Goal: Task Accomplishment & Management: Manage account settings

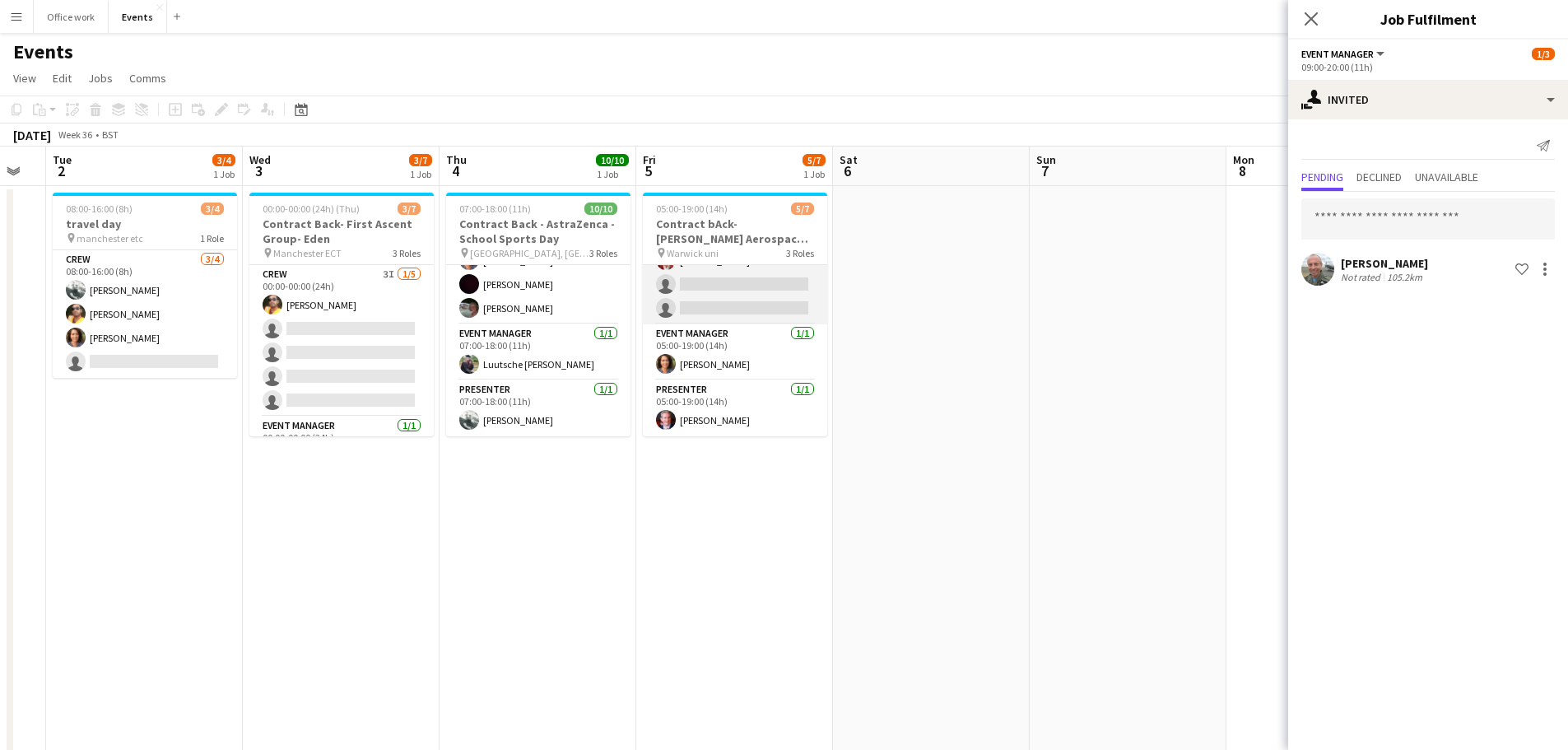
scroll to position [92, 0]
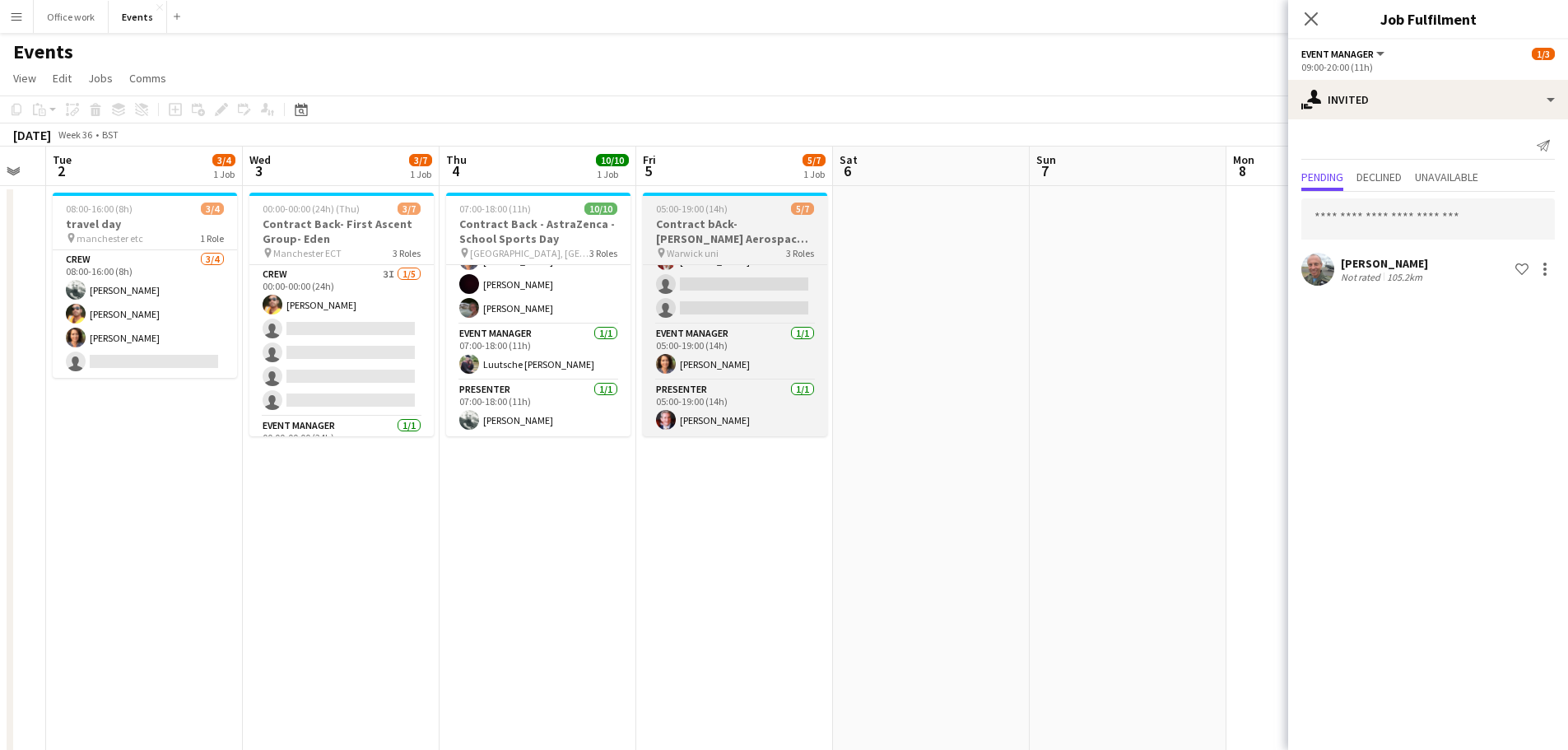
click at [739, 229] on h3 "Contract bAck-[PERSON_NAME] Aerospace- Diamond dome" at bounding box center [734, 232] width 184 height 30
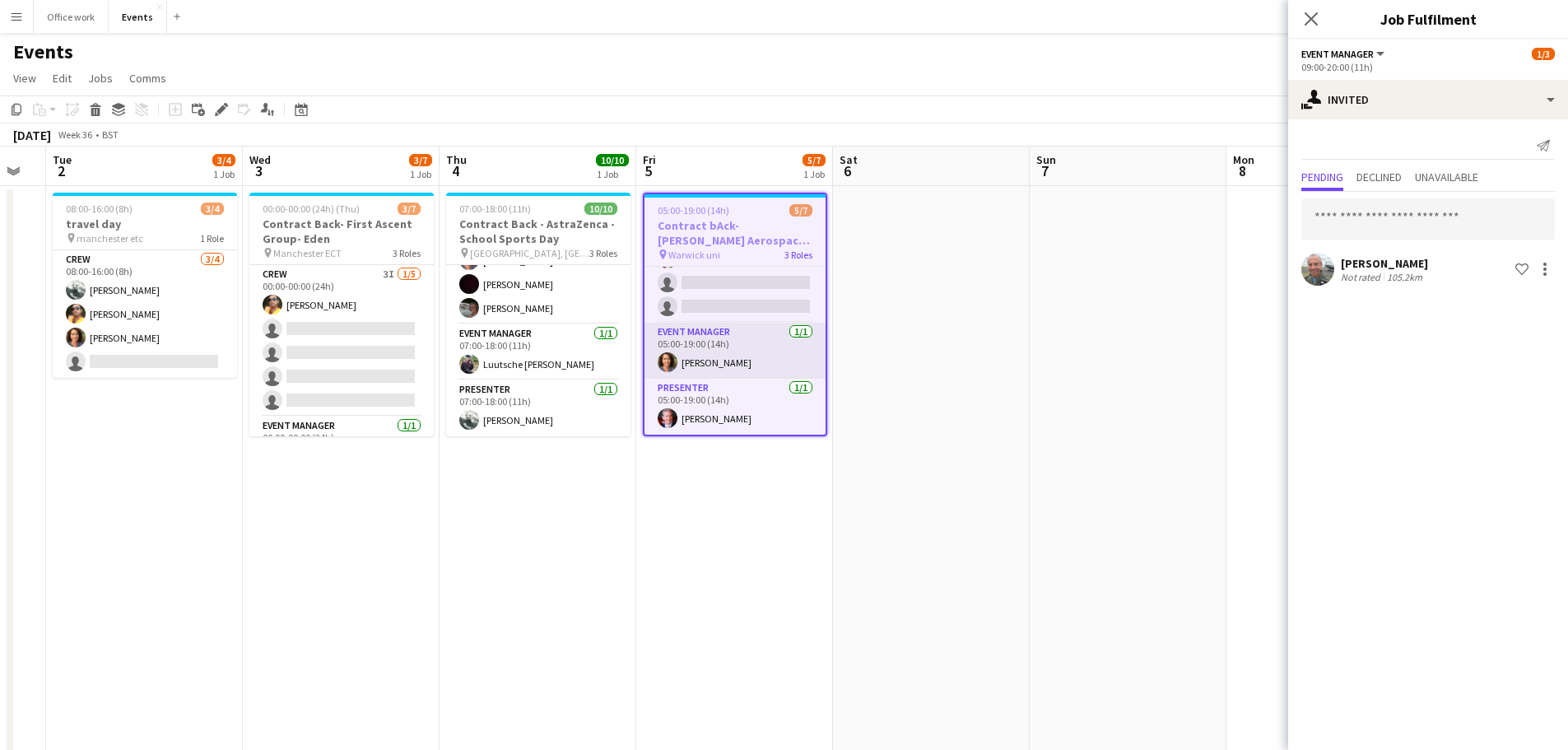
scroll to position [0, 0]
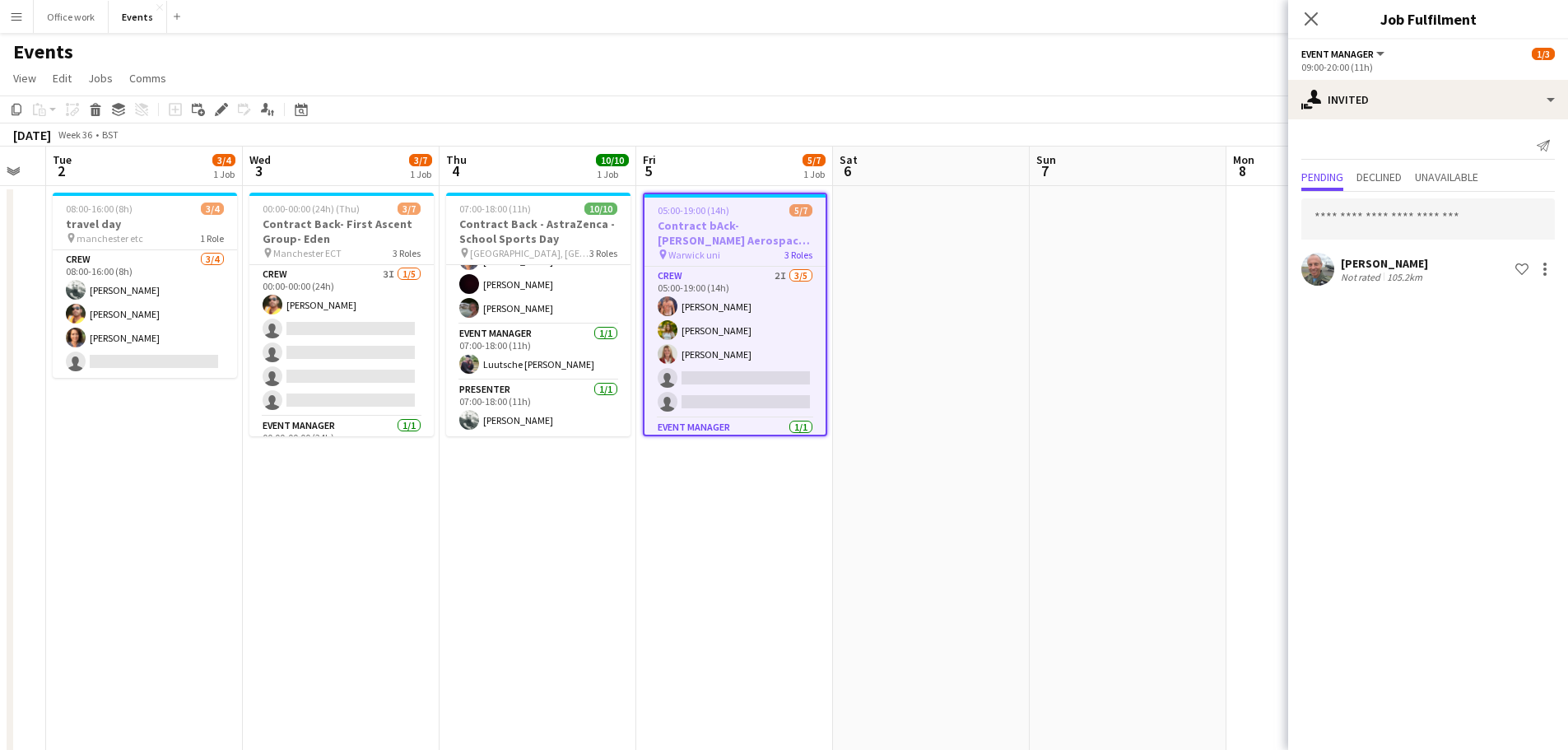
click at [729, 222] on h3 "Contract bAck-[PERSON_NAME] Aerospace- Diamond dome" at bounding box center [735, 233] width 181 height 30
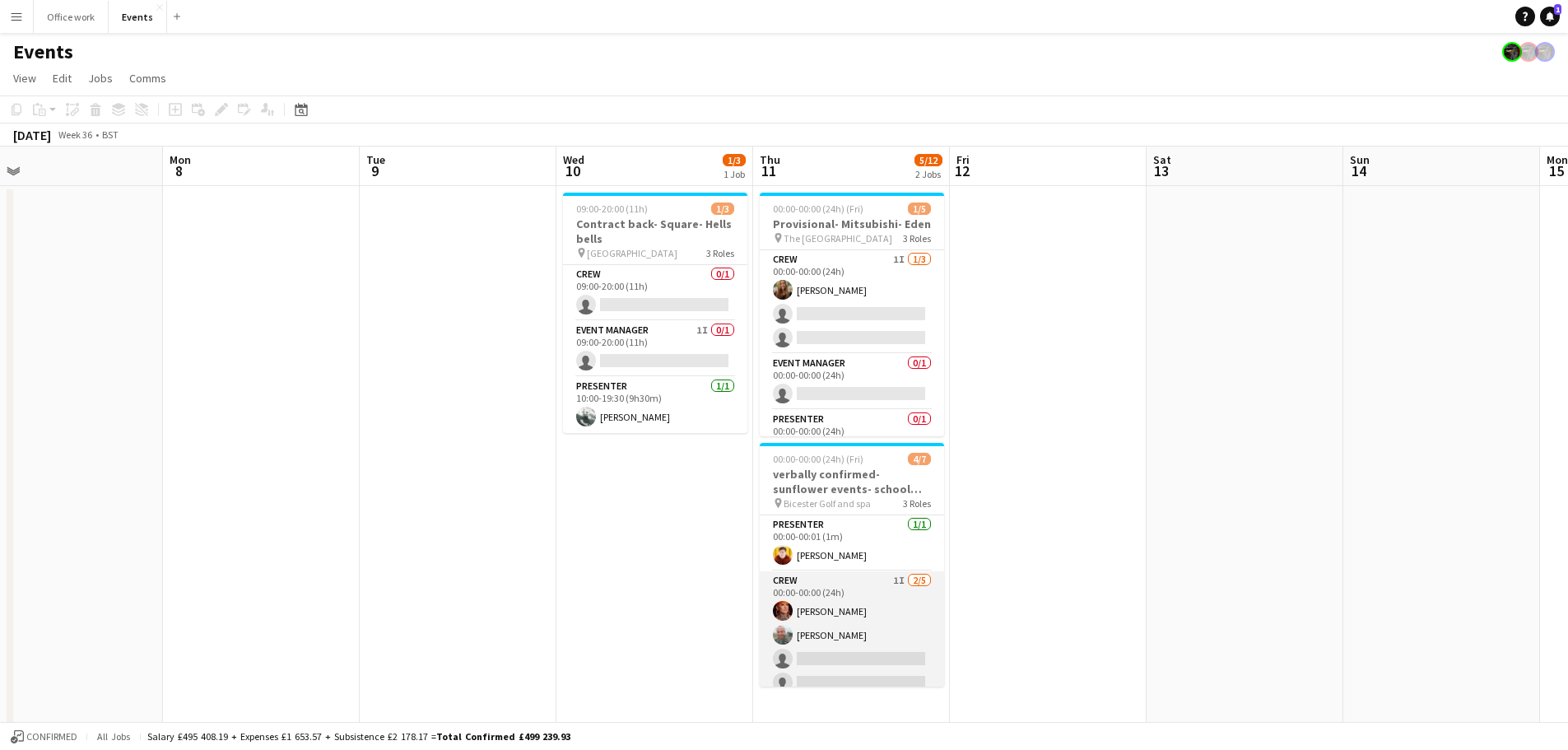
scroll to position [92, 0]
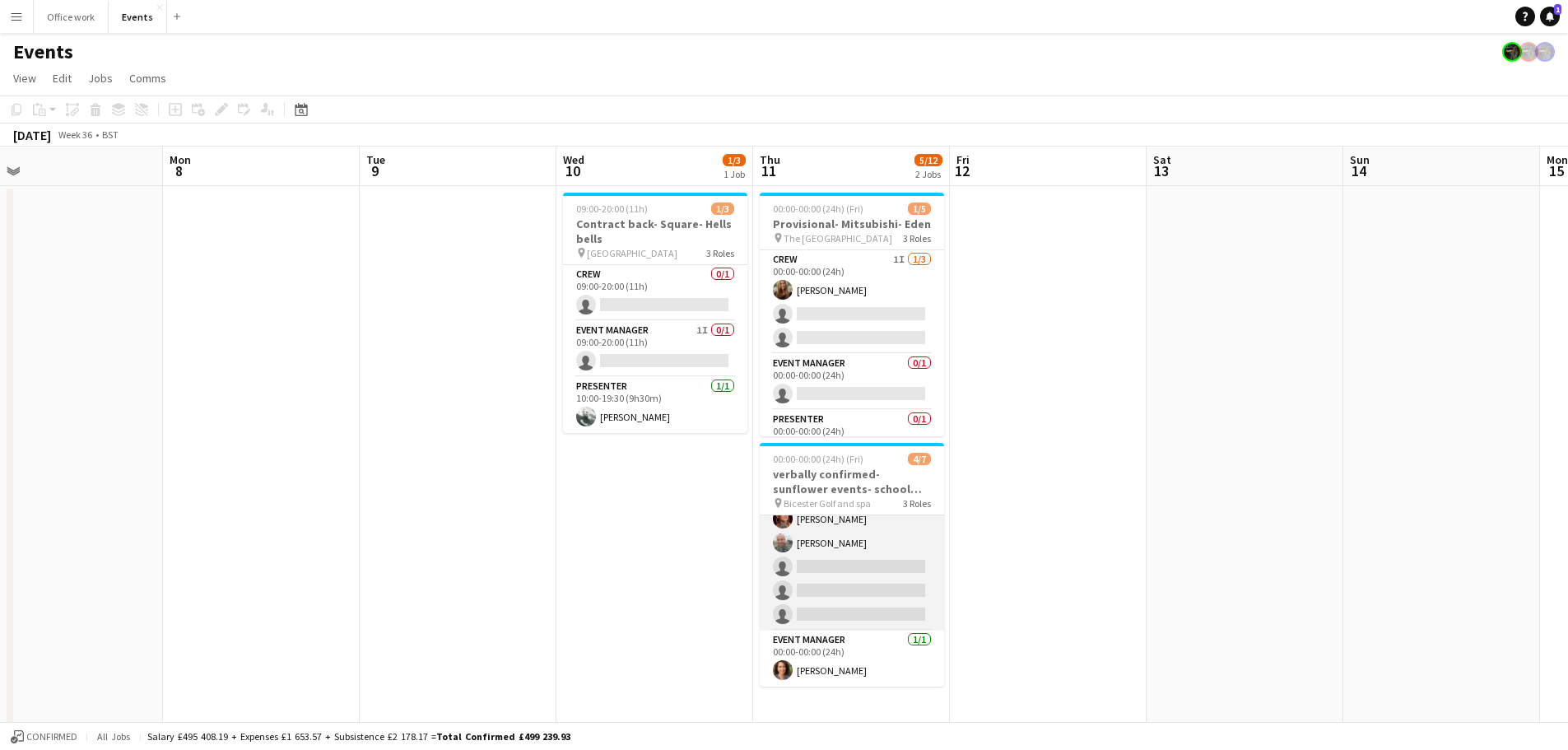
click at [821, 593] on app-card-role "Crew 1I 2/5 00:00-00:00 (24h) Cheryl Quantick Dan Newman single-neutral-actions…" at bounding box center [851, 555] width 184 height 151
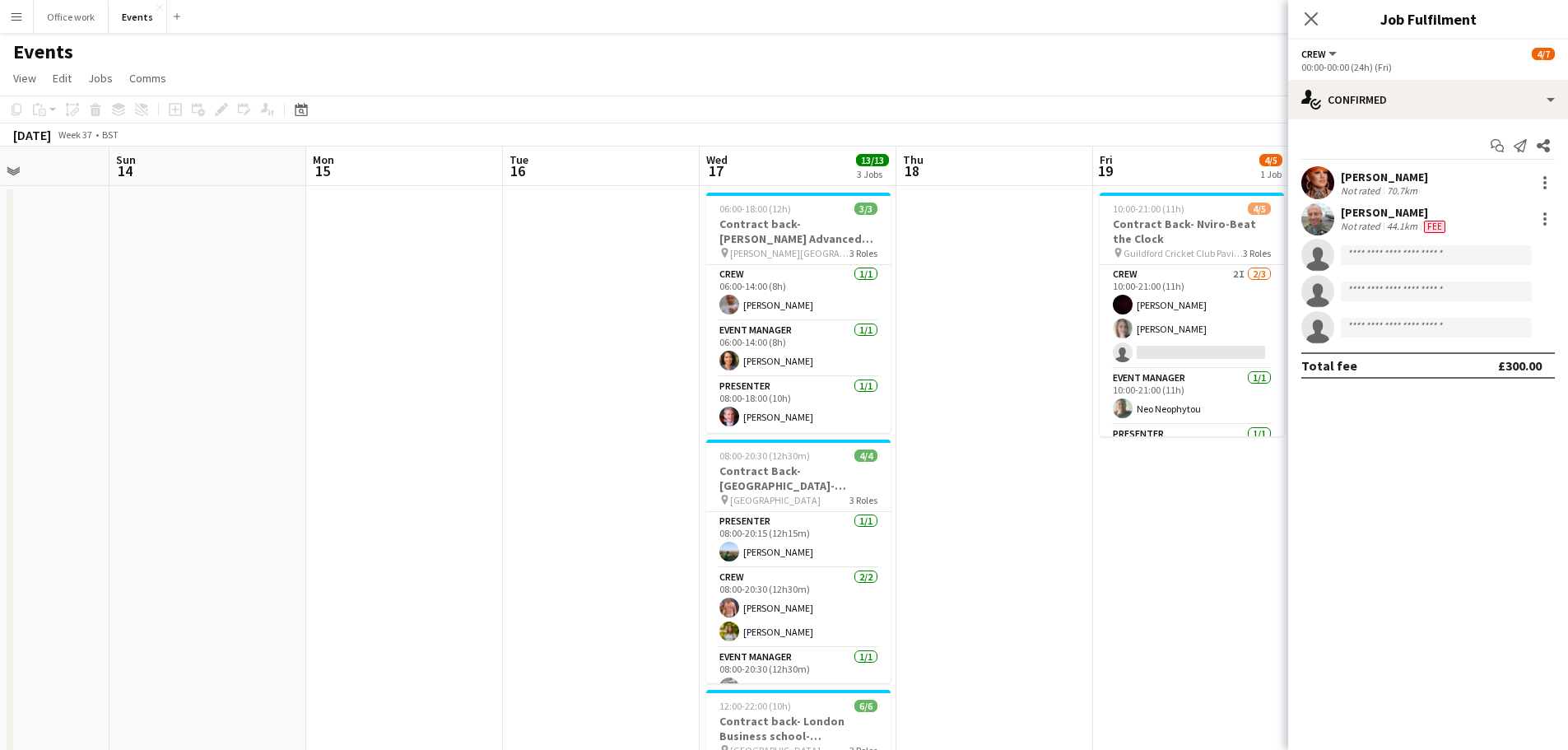
scroll to position [0, 678]
click at [1311, 11] on icon "Close pop-in" at bounding box center [1311, 18] width 16 height 16
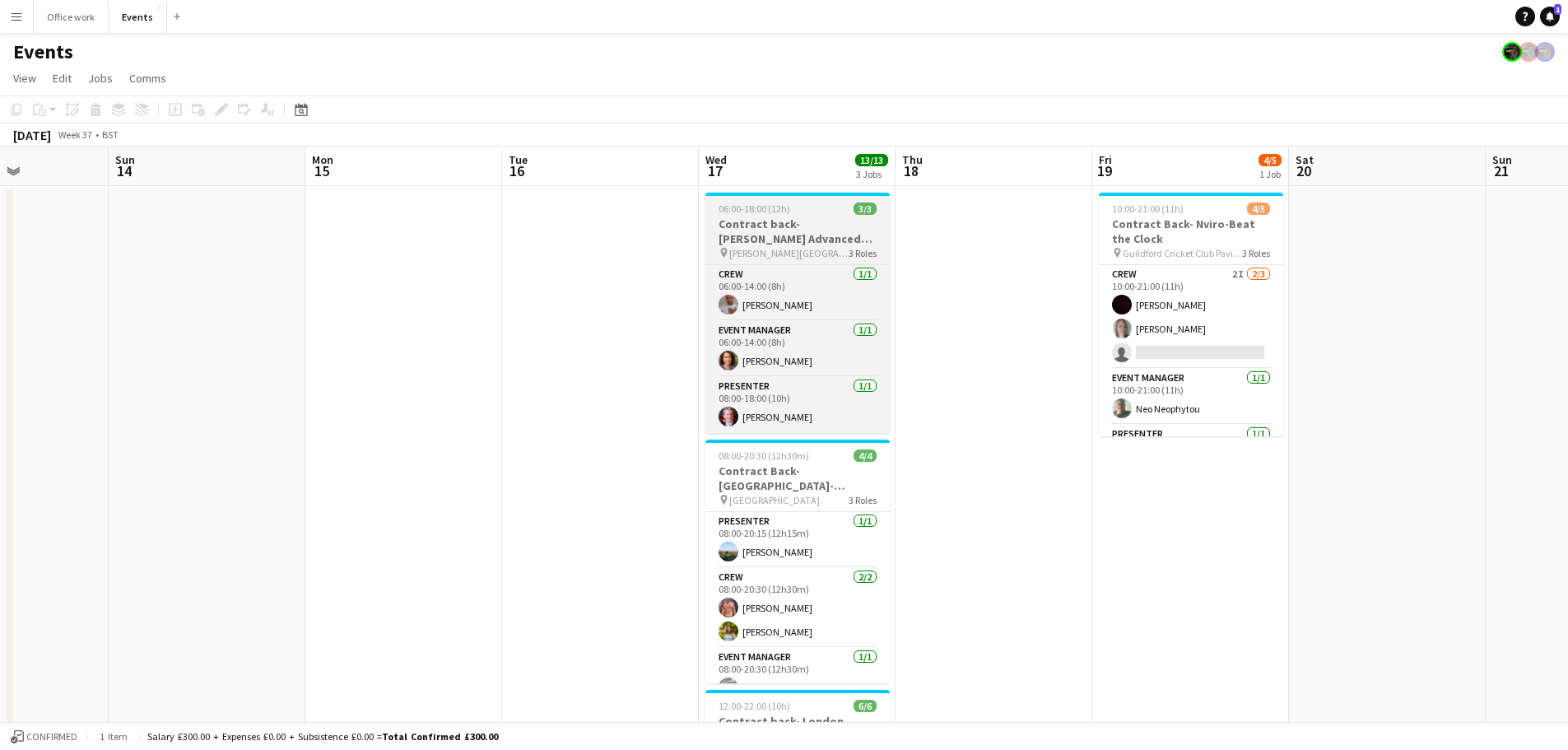
click at [759, 236] on h3 "Contract back- [PERSON_NAME] Advanced Materials- Chain Reaction" at bounding box center [797, 232] width 184 height 30
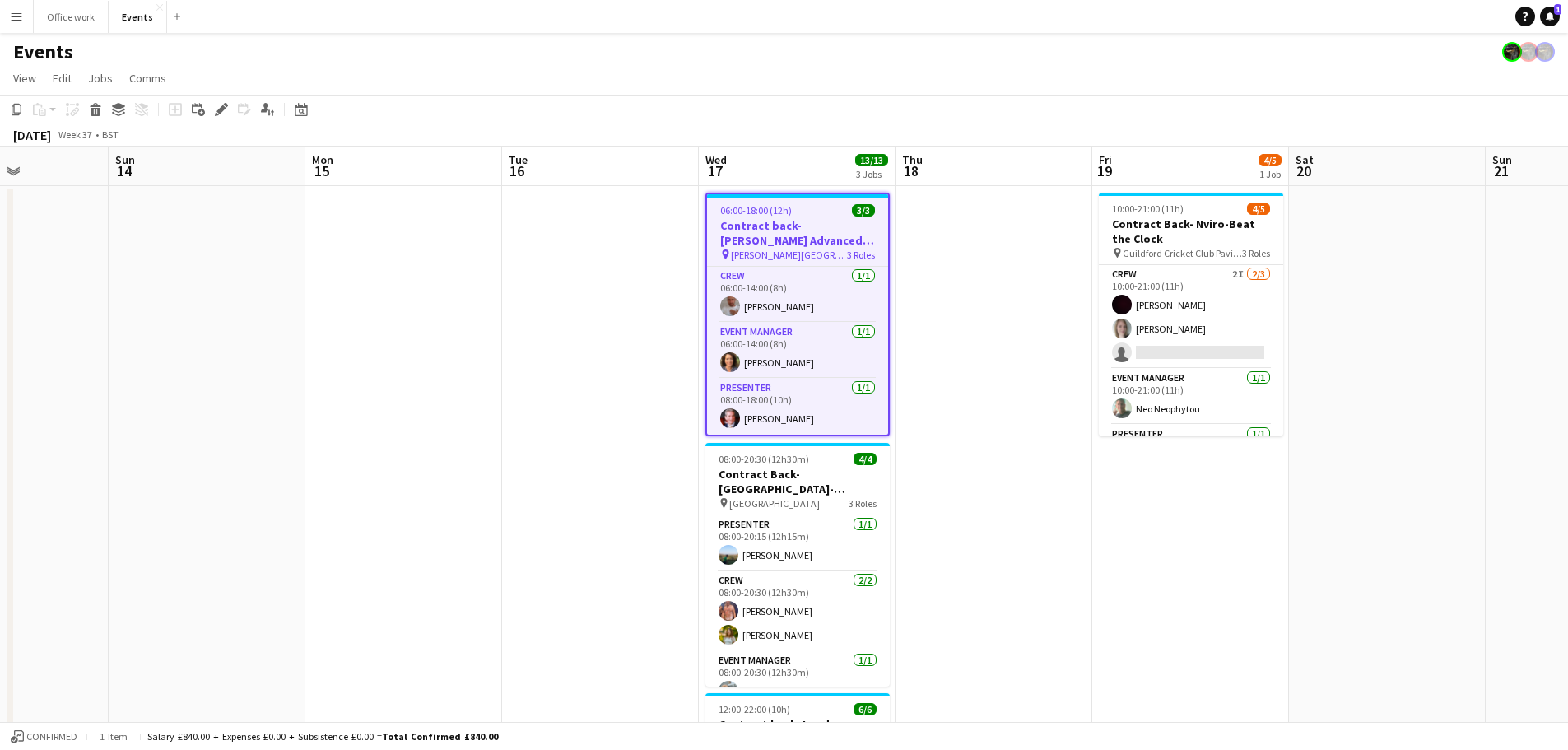
click at [759, 236] on h3 "Contract back- [PERSON_NAME] Advanced Materials- Chain Reaction" at bounding box center [798, 233] width 181 height 30
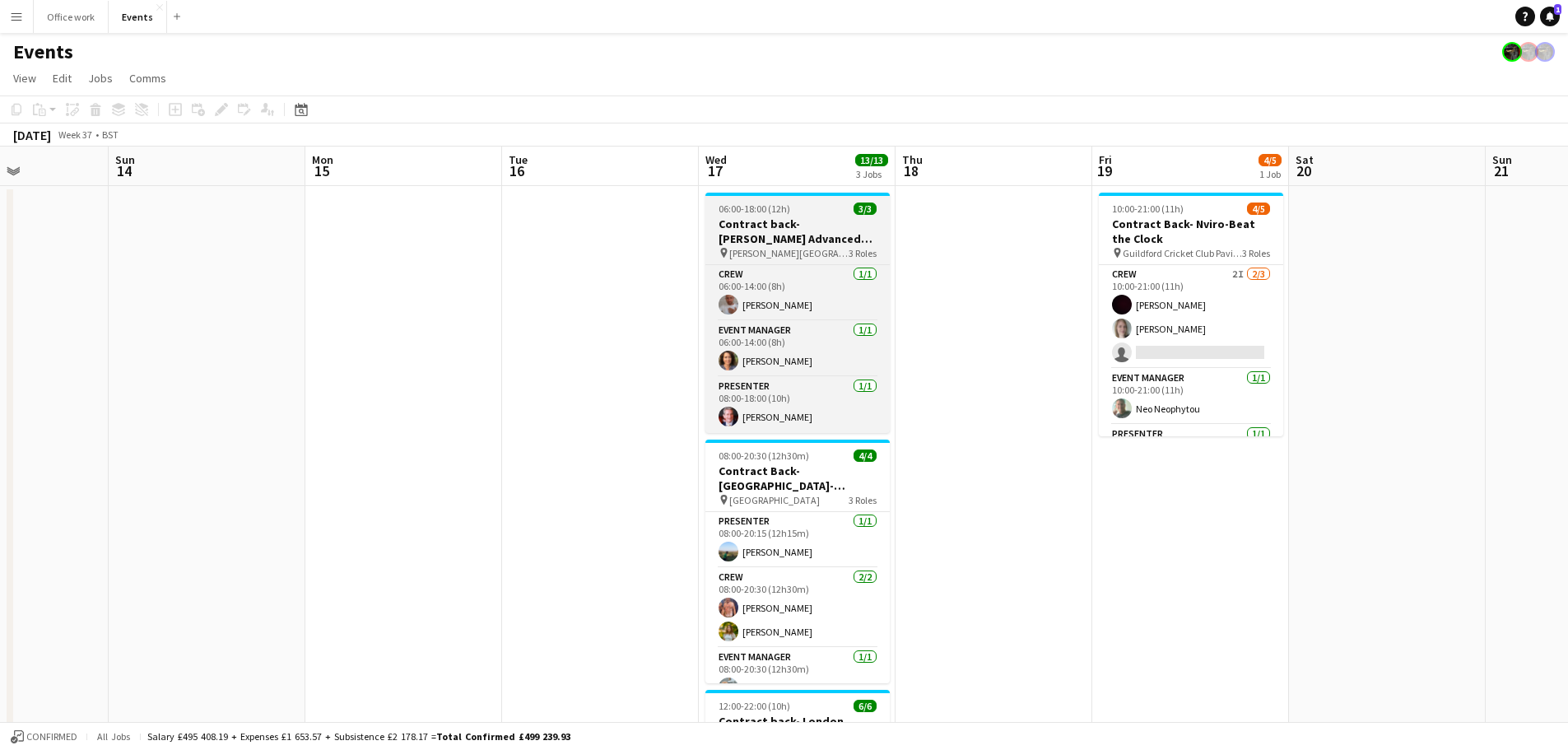
click at [759, 236] on h3 "Contract back- [PERSON_NAME] Advanced Materials- Chain Reaction" at bounding box center [797, 232] width 184 height 30
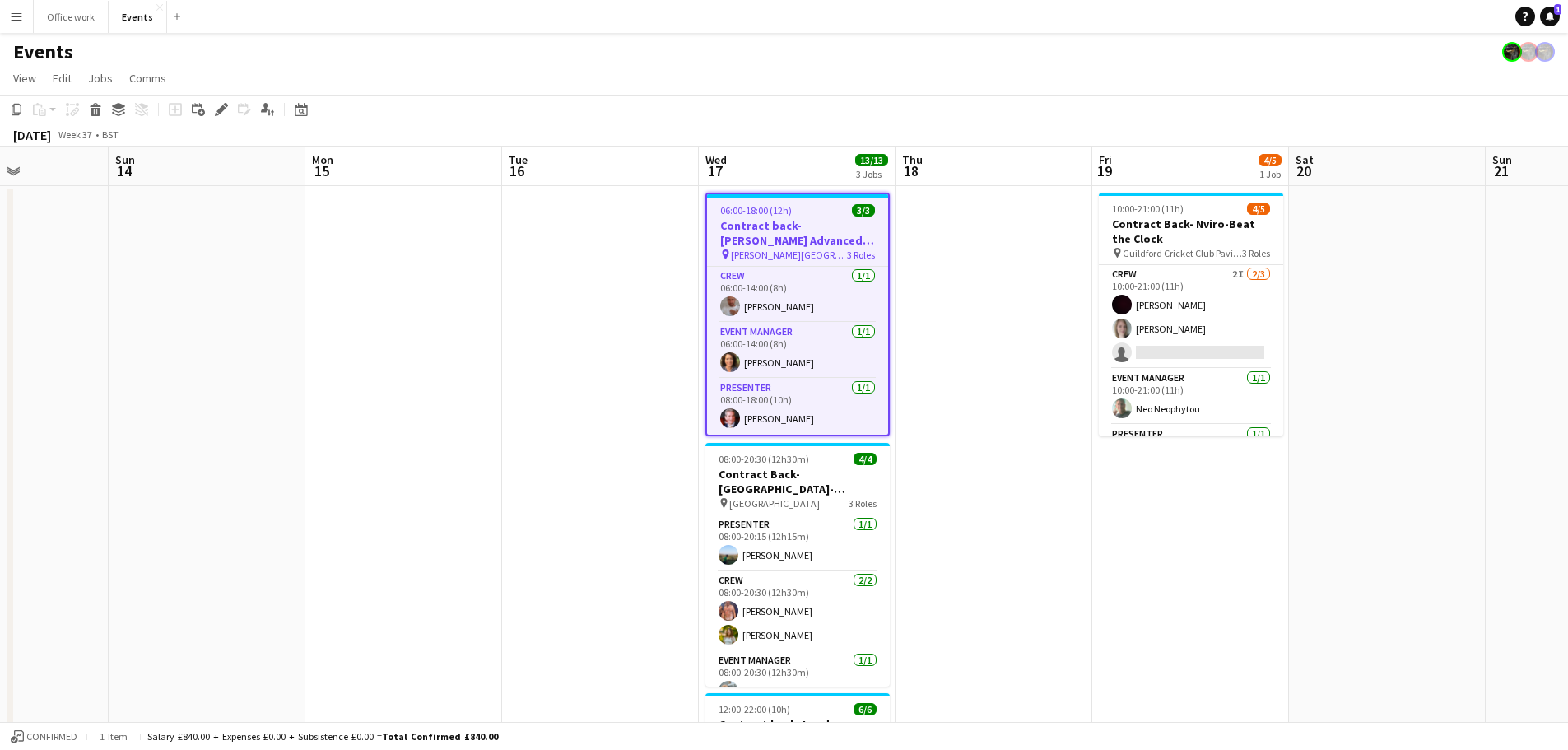
click at [769, 258] on span "[PERSON_NAME][GEOGRAPHIC_DATA]" at bounding box center [789, 254] width 116 height 12
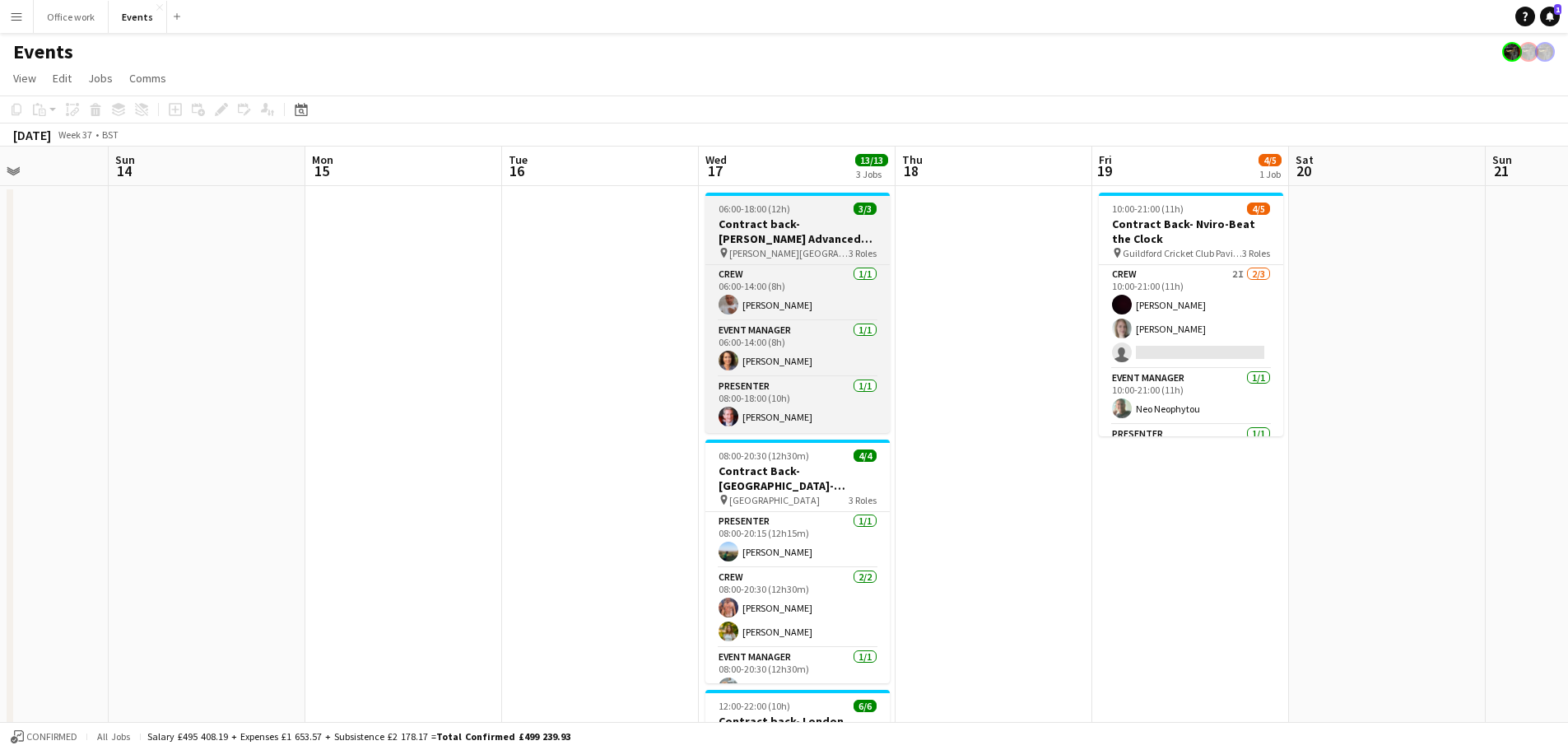
click at [769, 258] on span "[PERSON_NAME][GEOGRAPHIC_DATA]" at bounding box center [789, 253] width 120 height 12
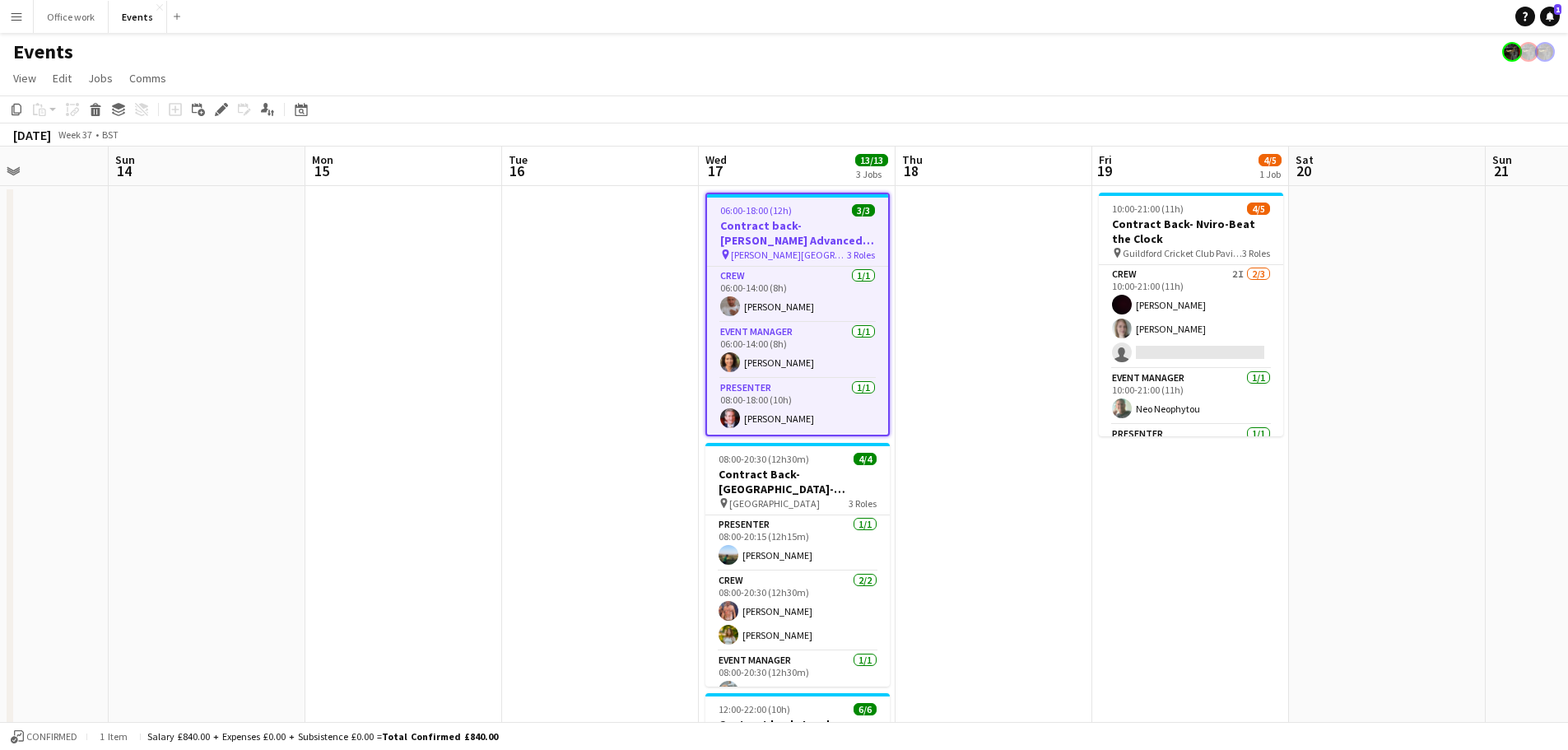
click at [769, 258] on span "[PERSON_NAME][GEOGRAPHIC_DATA]" at bounding box center [789, 254] width 116 height 12
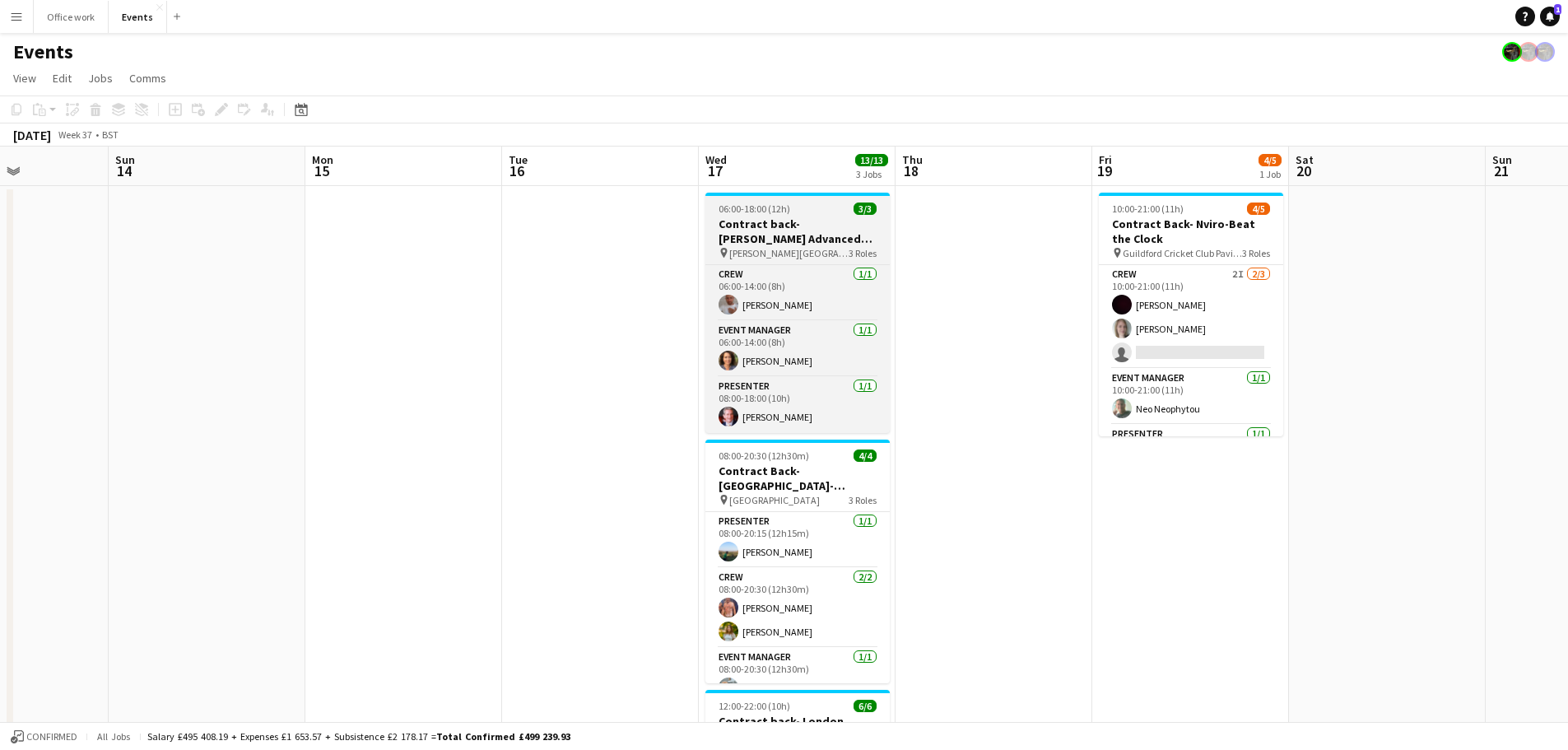
click at [787, 220] on h3 "Contract back- [PERSON_NAME] Advanced Materials- Chain Reaction" at bounding box center [797, 232] width 184 height 30
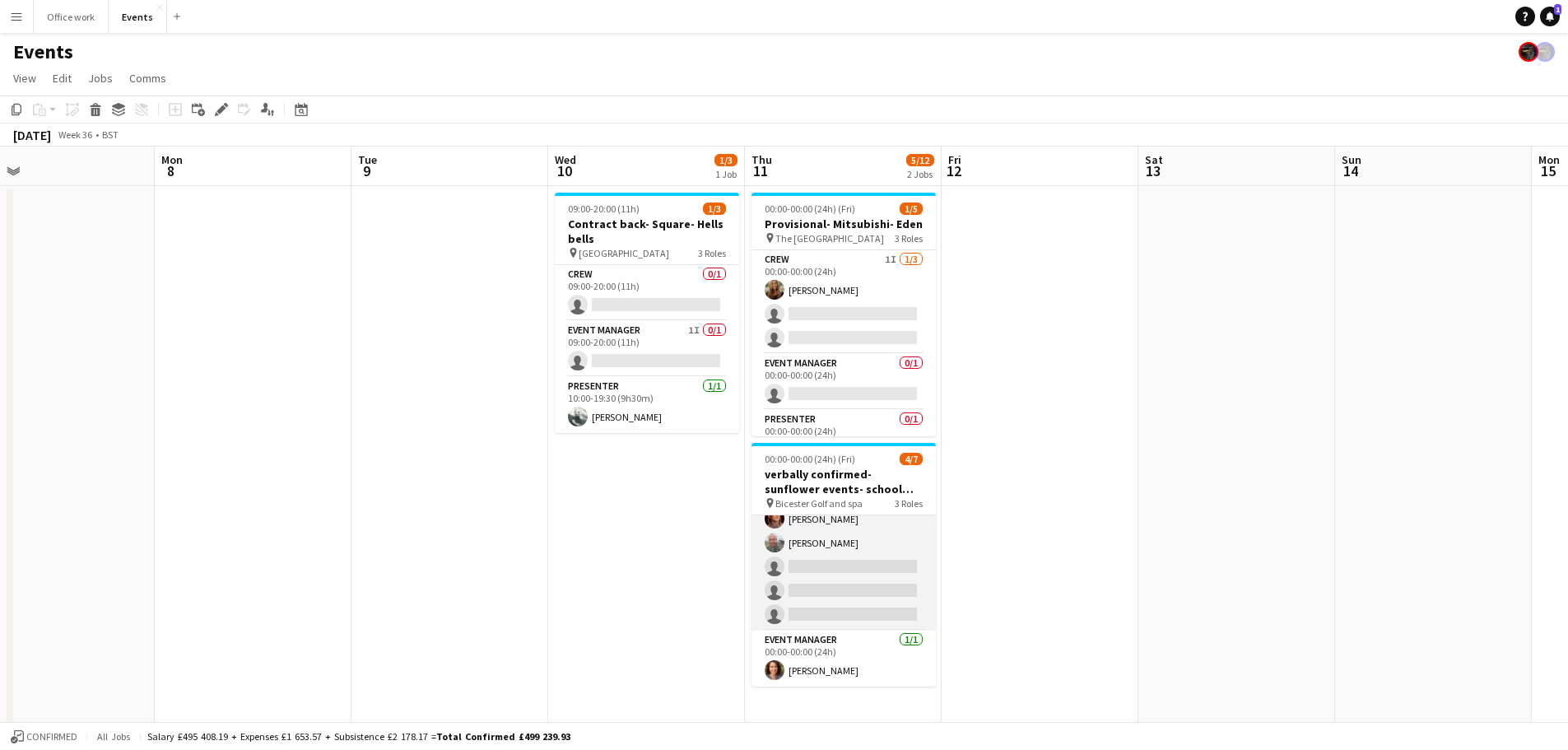
scroll to position [0, 0]
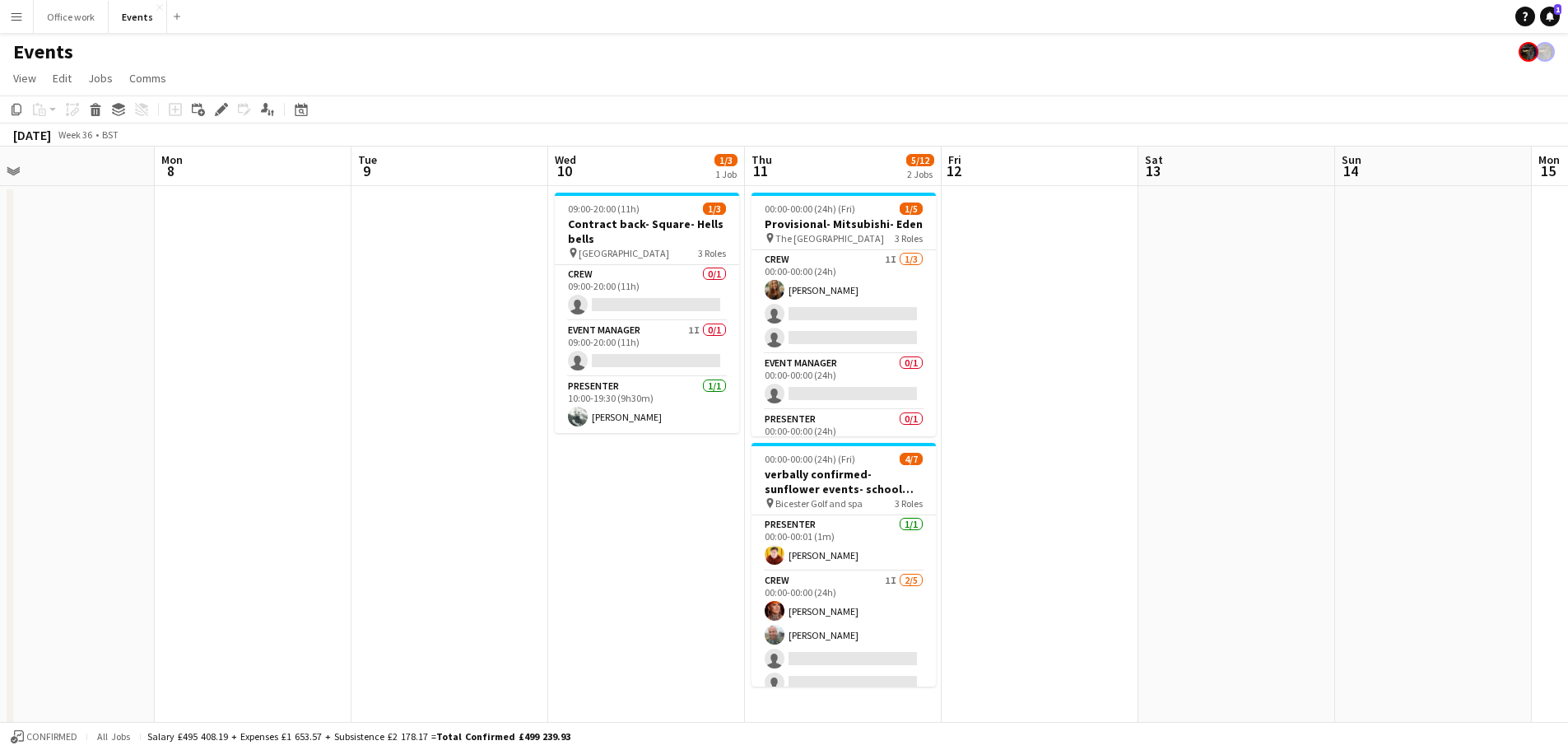
click at [1103, 561] on app-date-cell at bounding box center [1039, 577] width 196 height 782
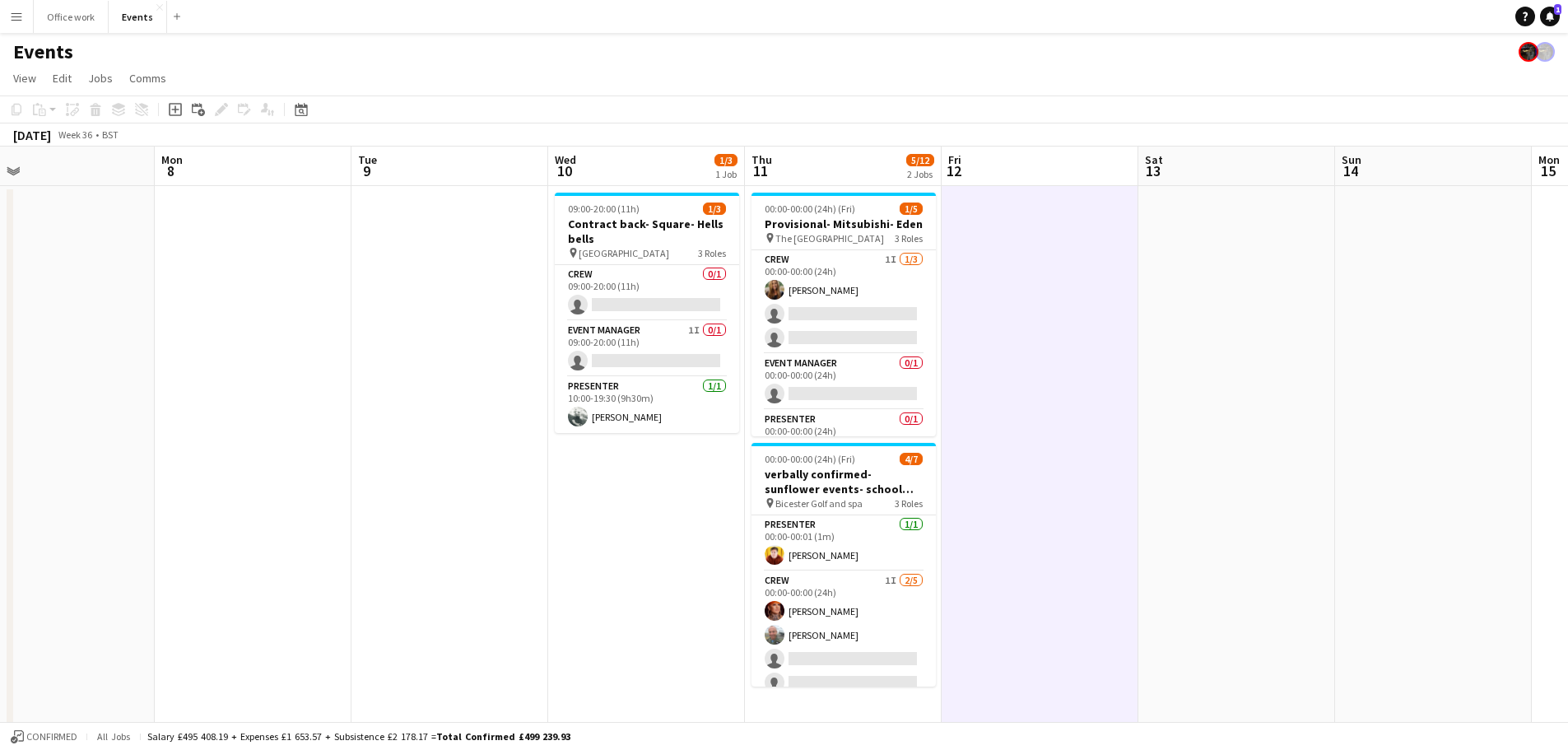
click at [584, 660] on app-date-cell "09:00-20:00 (11h) 1/3 Contract back- Square- Hells bells pin Hogarth hotel 3 Ro…" at bounding box center [646, 577] width 196 height 782
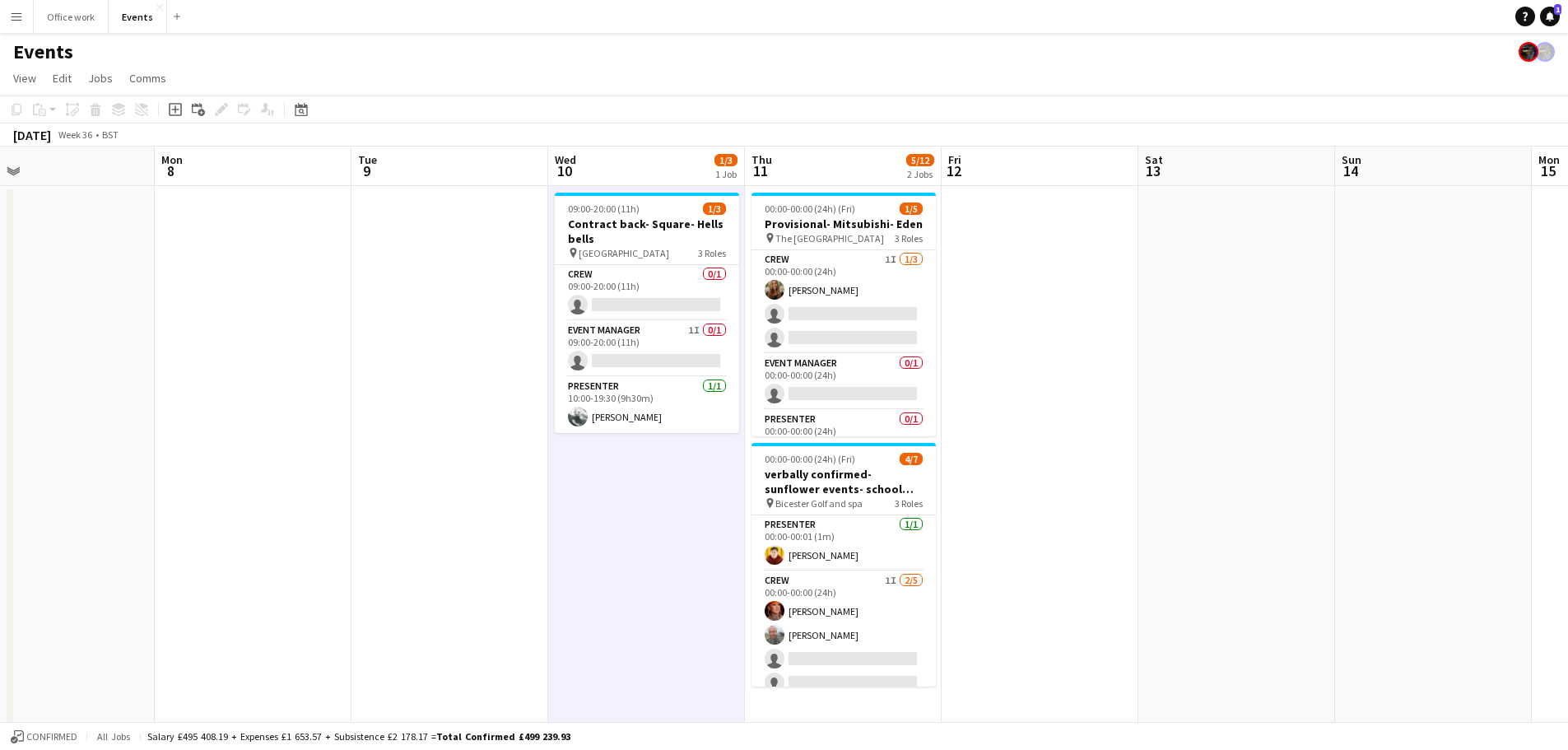
click at [435, 583] on app-date-cell at bounding box center [449, 577] width 196 height 782
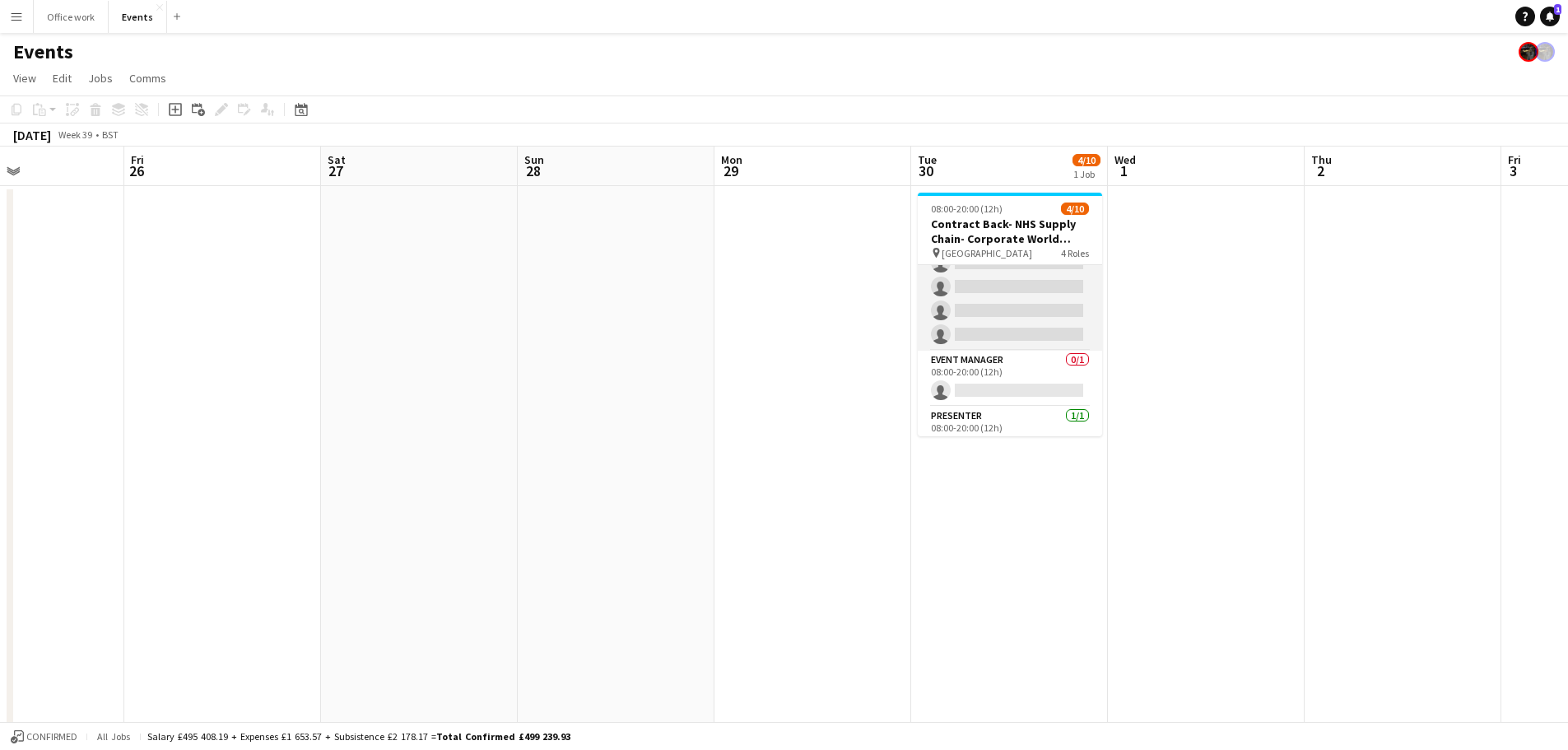
scroll to position [195, 0]
click at [1005, 291] on app-card-role "Event Manager 0/1 08:00-20:00 (12h) single-neutral-actions" at bounding box center [1009, 297] width 184 height 56
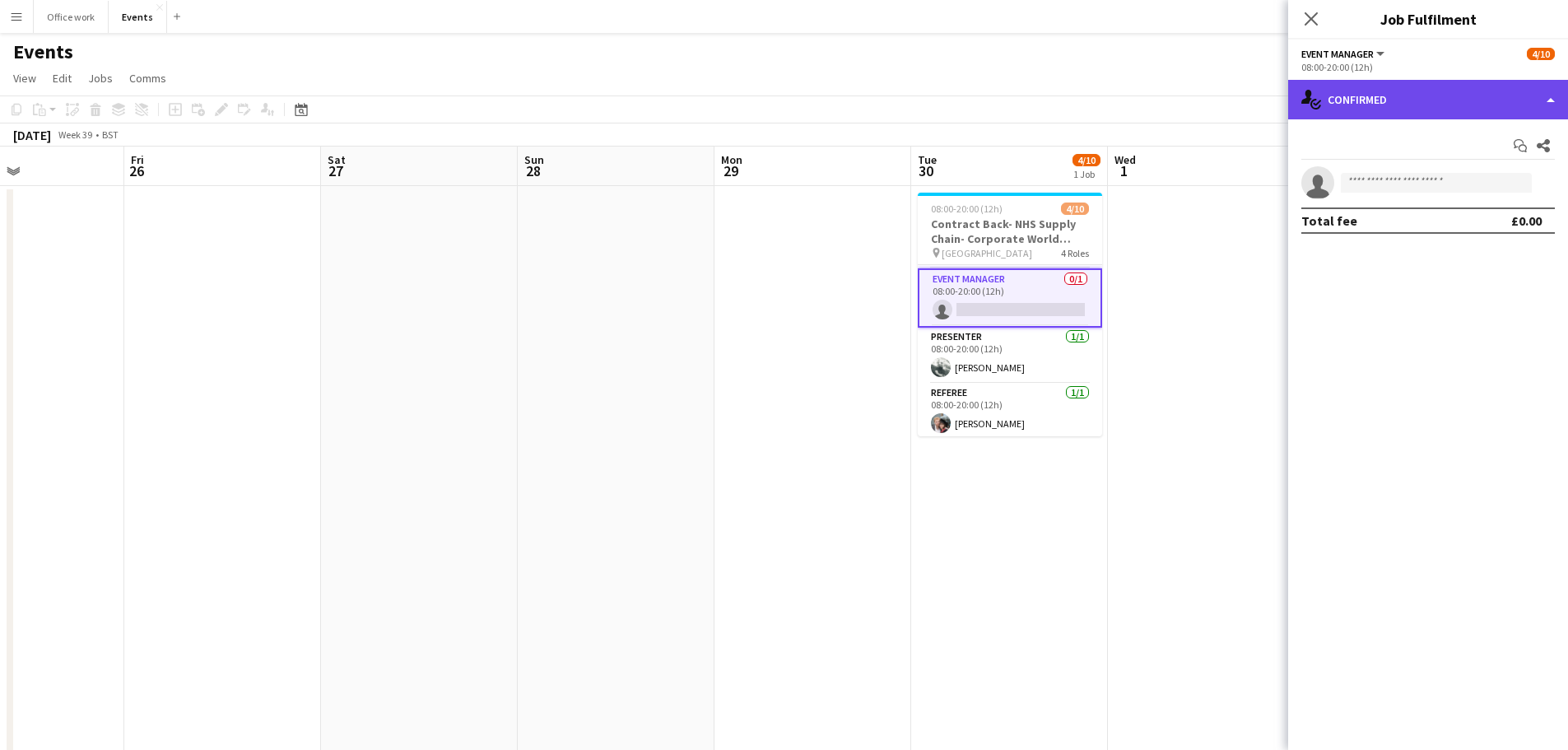
click at [1393, 89] on div "single-neutral-actions-check-2 Confirmed" at bounding box center [1428, 99] width 280 height 40
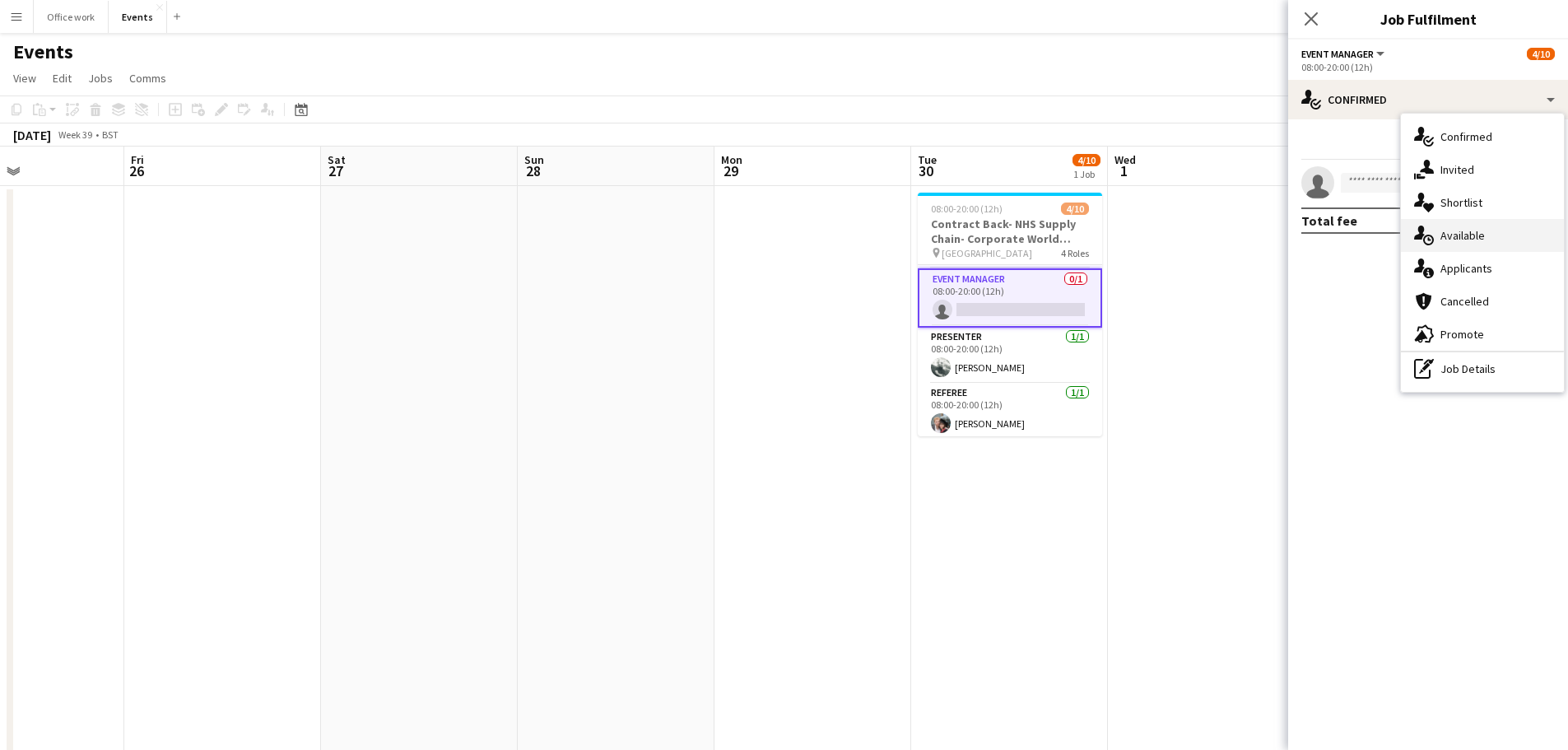
click at [1442, 236] on div "single-neutral-actions-upload Available" at bounding box center [1482, 235] width 163 height 33
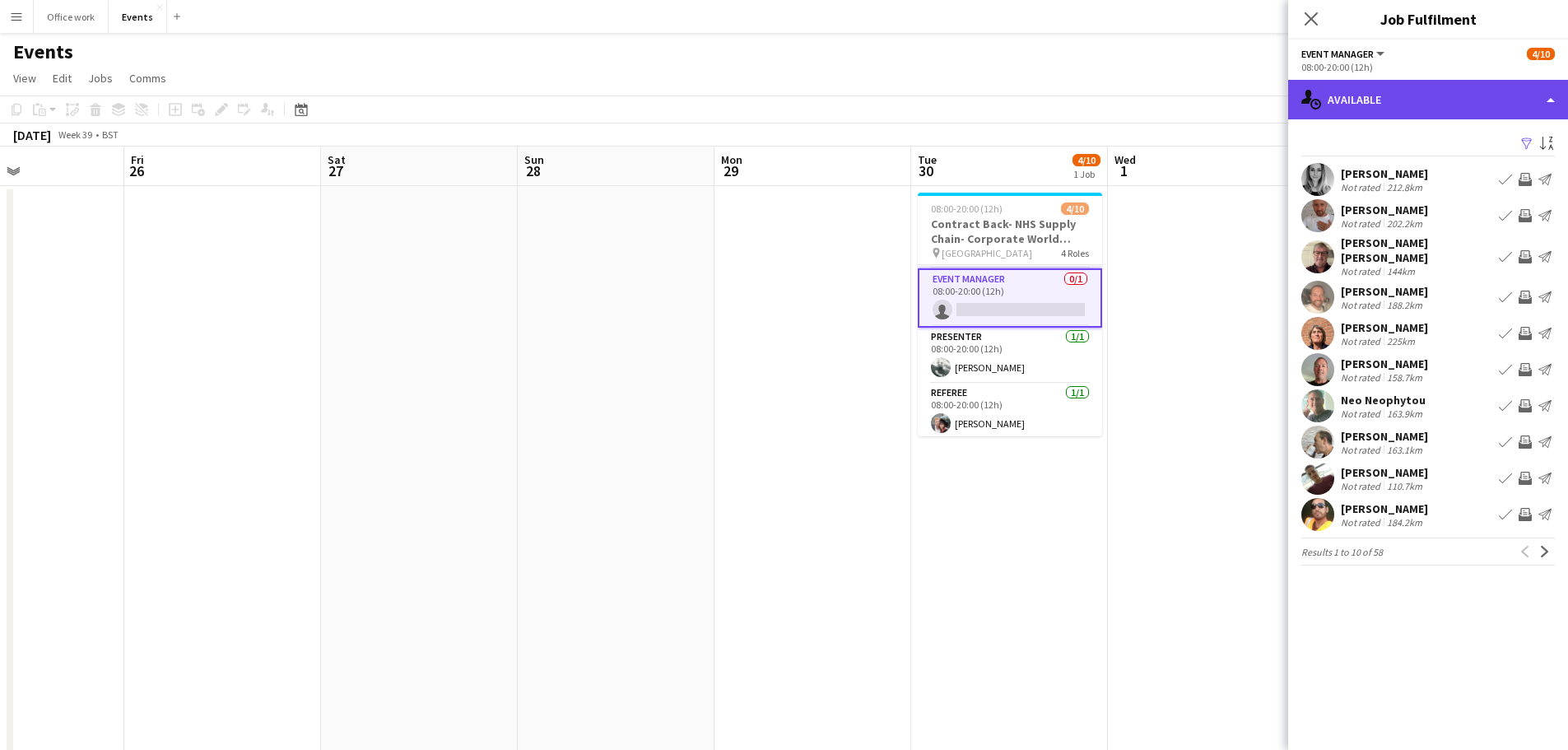
click at [1413, 111] on div "single-neutral-actions-upload Available" at bounding box center [1428, 99] width 280 height 40
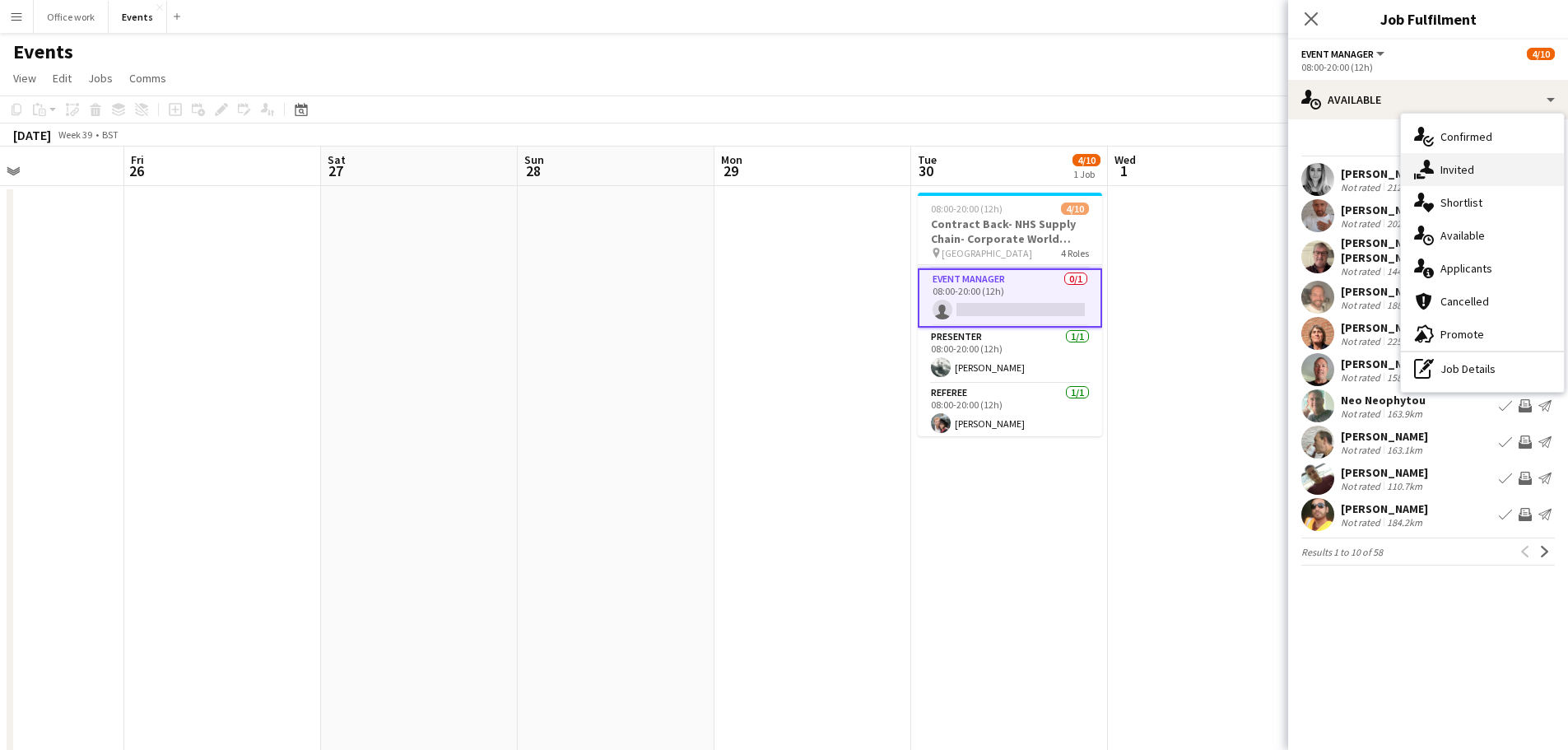
click at [1432, 173] on icon at bounding box center [1427, 166] width 14 height 14
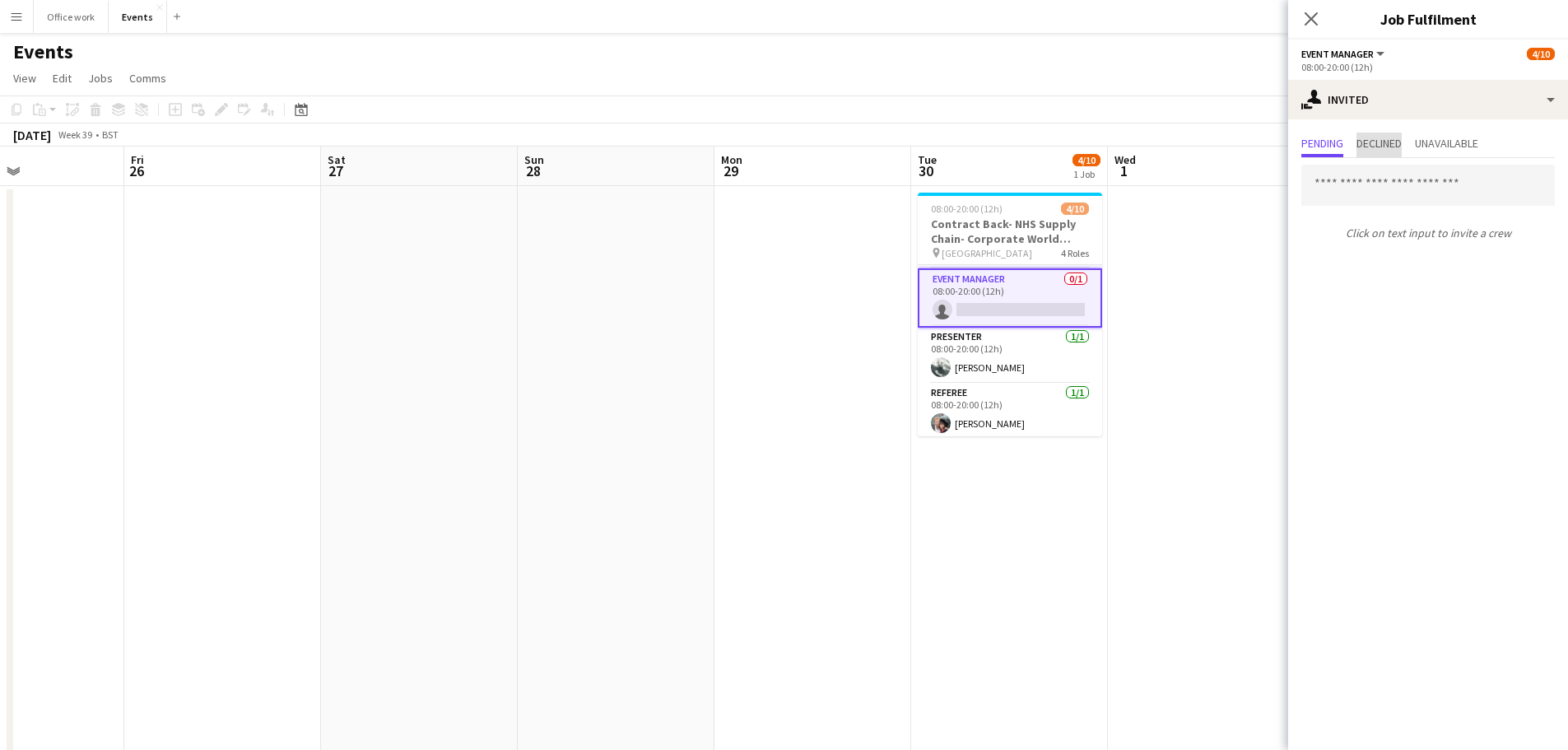
click at [1382, 135] on span "Declined" at bounding box center [1379, 145] width 45 height 25
click at [1348, 142] on div "Pending Declined Unavailable" at bounding box center [1428, 145] width 254 height 26
click at [1322, 145] on span "Pending" at bounding box center [1322, 143] width 42 height 11
click at [1359, 199] on input "text" at bounding box center [1428, 185] width 254 height 41
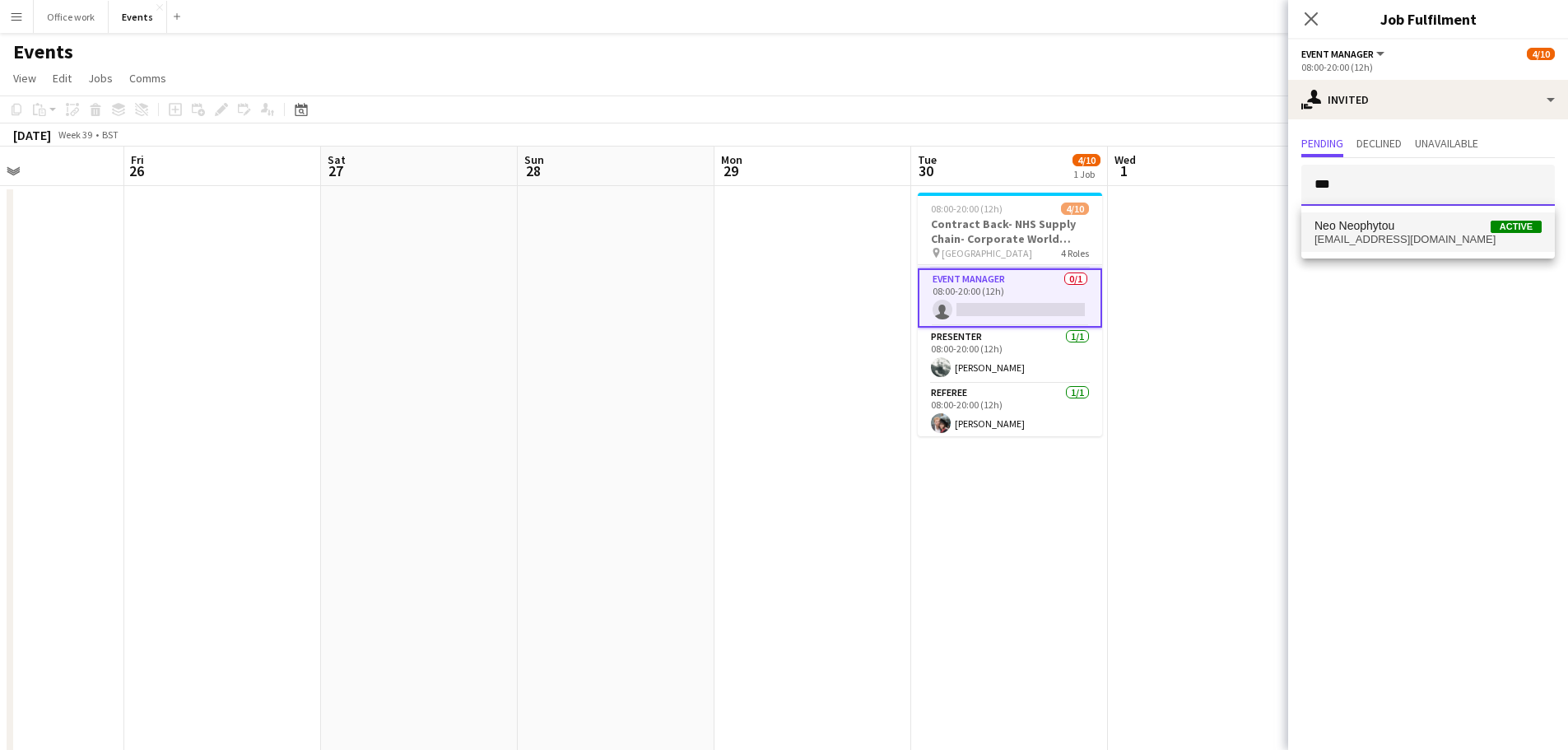
type input "***"
click at [1378, 222] on span "Neo Neophytou" at bounding box center [1354, 226] width 80 height 14
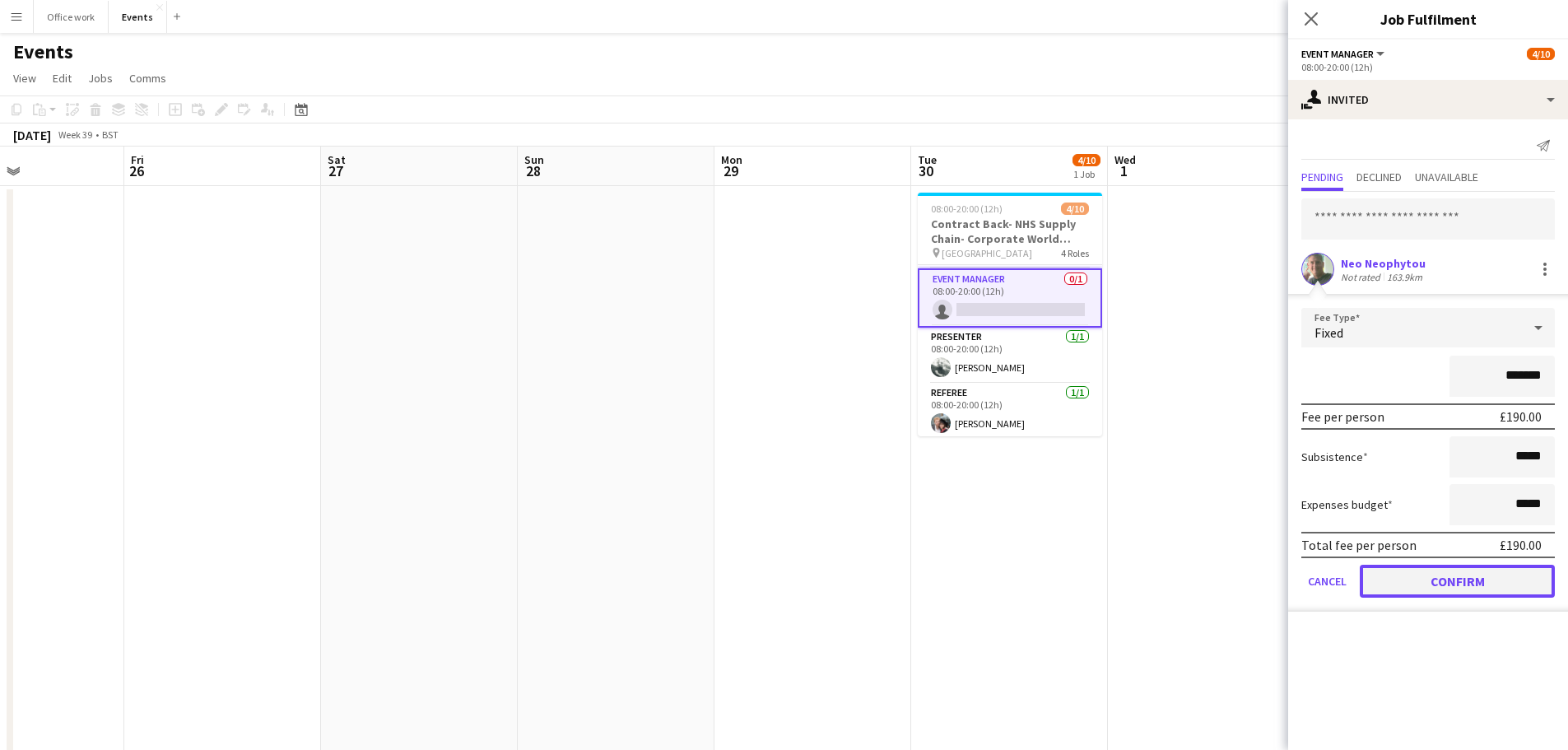
click at [1498, 574] on button "Confirm" at bounding box center [1457, 580] width 195 height 33
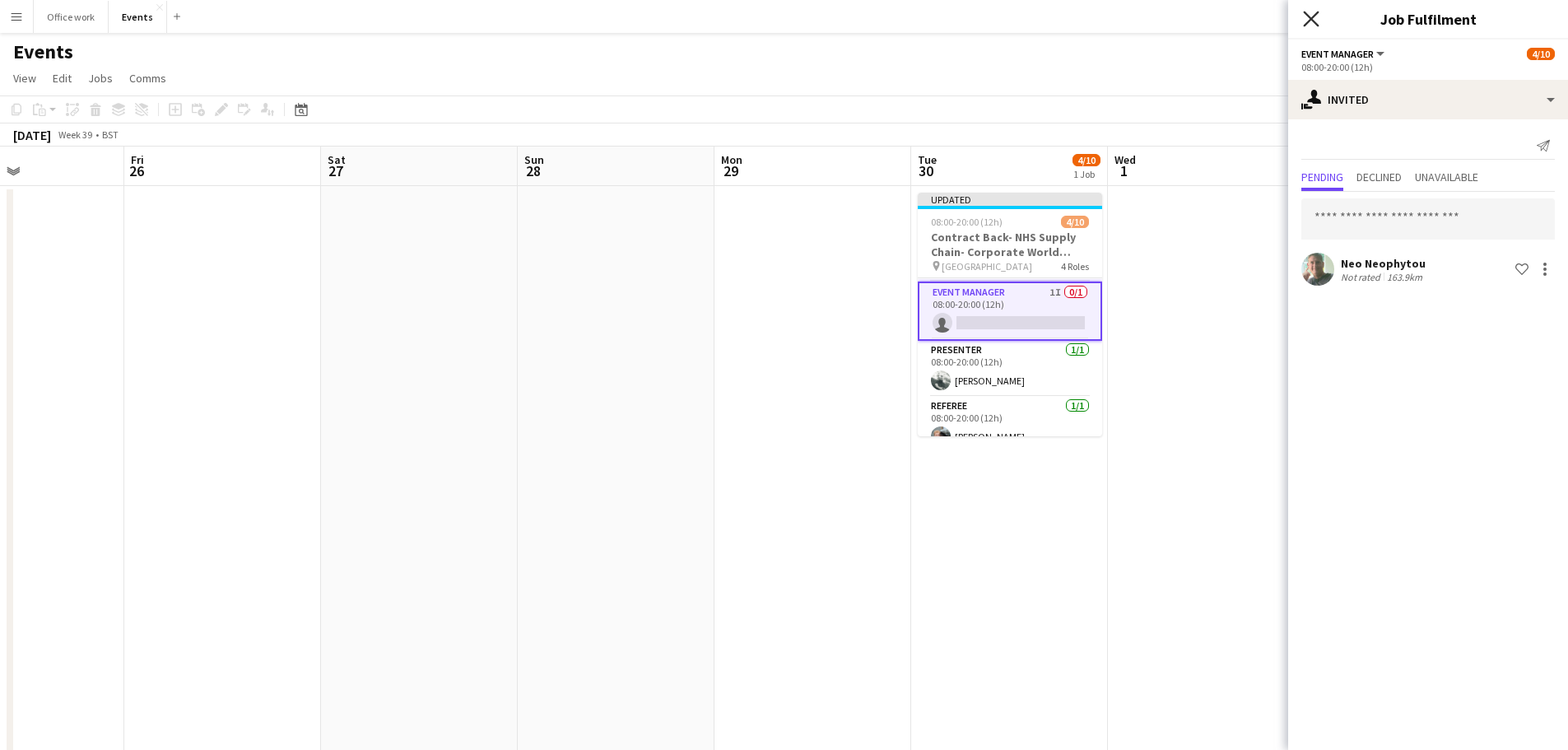
click at [1308, 15] on icon "Close pop-in" at bounding box center [1311, 18] width 16 height 16
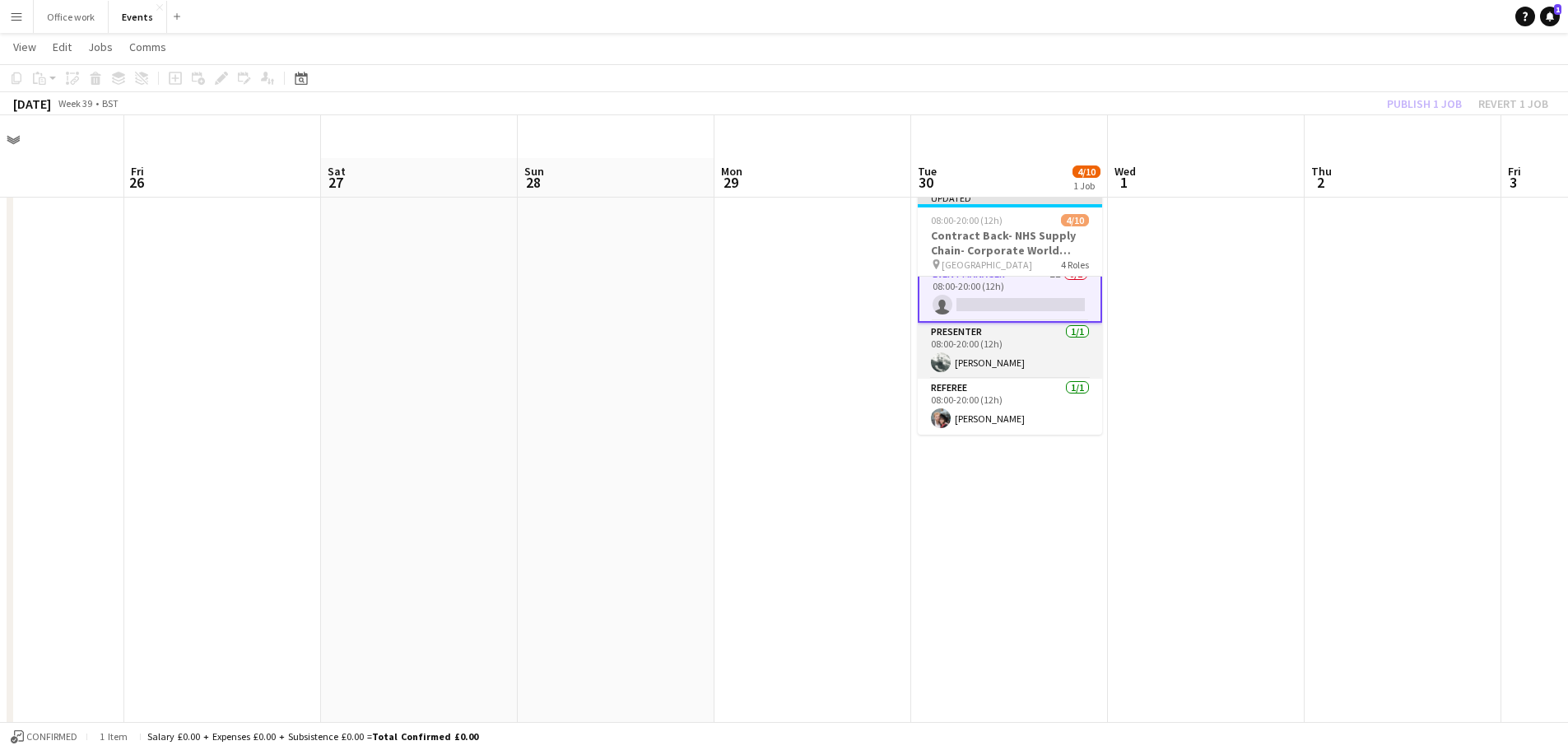
scroll to position [44, 0]
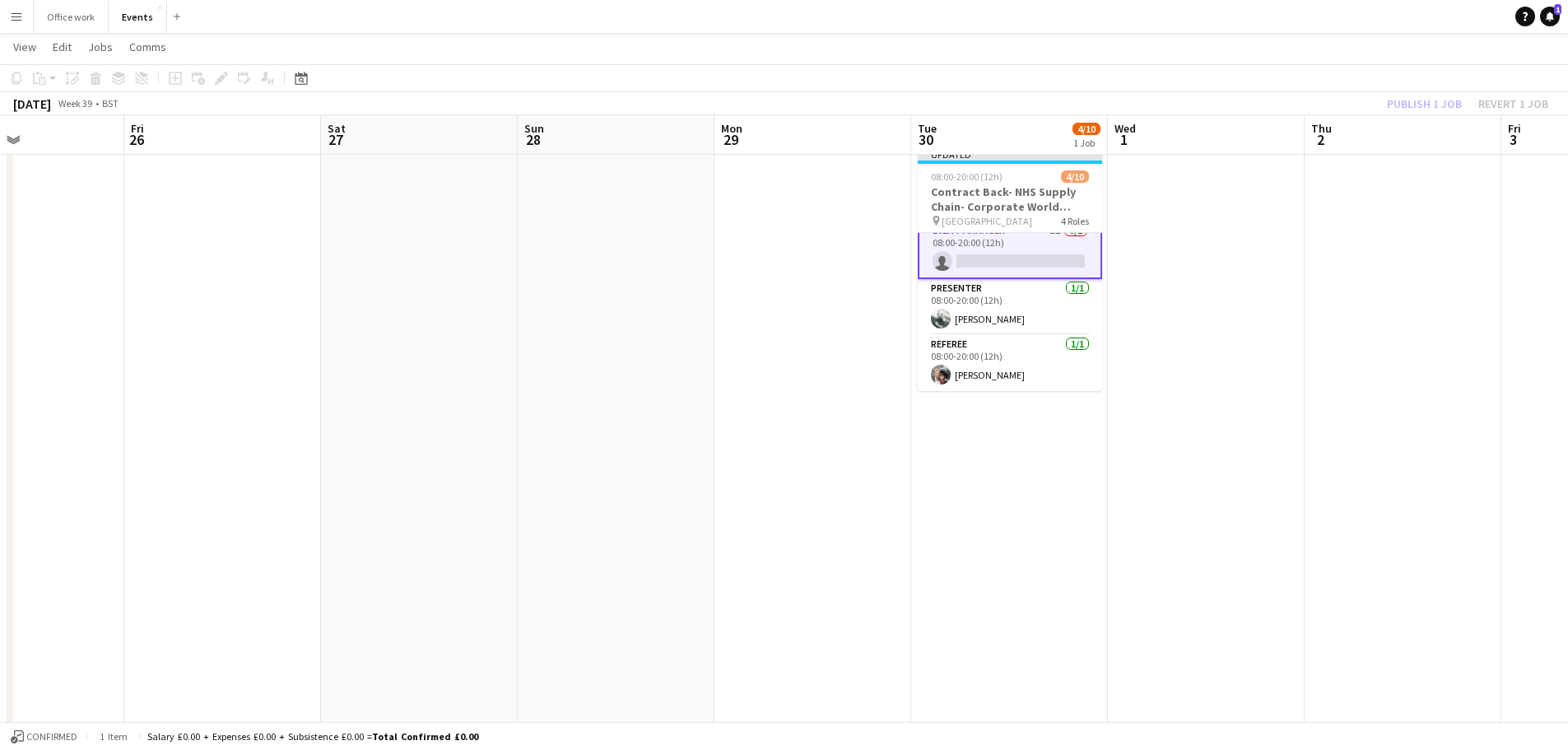
click at [1427, 93] on div "Publish 1 job Revert 1 job" at bounding box center [1468, 104] width 201 height 21
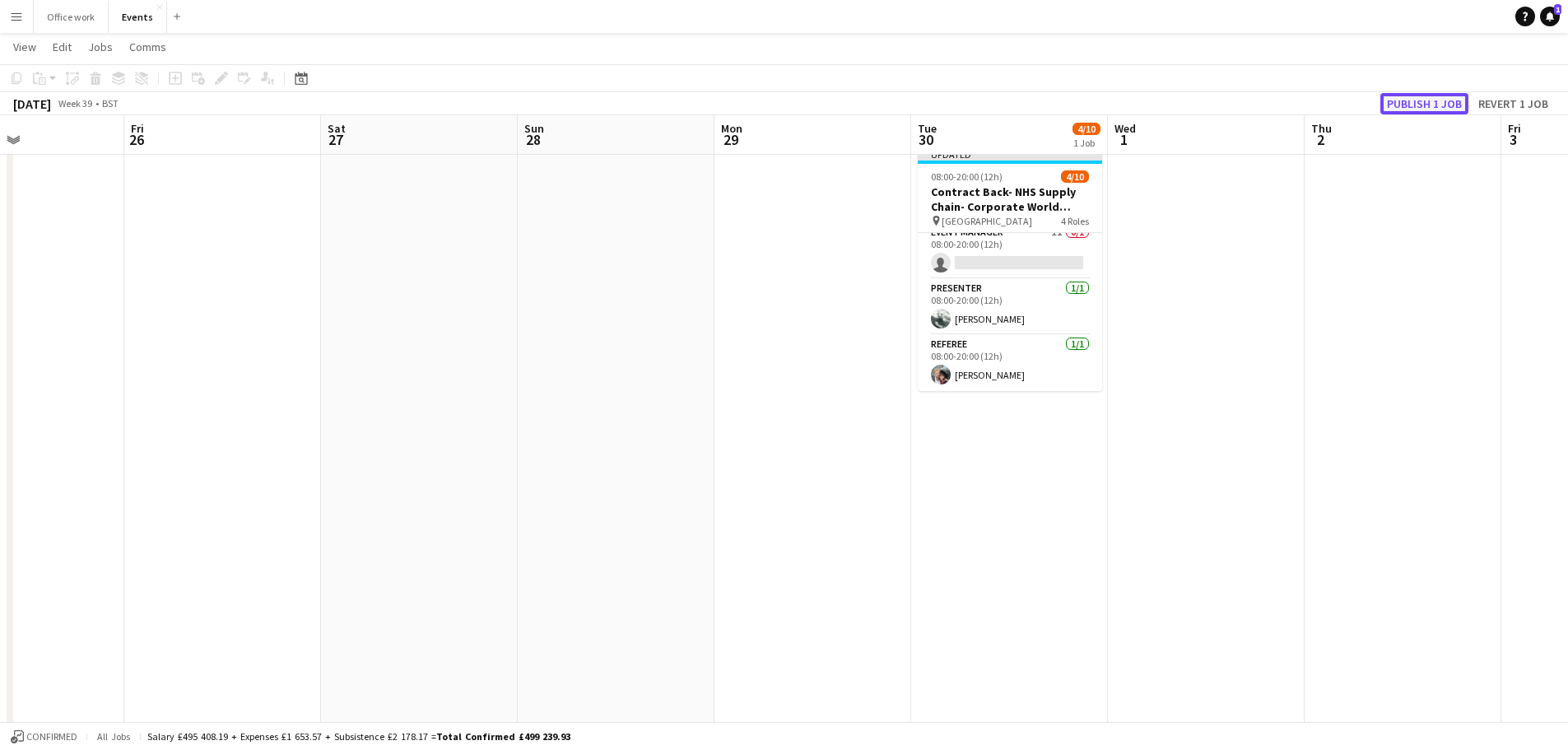
click at [1424, 105] on button "Publish 1 job" at bounding box center [1424, 104] width 88 height 21
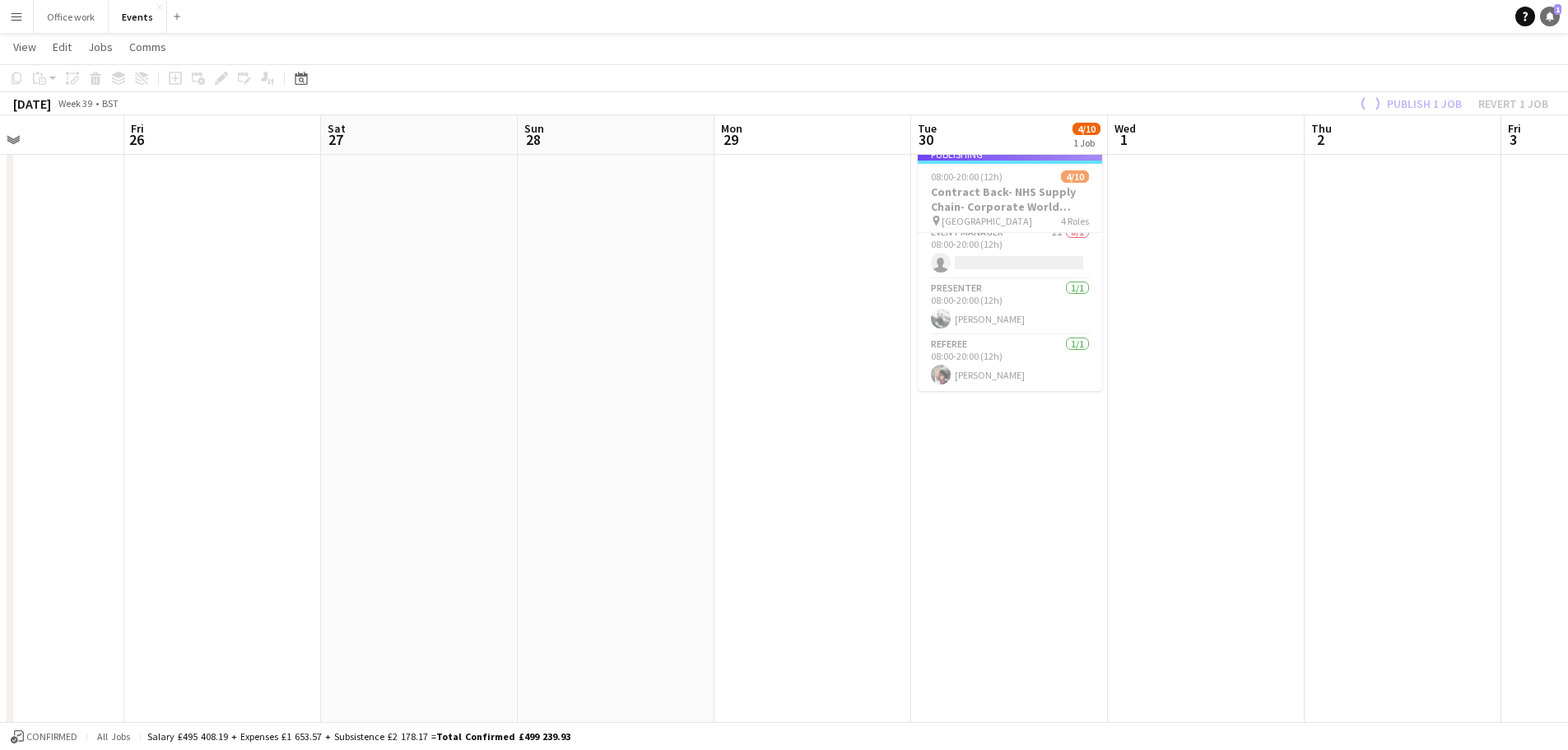
scroll to position [195, 0]
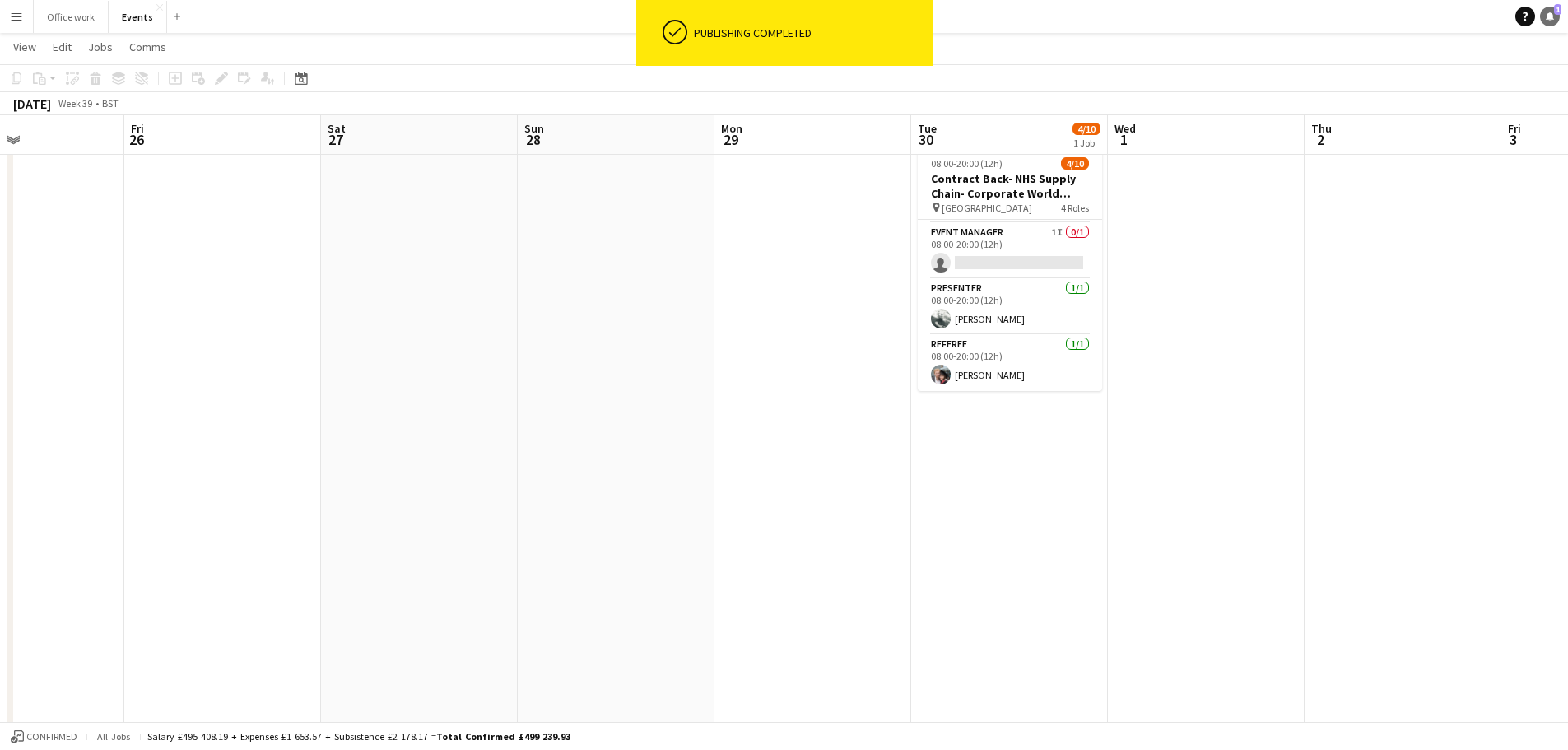
click at [1551, 11] on link "Notifications 1" at bounding box center [1550, 16] width 19 height 19
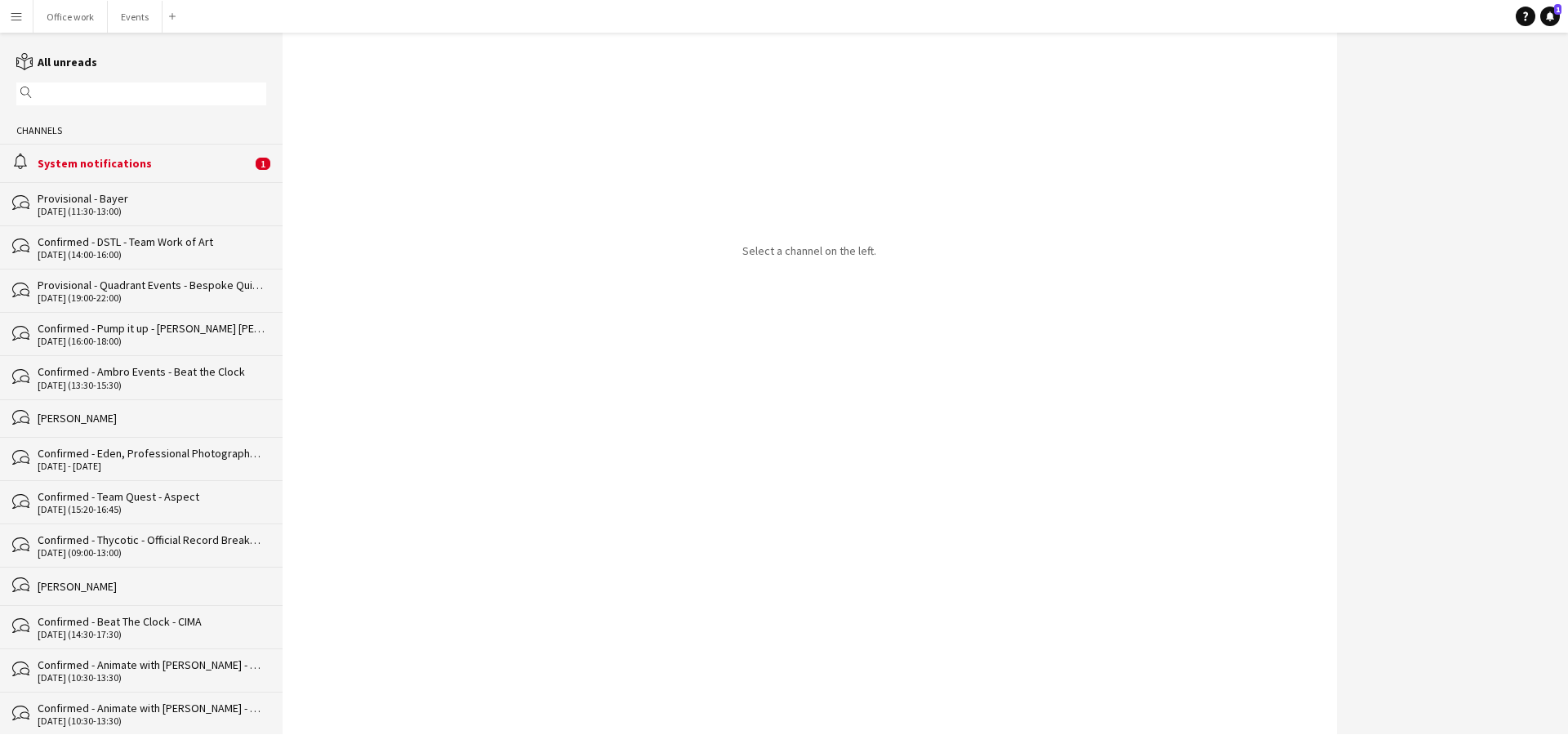
click at [176, 157] on div "System notifications" at bounding box center [144, 163] width 214 height 15
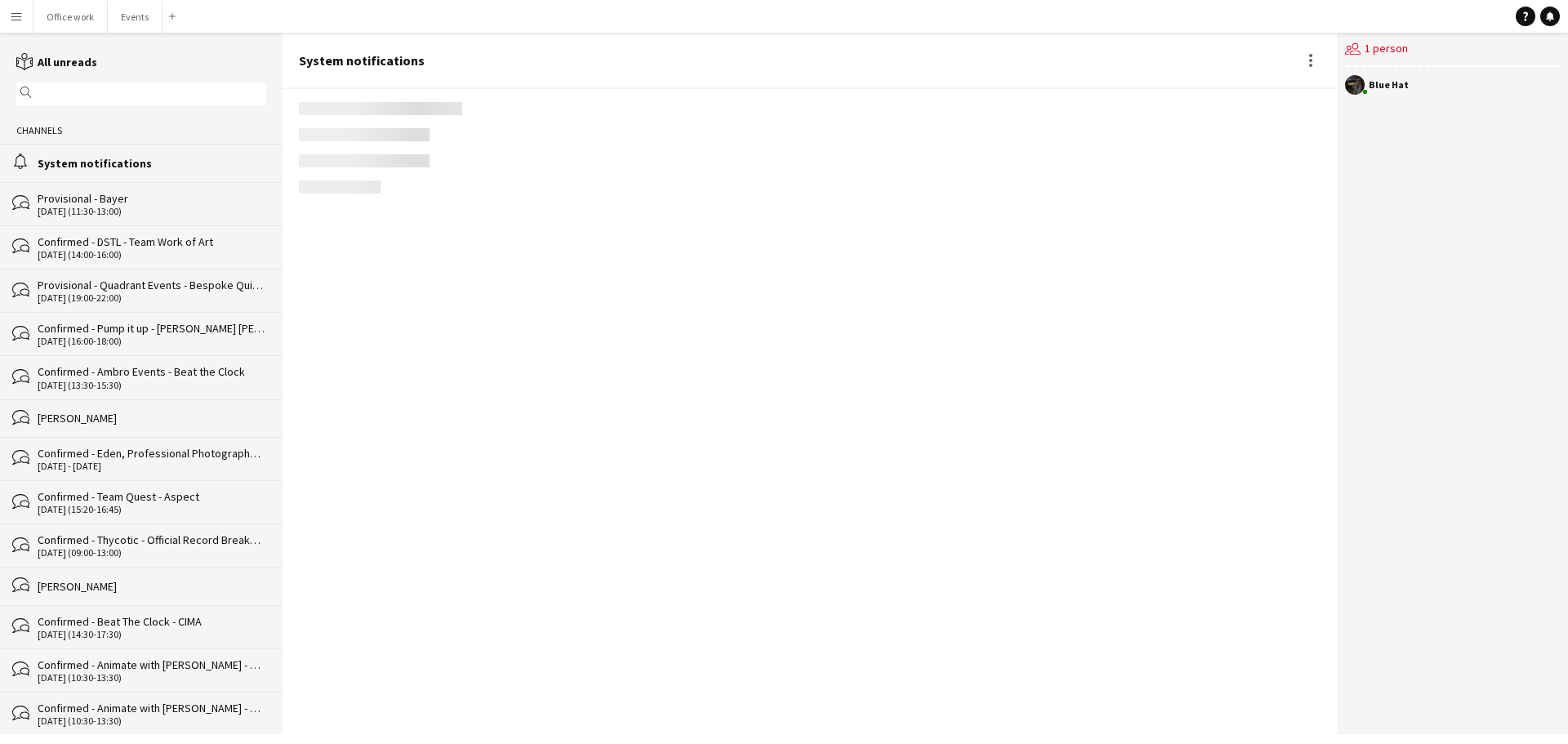
scroll to position [2480, 0]
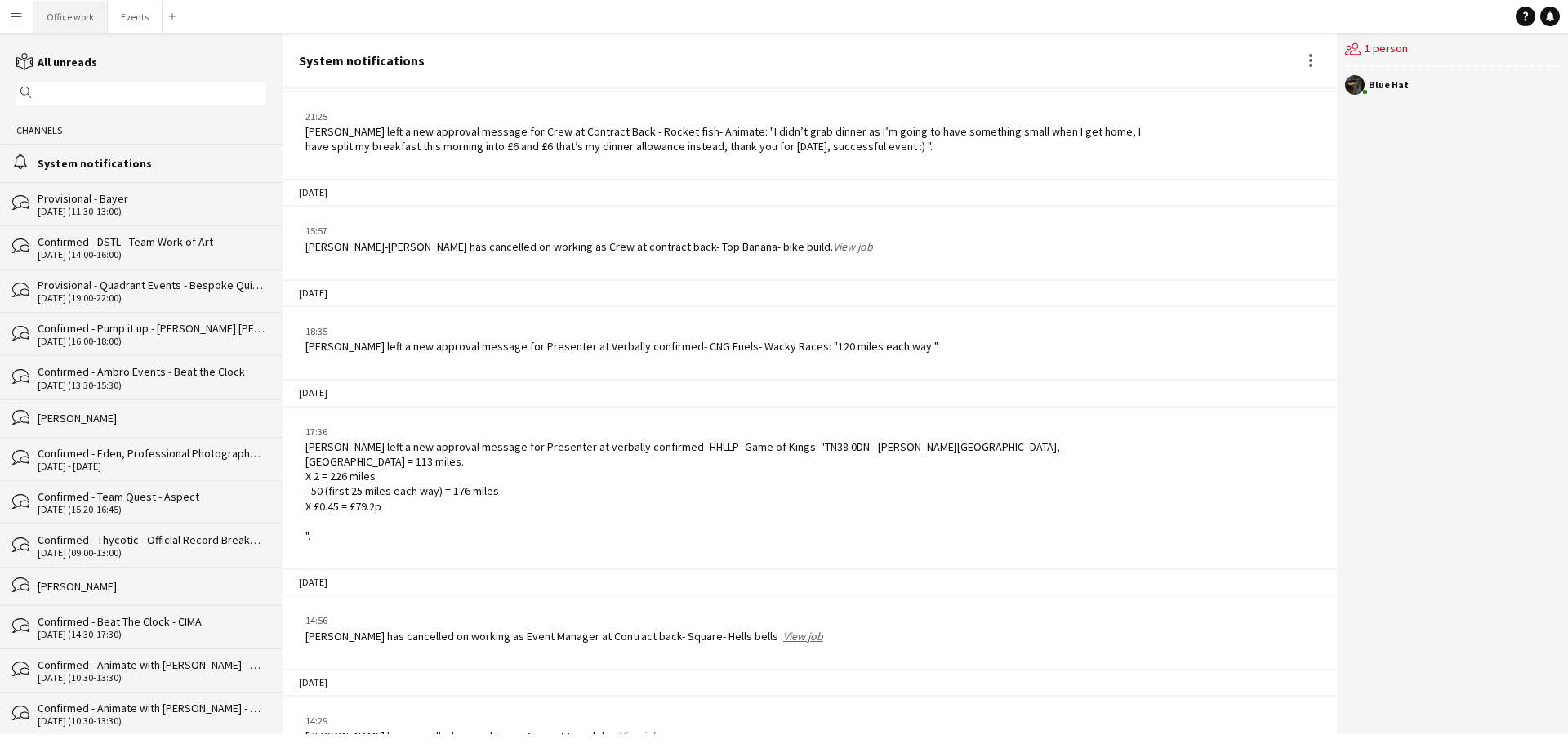
click at [59, 12] on button "Office work Close" at bounding box center [70, 17] width 74 height 31
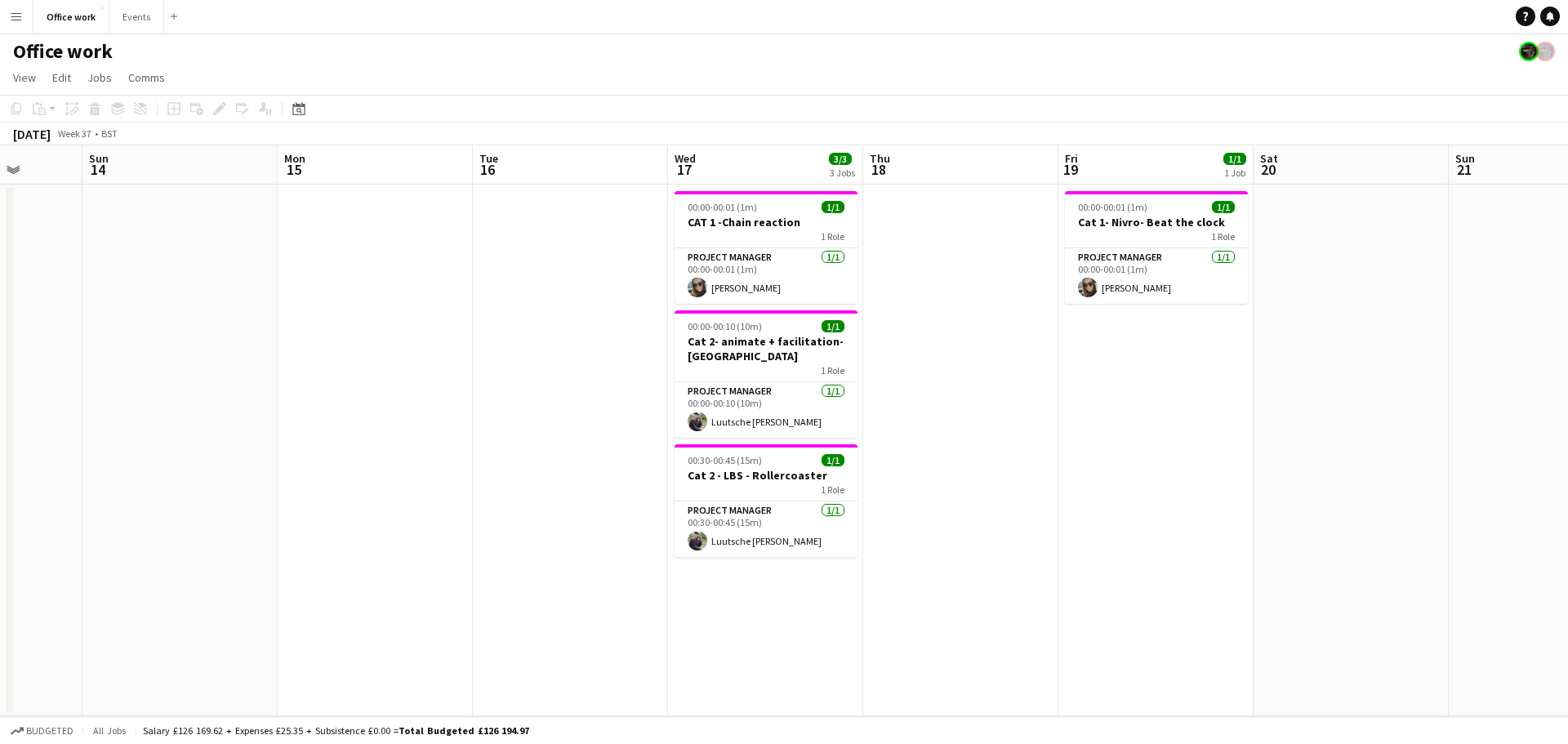
scroll to position [0, 470]
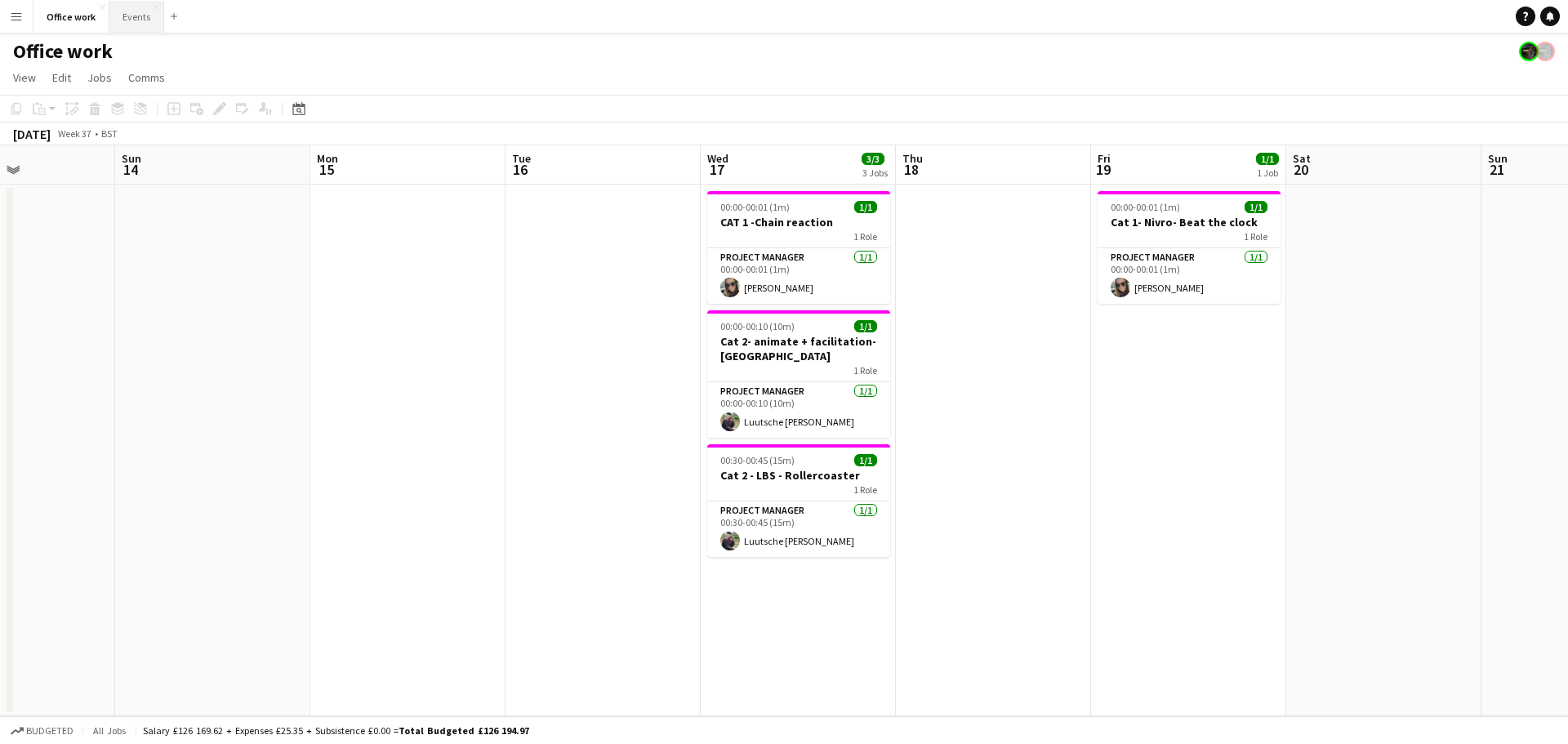
click at [150, 25] on button "Events Close" at bounding box center [136, 17] width 55 height 31
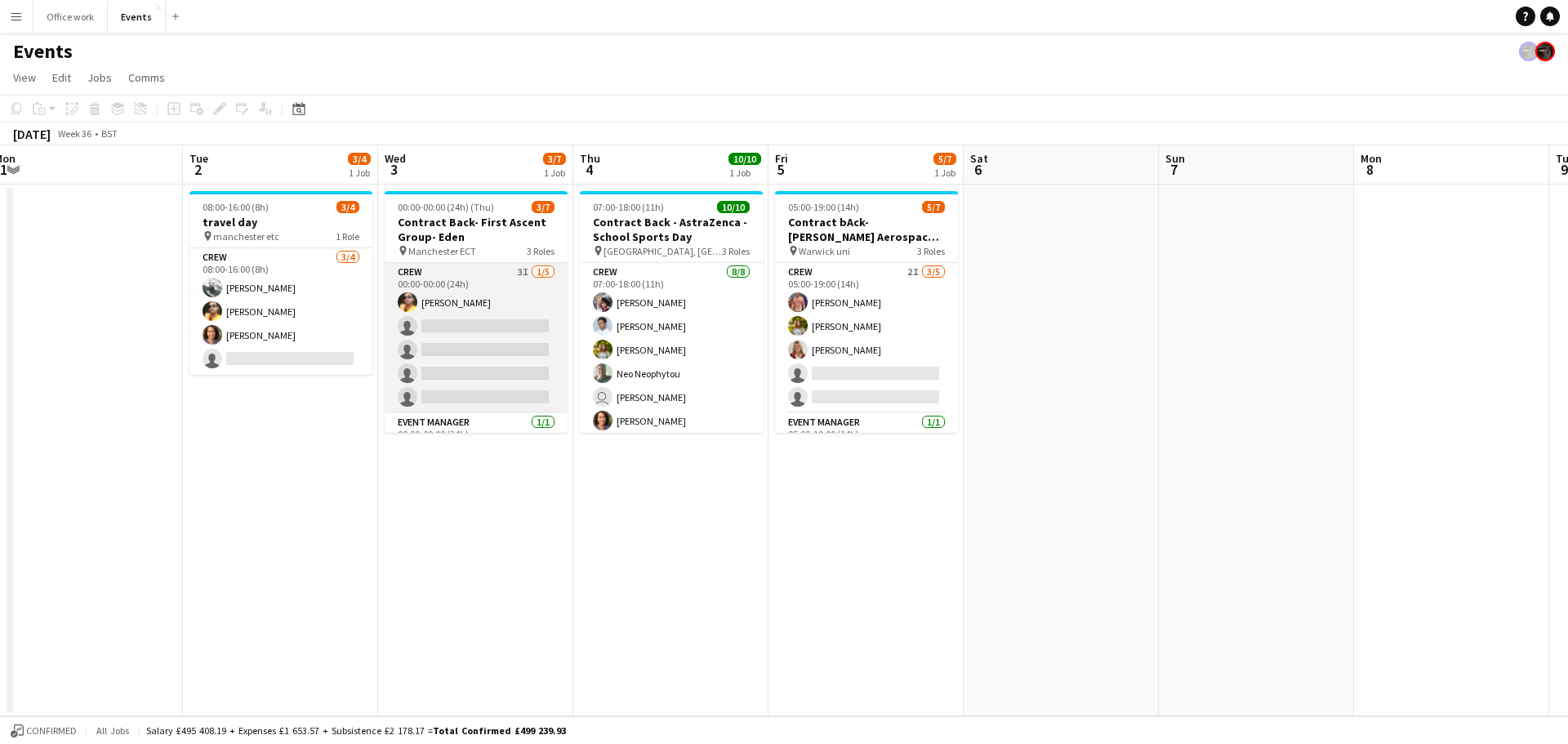
click at [446, 347] on app-card-role "Crew 3I 1/5 00:00-00:00 (24h) Denim Francesco Lillo single-neutral-actions sing…" at bounding box center [475, 338] width 183 height 150
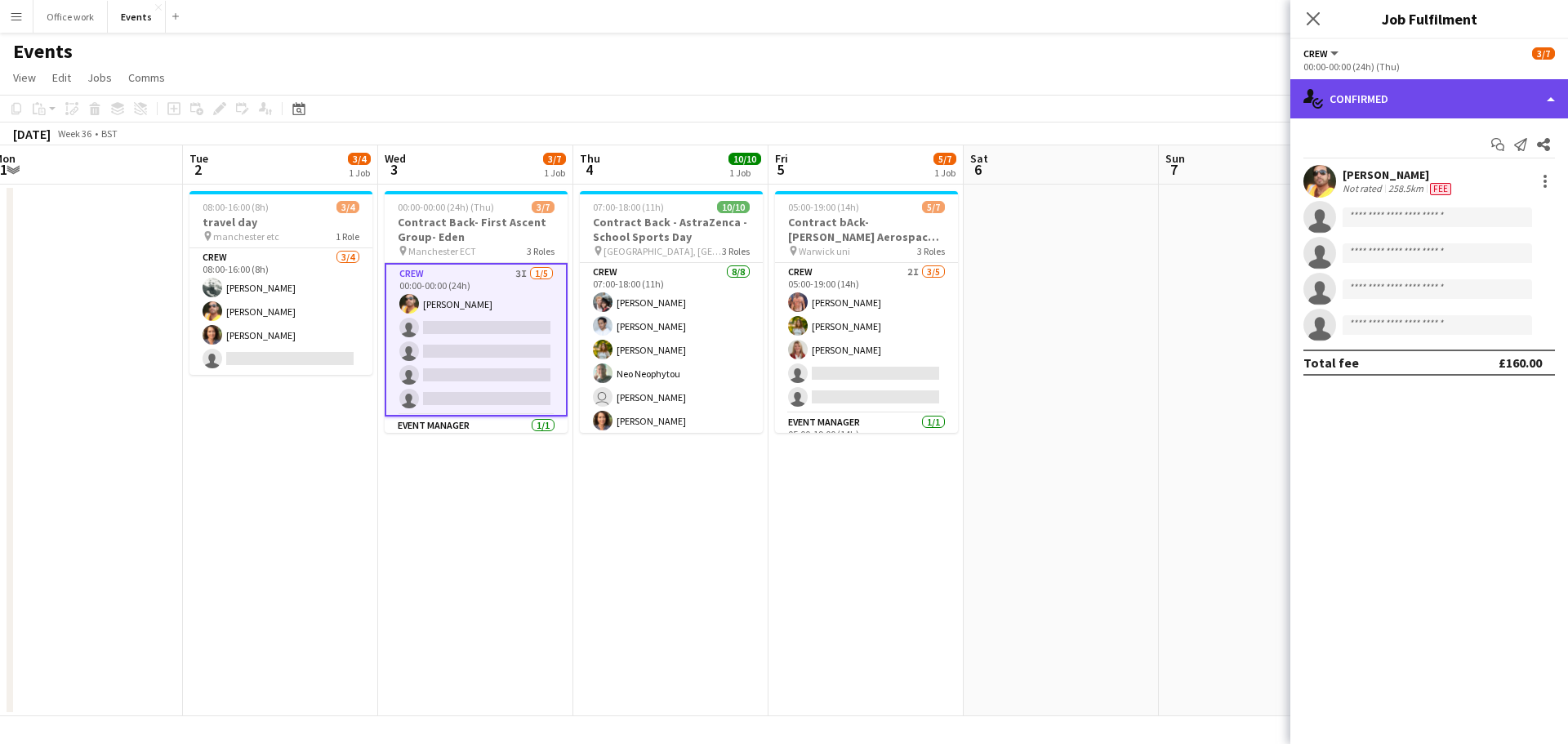
click at [1482, 106] on div "single-neutral-actions-check-2 Confirmed" at bounding box center [1429, 99] width 278 height 39
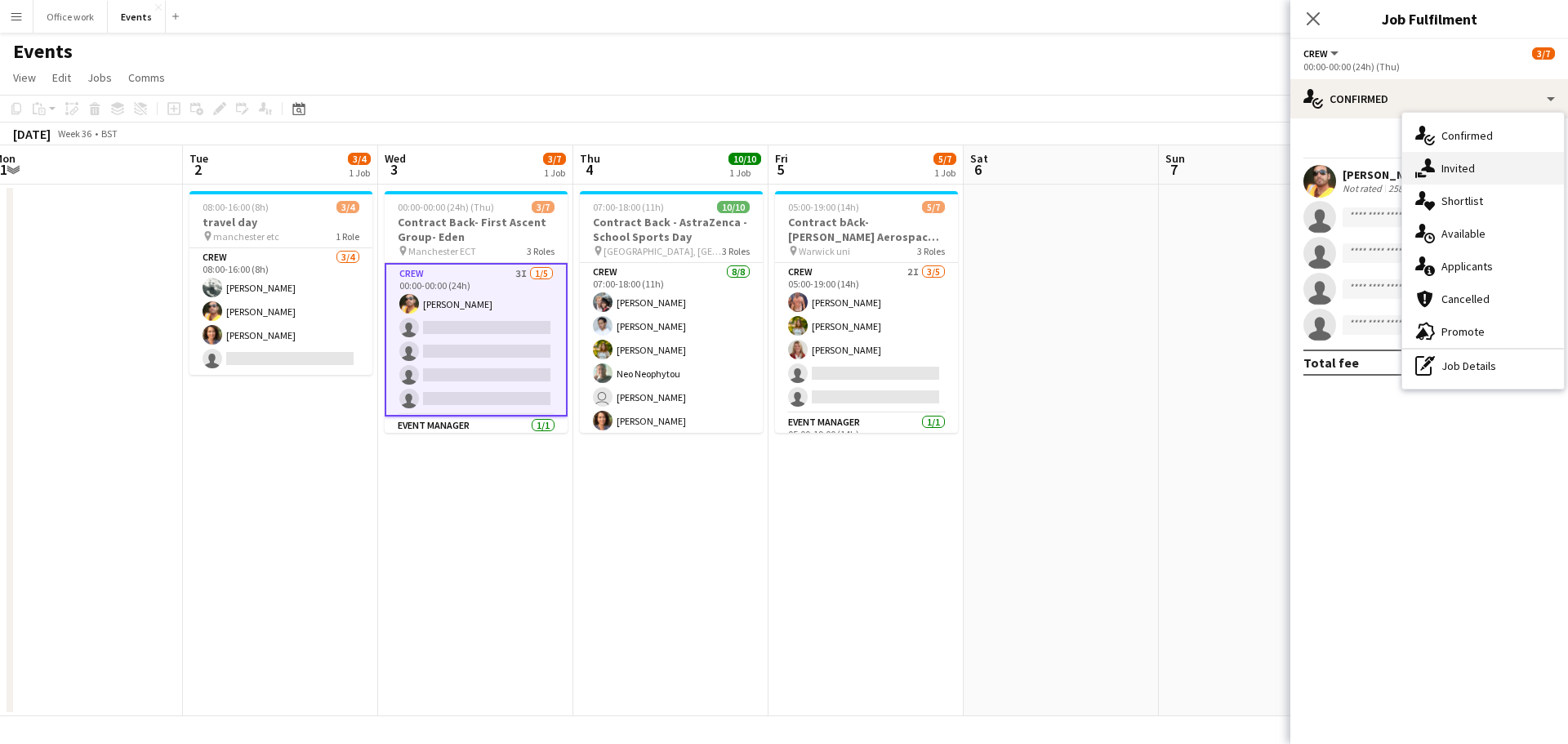
click at [1468, 158] on div "single-neutral-actions-share-1 Invited" at bounding box center [1482, 168] width 162 height 32
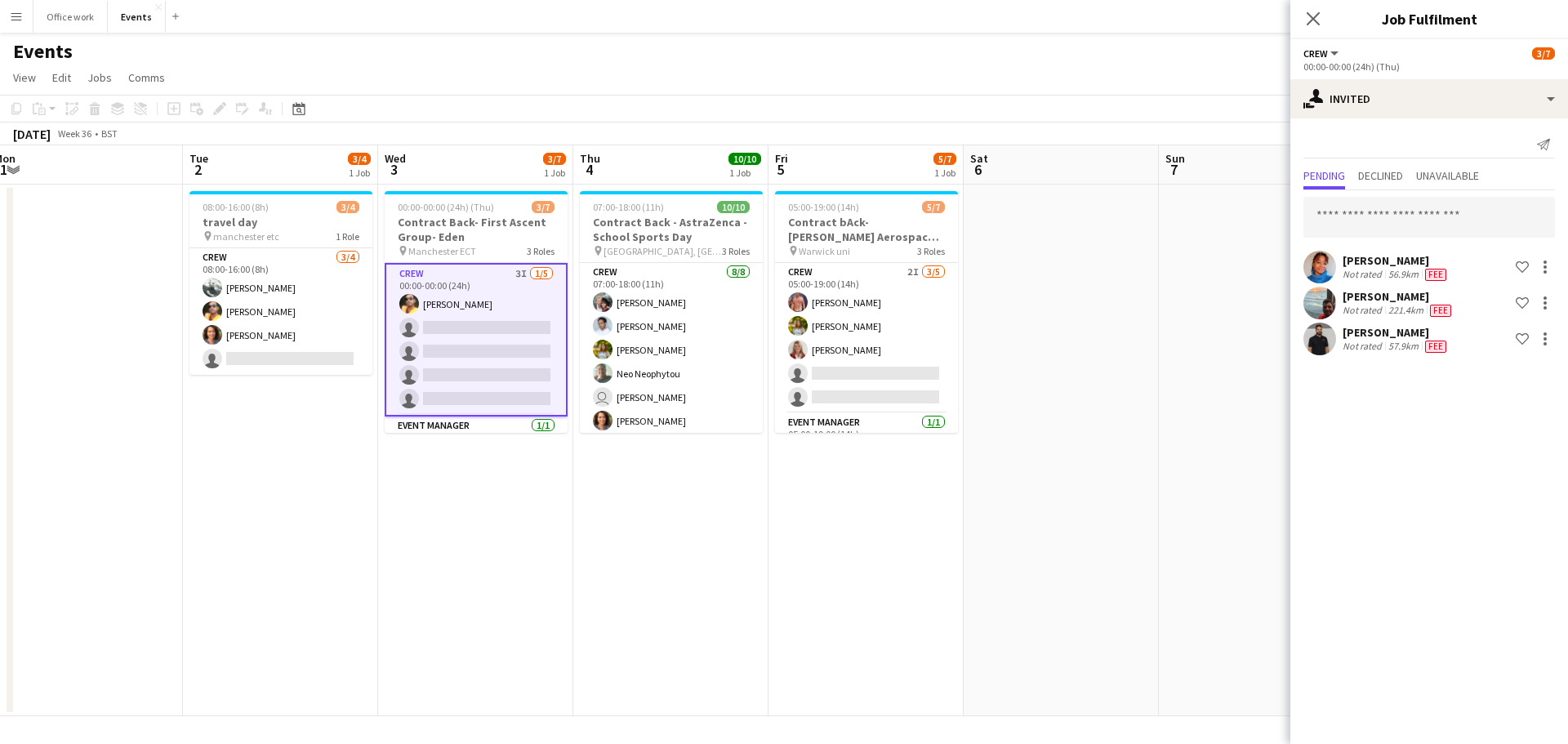
scroll to position [1, 0]
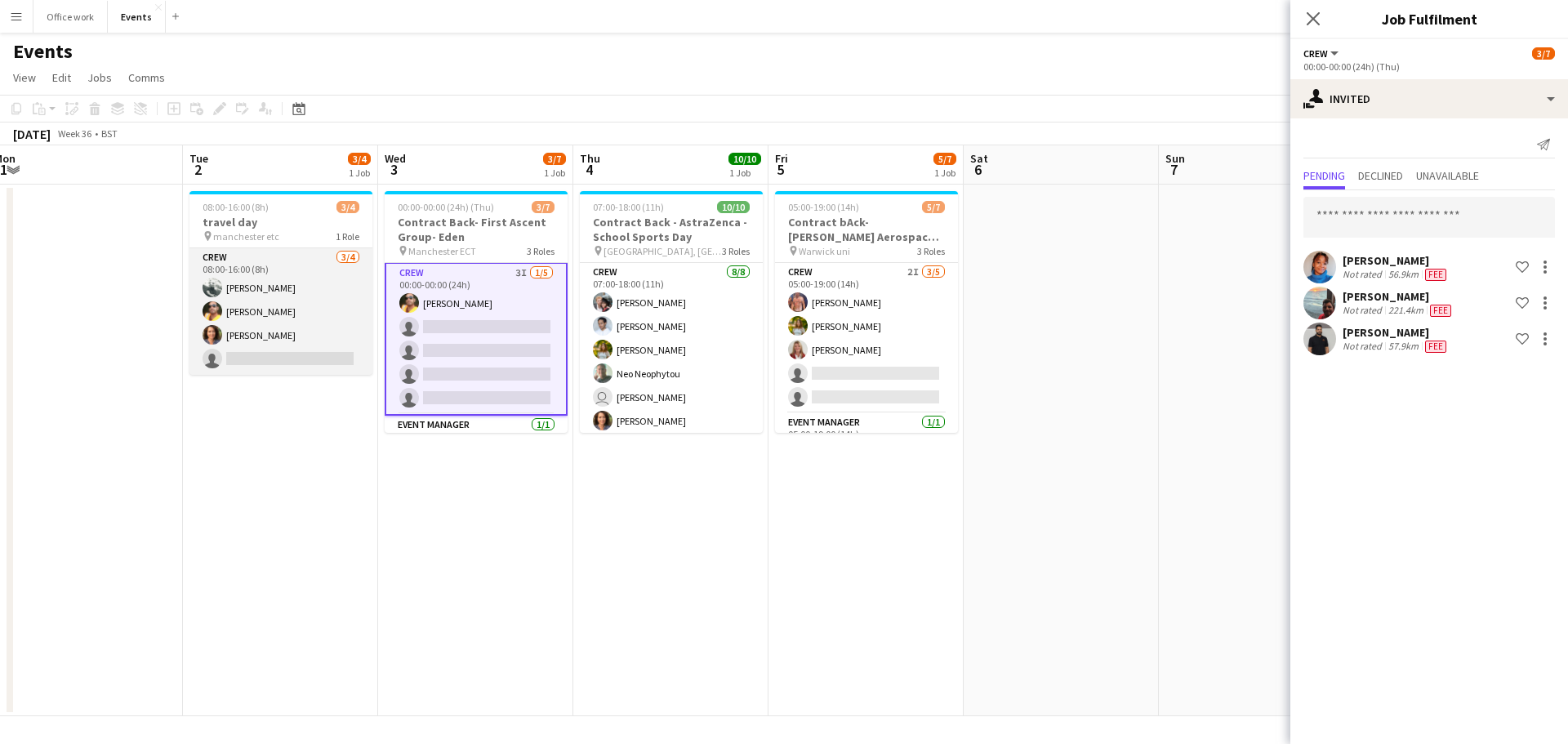
click at [315, 332] on app-card-role "Crew 3/4 08:00-16:00 (8h) Michael Smith Denim Francesco Lillo Alison Redbart si…" at bounding box center [280, 311] width 183 height 127
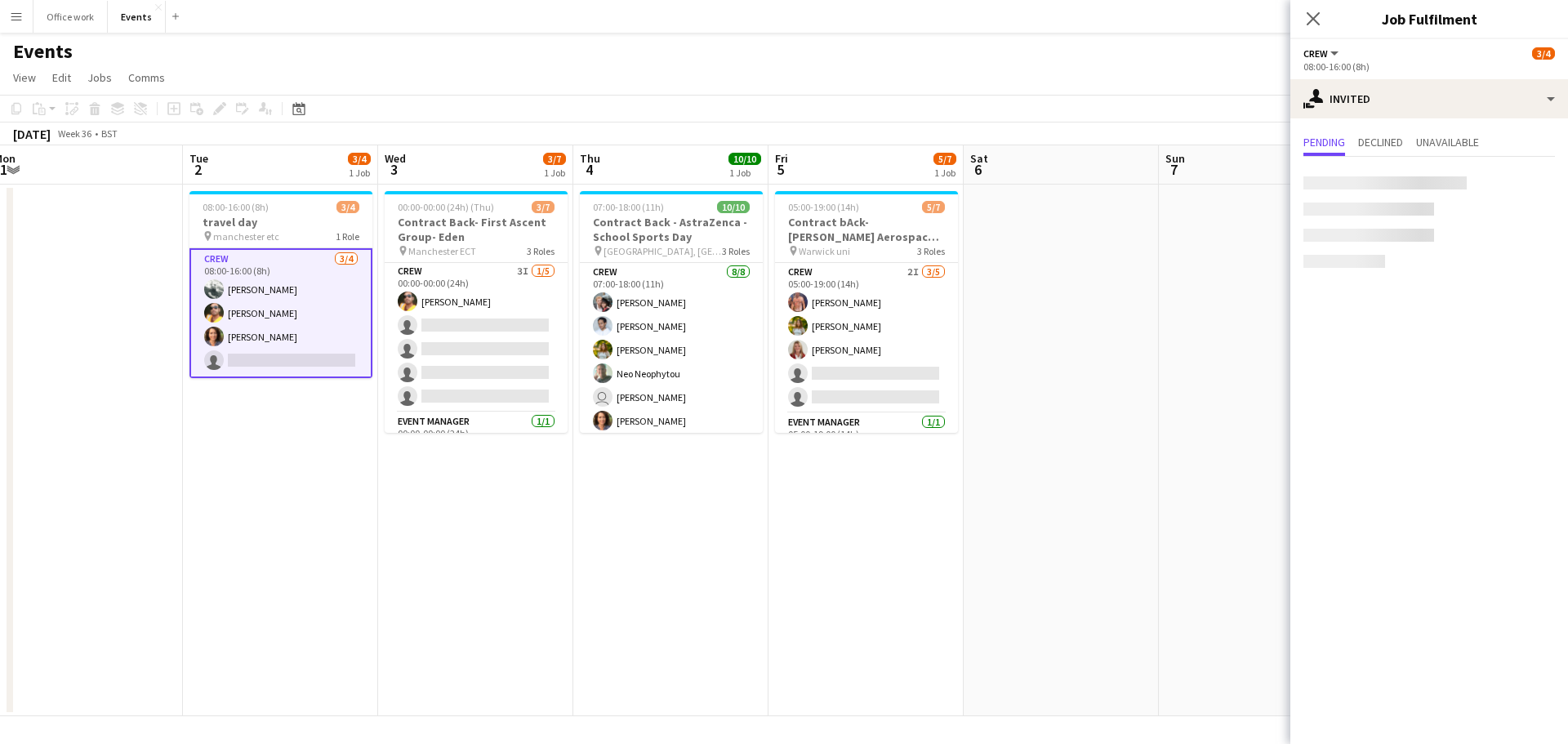
scroll to position [0, 0]
click at [1370, 139] on span "Declined" at bounding box center [1380, 141] width 45 height 11
click at [1334, 139] on span "Pending" at bounding box center [1324, 141] width 42 height 11
click at [1309, 6] on div "Close pop-in" at bounding box center [1313, 18] width 45 height 38
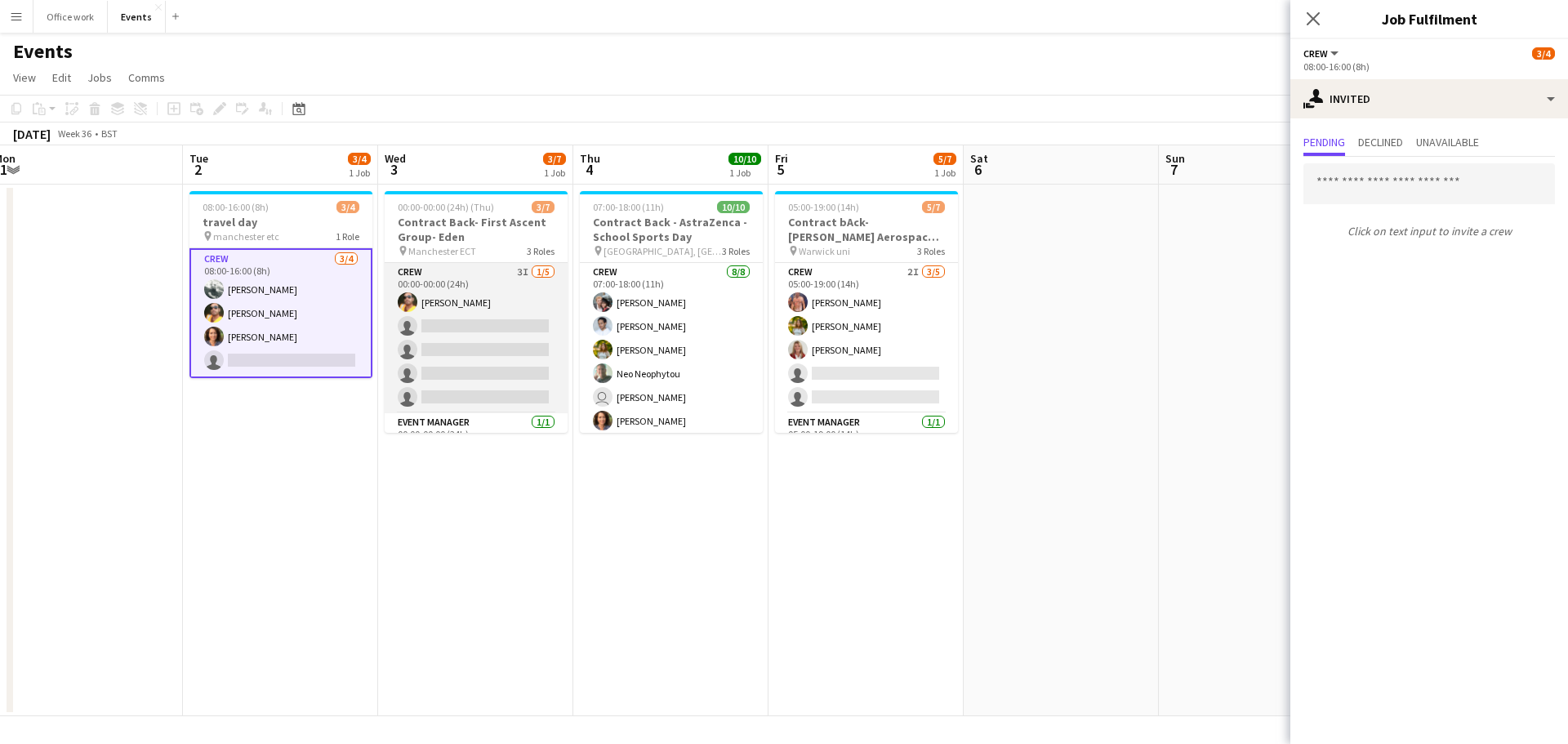
click at [468, 347] on app-card-role "Crew 3I 1/5 00:00-00:00 (24h) Denim Francesco Lillo single-neutral-actions sing…" at bounding box center [475, 338] width 183 height 150
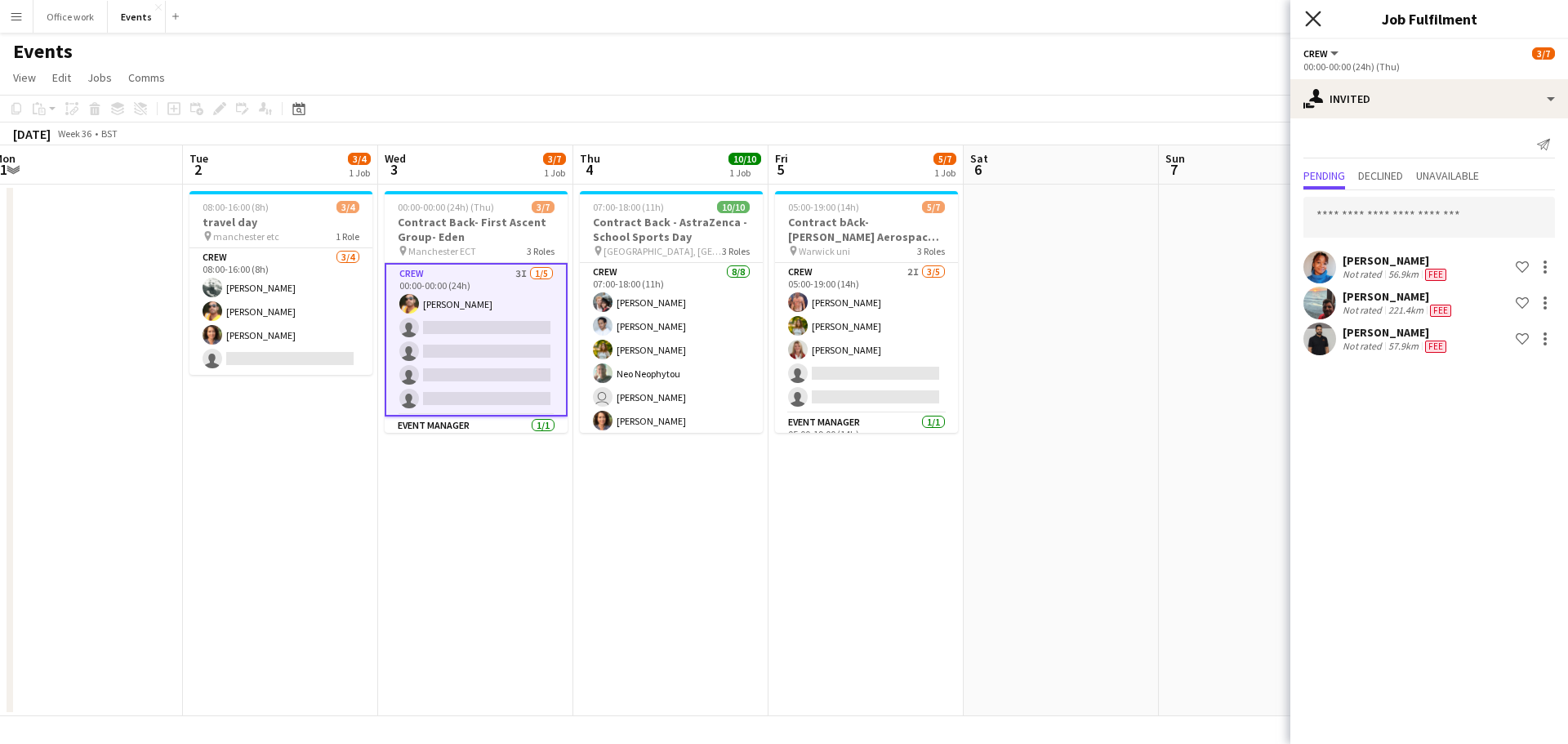
click at [1311, 22] on icon "Close pop-in" at bounding box center [1313, 18] width 16 height 16
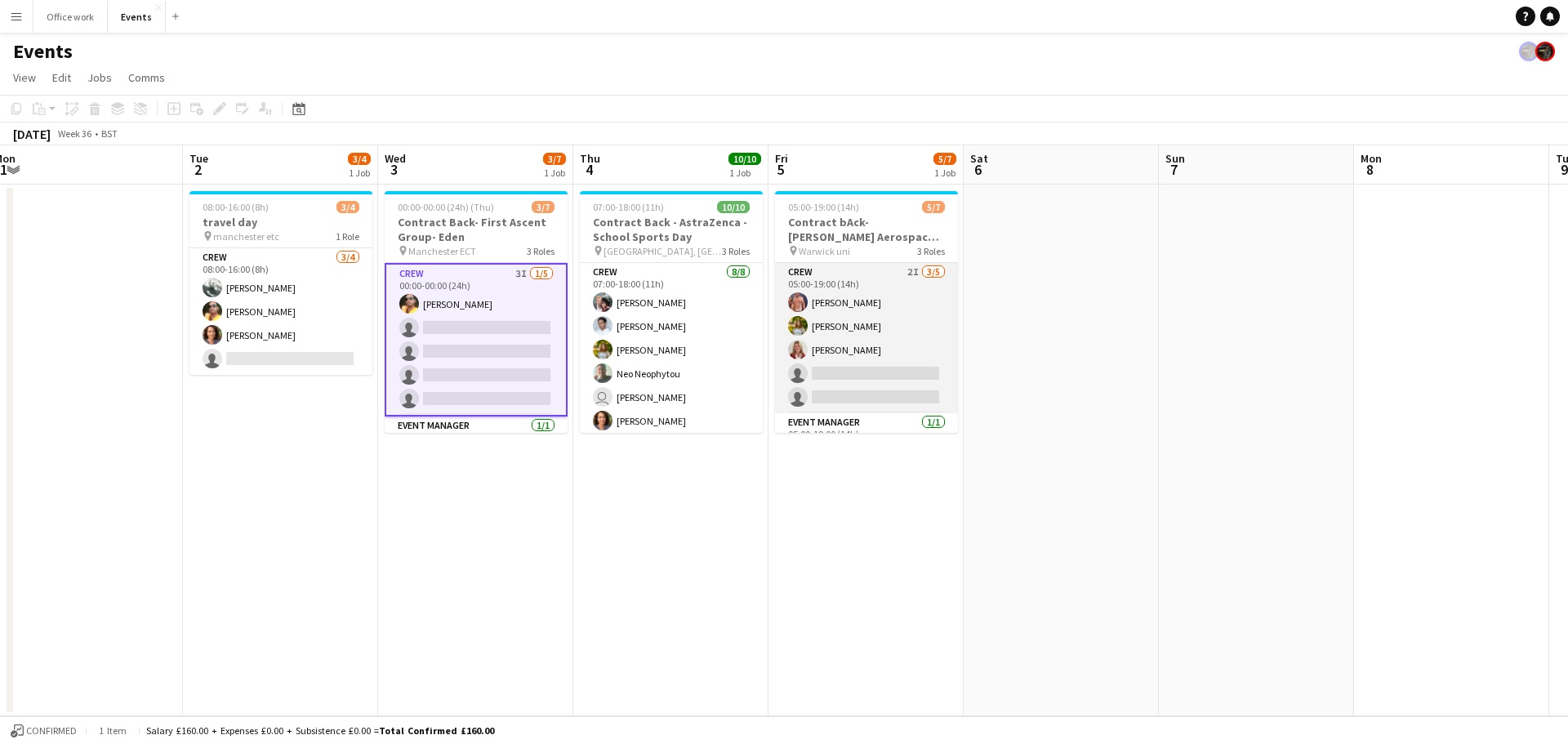
click at [875, 307] on app-card-role "Crew 2I 3/5 05:00-19:00 (14h) Chris Ebbon Alexandra Tanase Sara Spicer single-n…" at bounding box center [866, 338] width 183 height 150
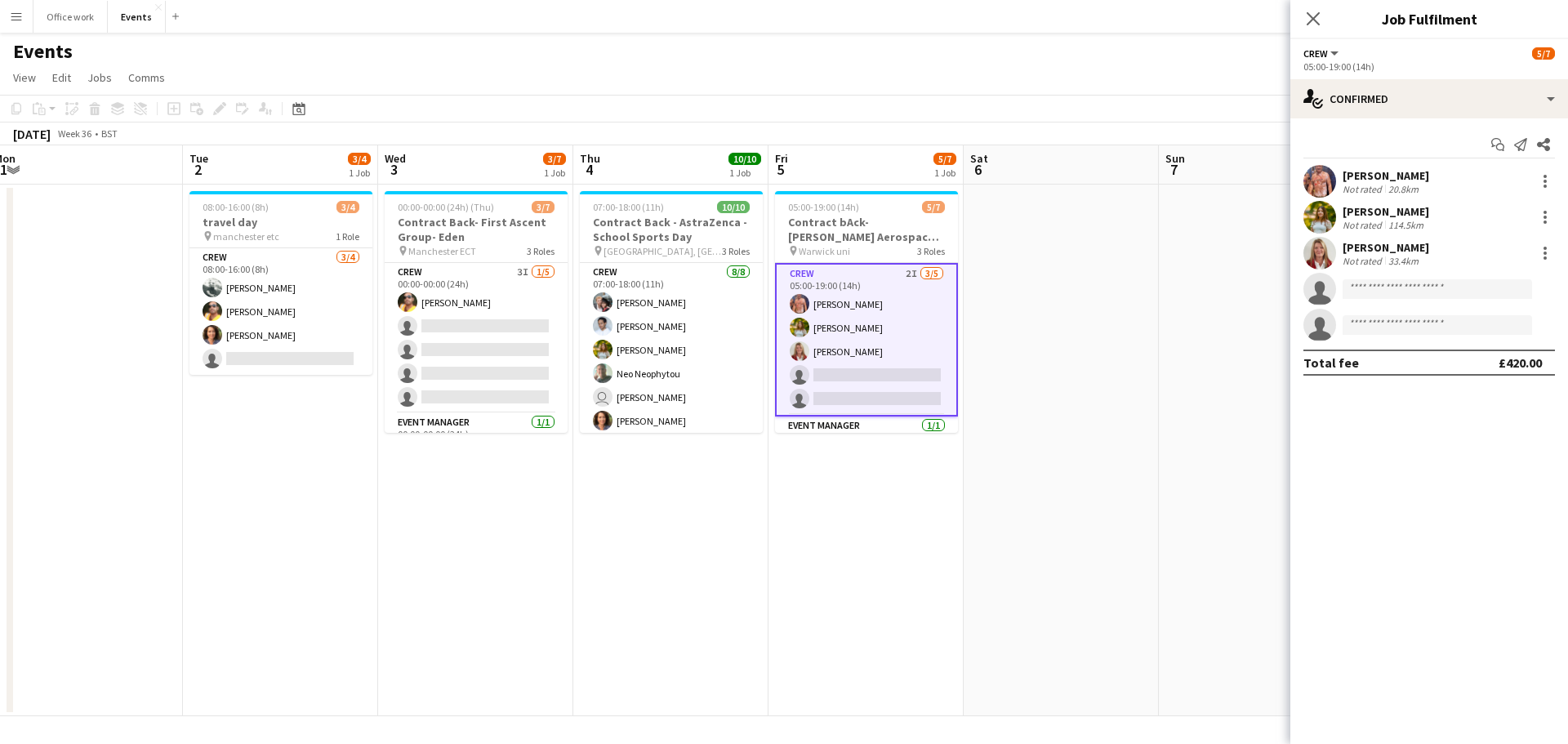
click at [1048, 332] on app-date-cell at bounding box center [1060, 450] width 195 height 532
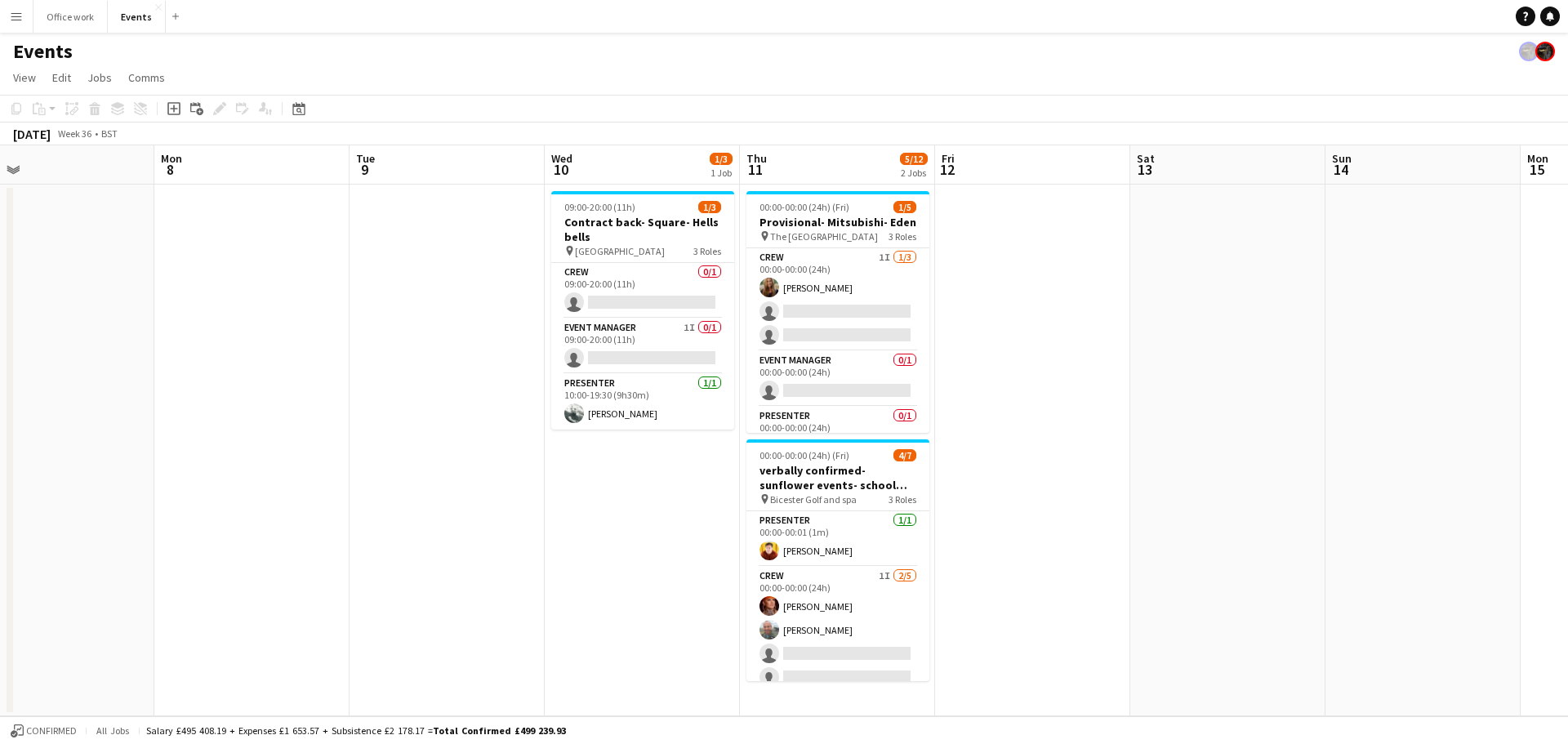
scroll to position [0, 625]
click at [687, 323] on app-card-role "Event Manager 1I 0/1 09:00-20:00 (11h) single-neutral-actions" at bounding box center [644, 347] width 183 height 56
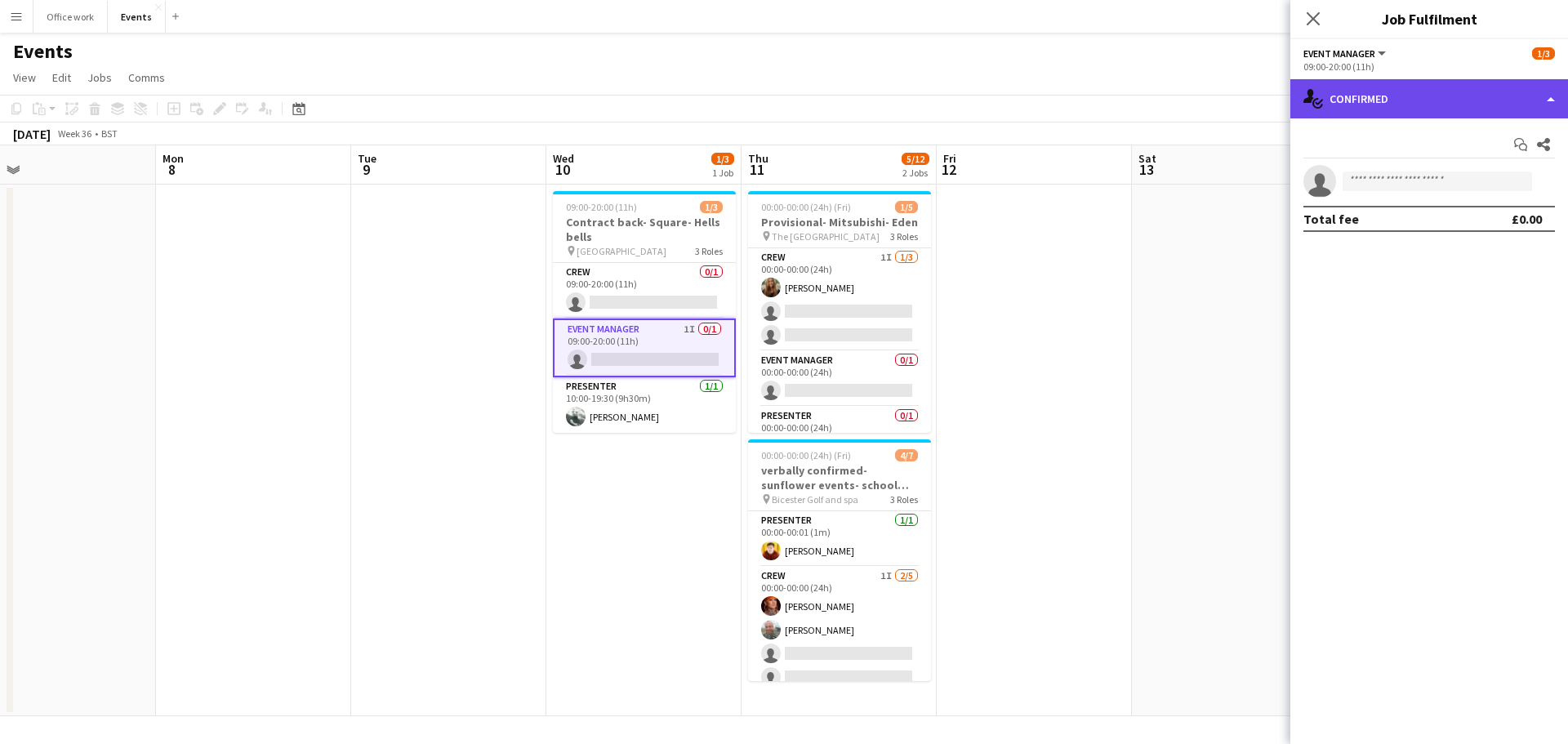
click at [1405, 84] on div "single-neutral-actions-check-2 Confirmed" at bounding box center [1429, 99] width 278 height 39
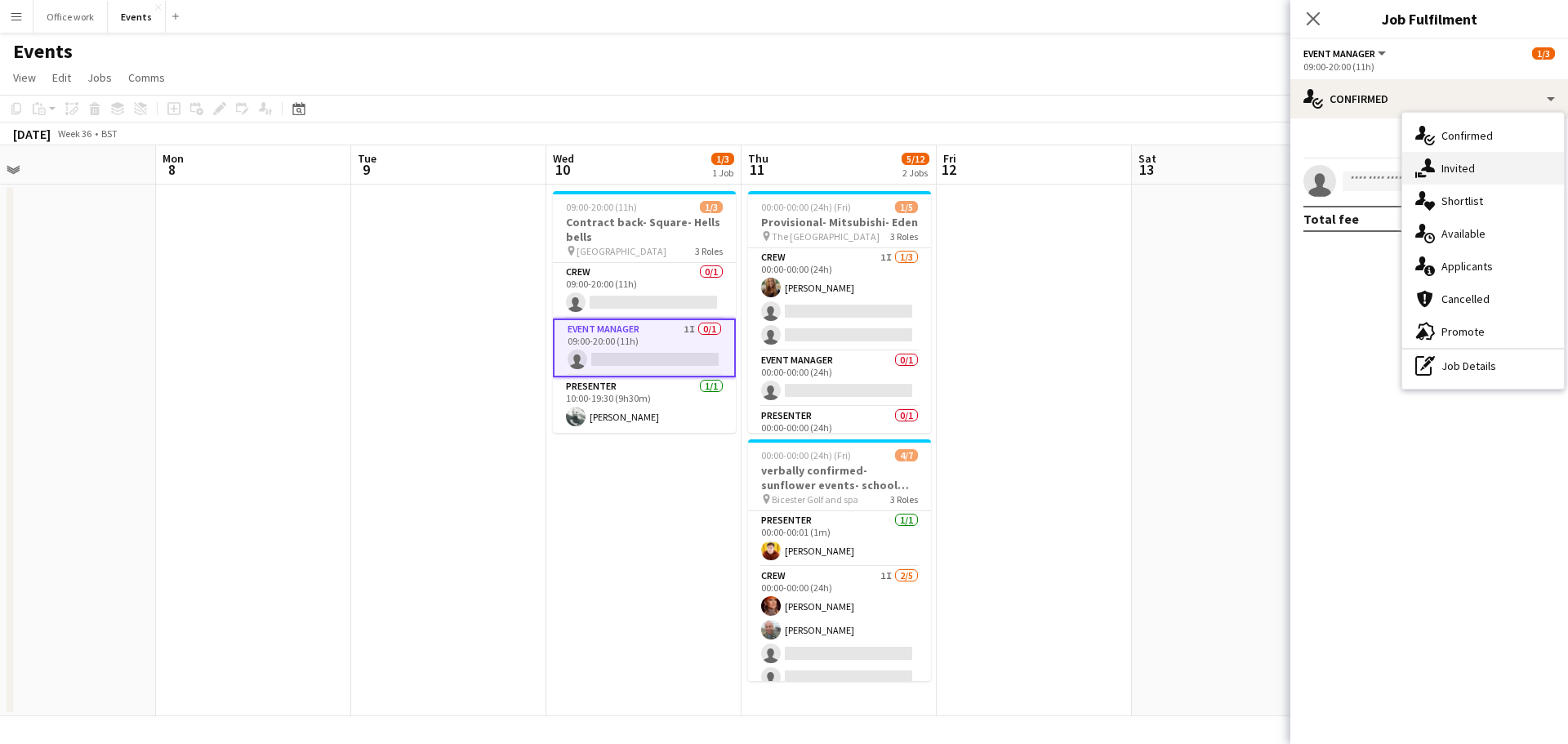
click at [1454, 154] on div "single-neutral-actions-share-1 Invited" at bounding box center [1482, 168] width 162 height 32
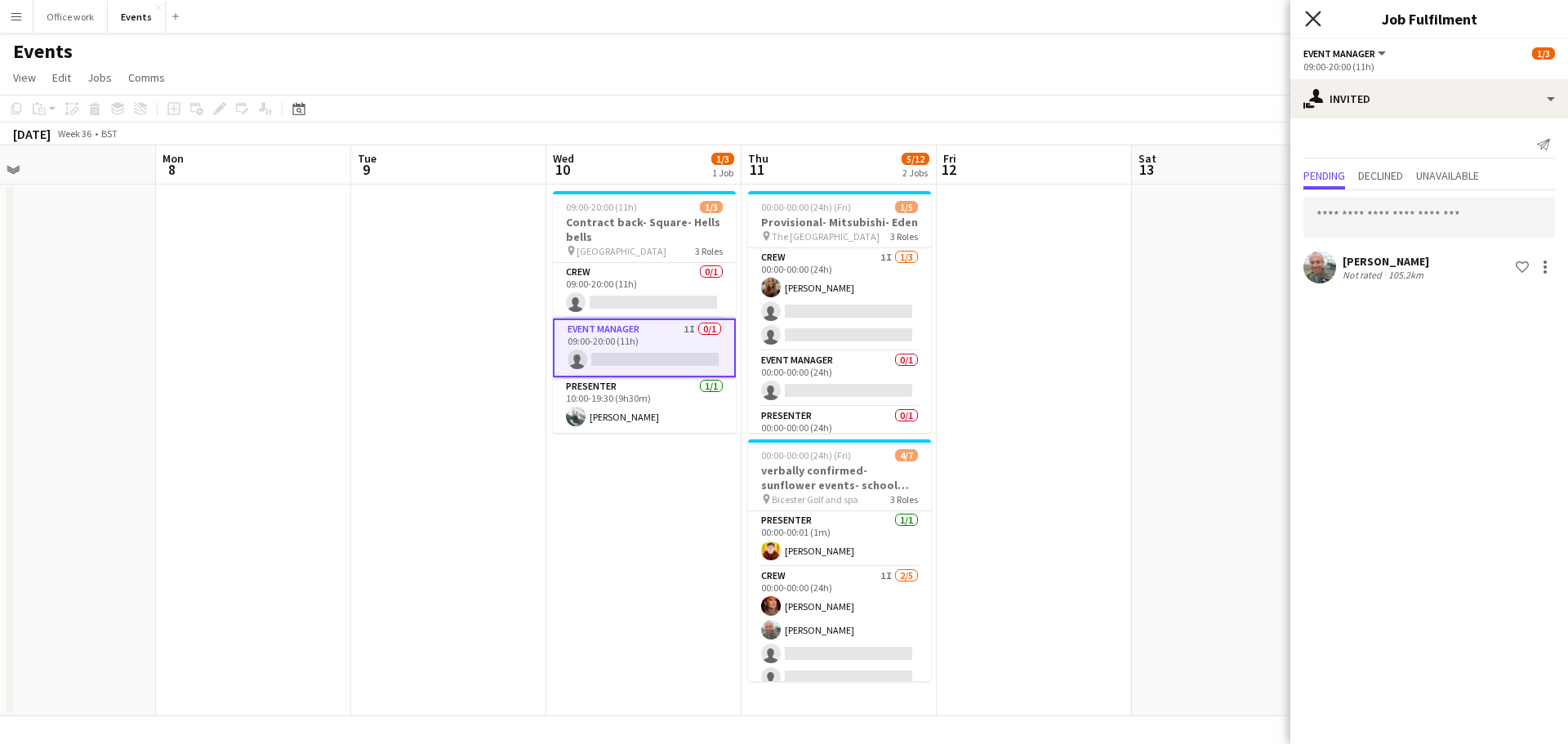
click at [1315, 12] on icon "Close pop-in" at bounding box center [1313, 18] width 16 height 16
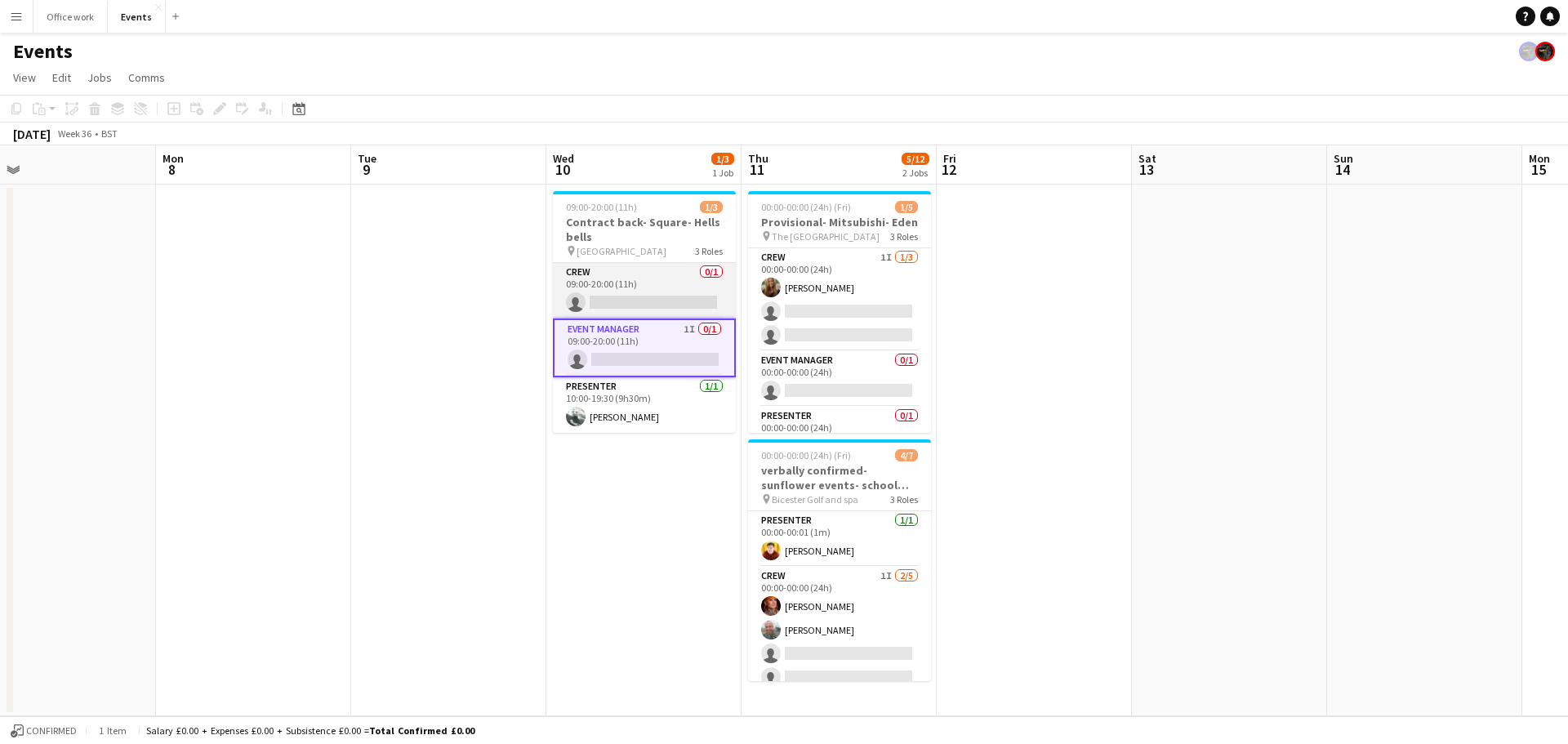
click at [687, 279] on app-card-role "Crew 0/1 09:00-20:00 (11h) single-neutral-actions" at bounding box center [644, 291] width 183 height 56
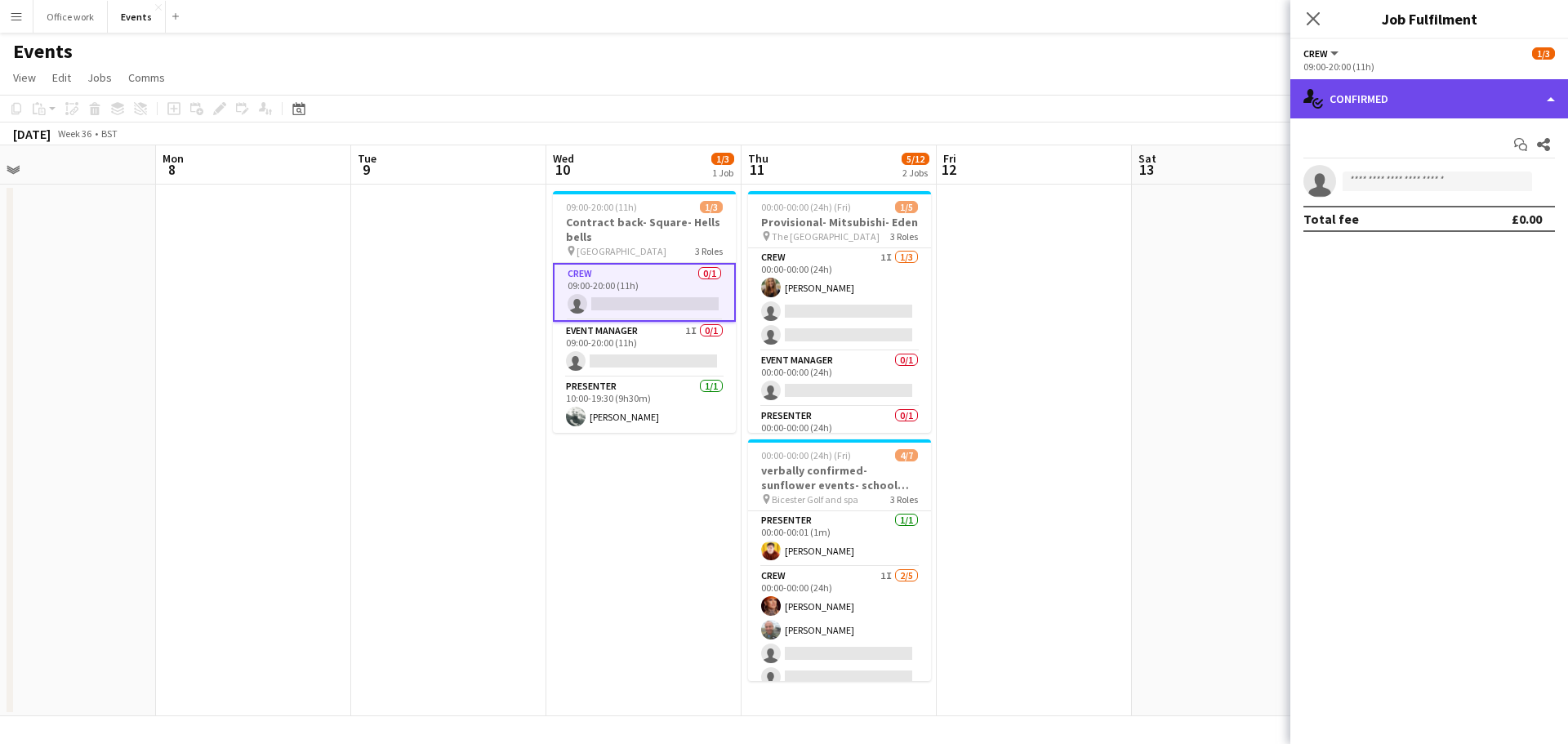
click at [1357, 111] on div "single-neutral-actions-check-2 Confirmed" at bounding box center [1429, 99] width 278 height 39
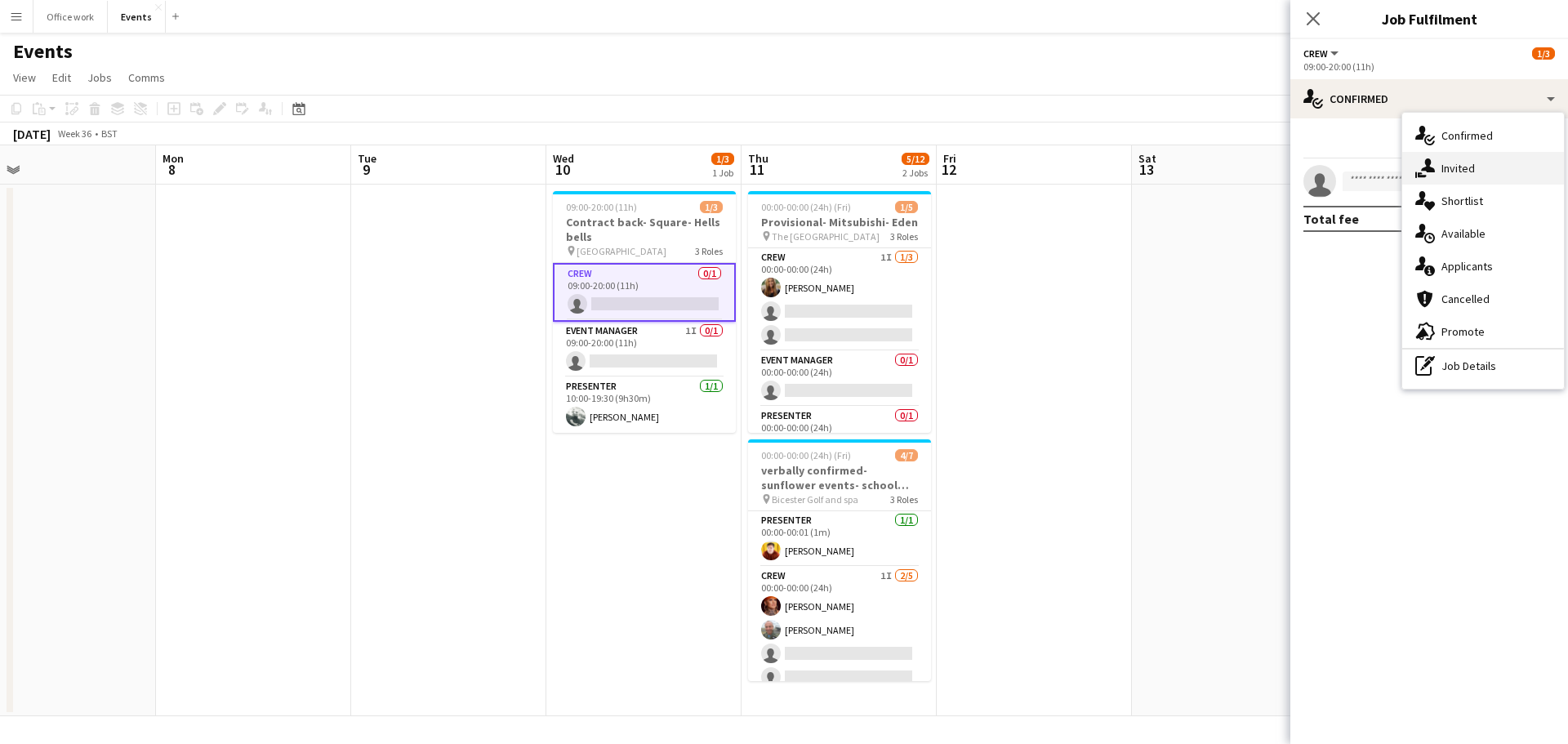
click at [1423, 179] on div "single-neutral-actions-share-1 Invited" at bounding box center [1482, 168] width 162 height 32
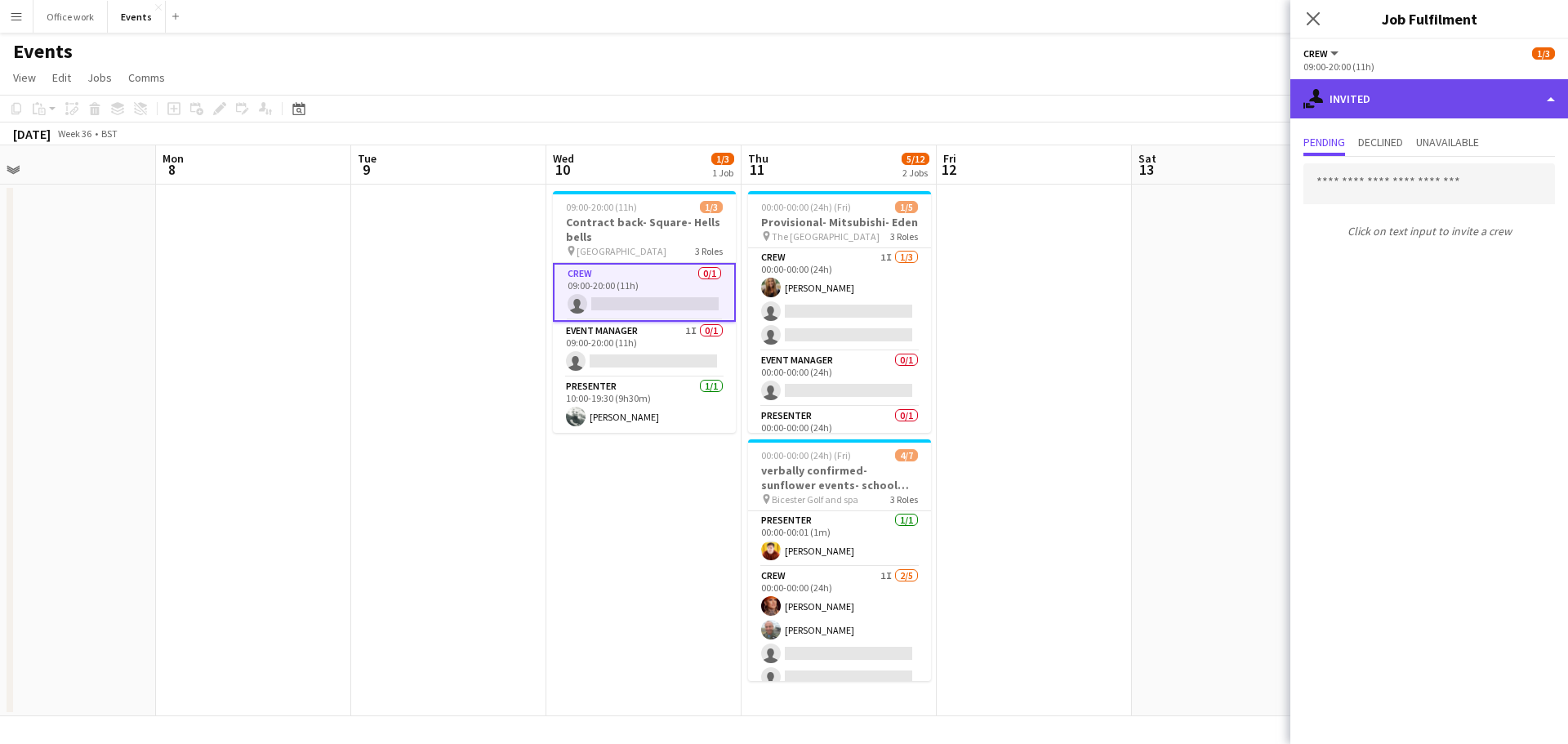
click at [1357, 87] on div "single-neutral-actions-share-1 Invited" at bounding box center [1429, 99] width 278 height 39
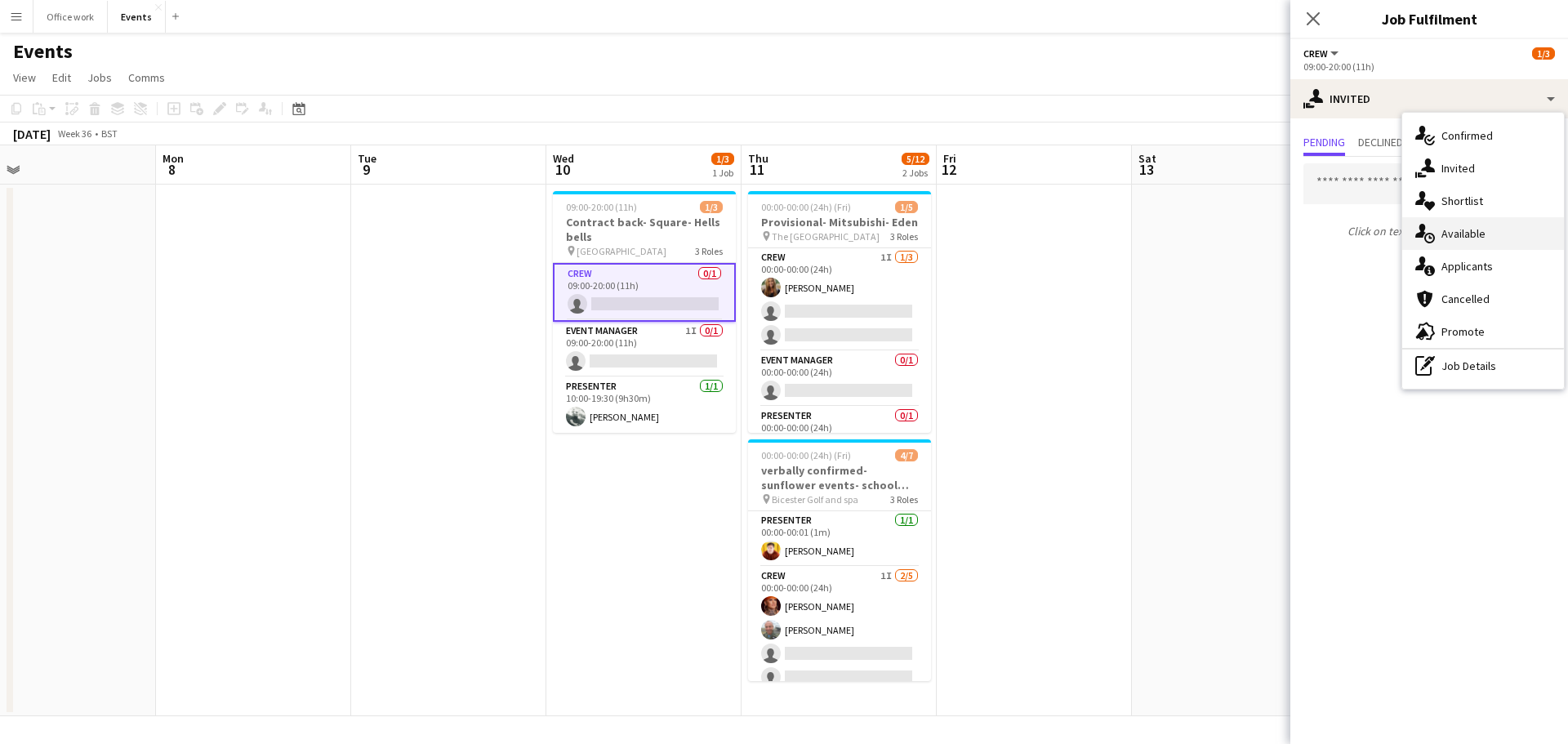
click at [1445, 231] on div "single-neutral-actions-upload Available" at bounding box center [1482, 233] width 162 height 32
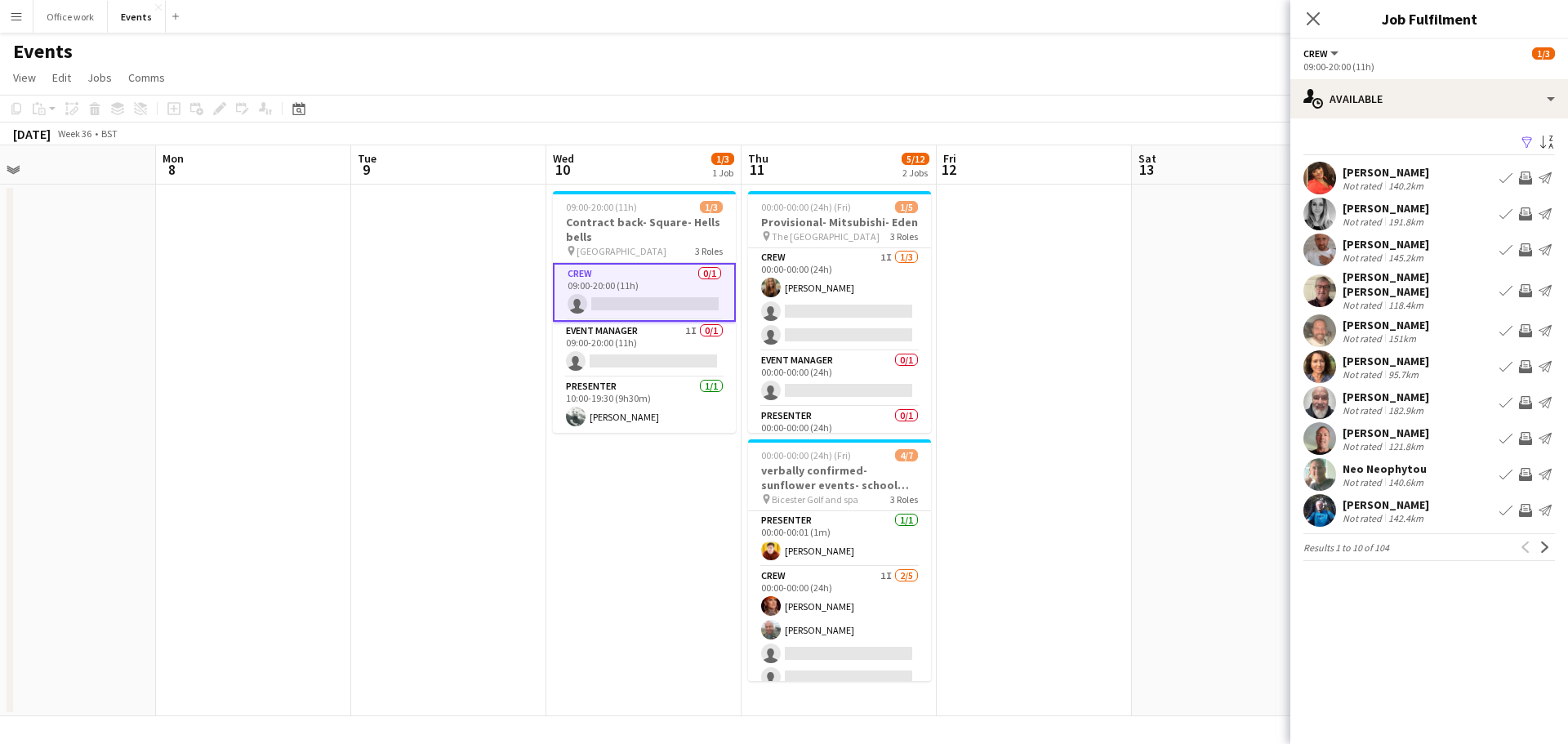
click at [1534, 148] on button "Filter" at bounding box center [1525, 142] width 19 height 19
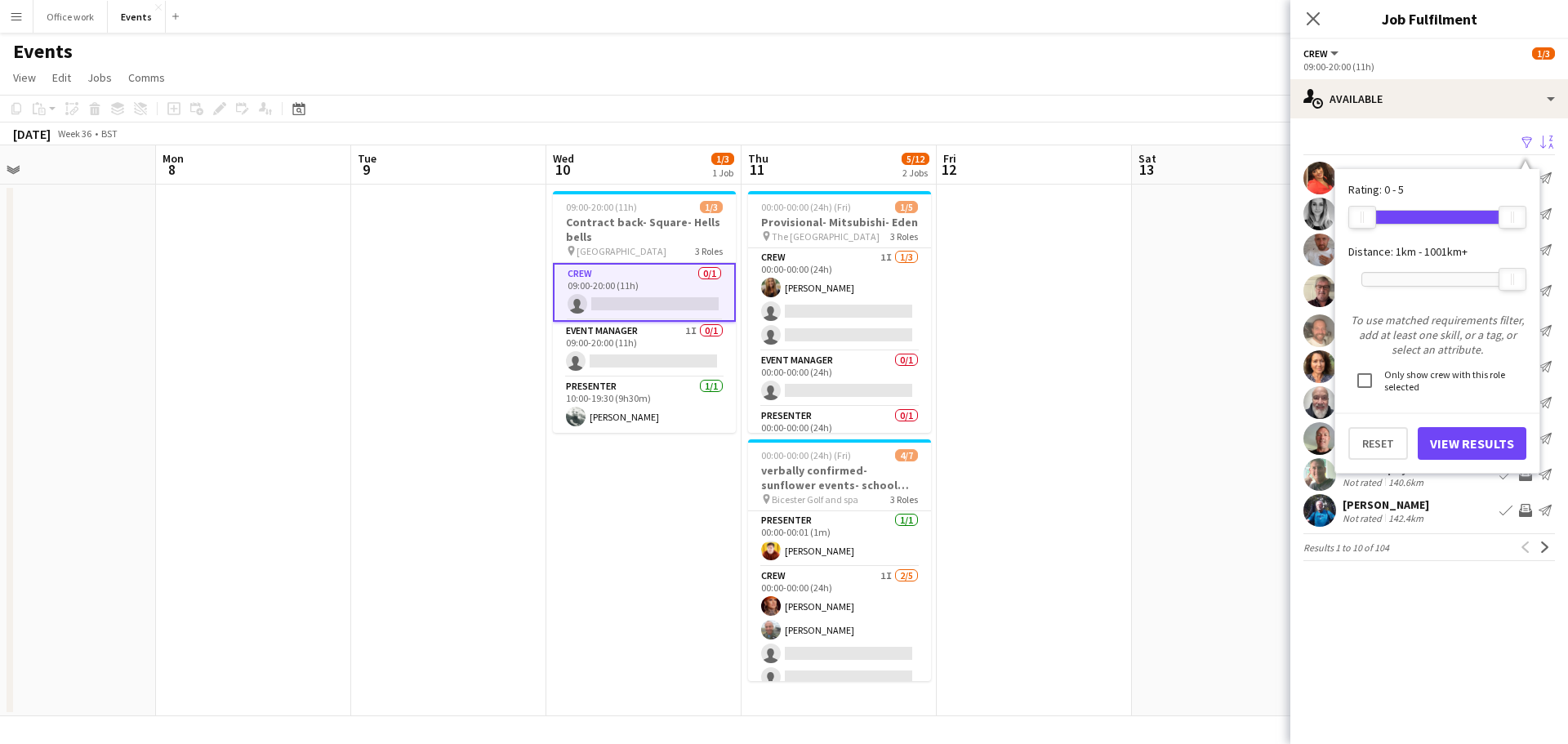
click at [1544, 146] on app-icon "Sort asc" at bounding box center [1546, 143] width 13 height 16
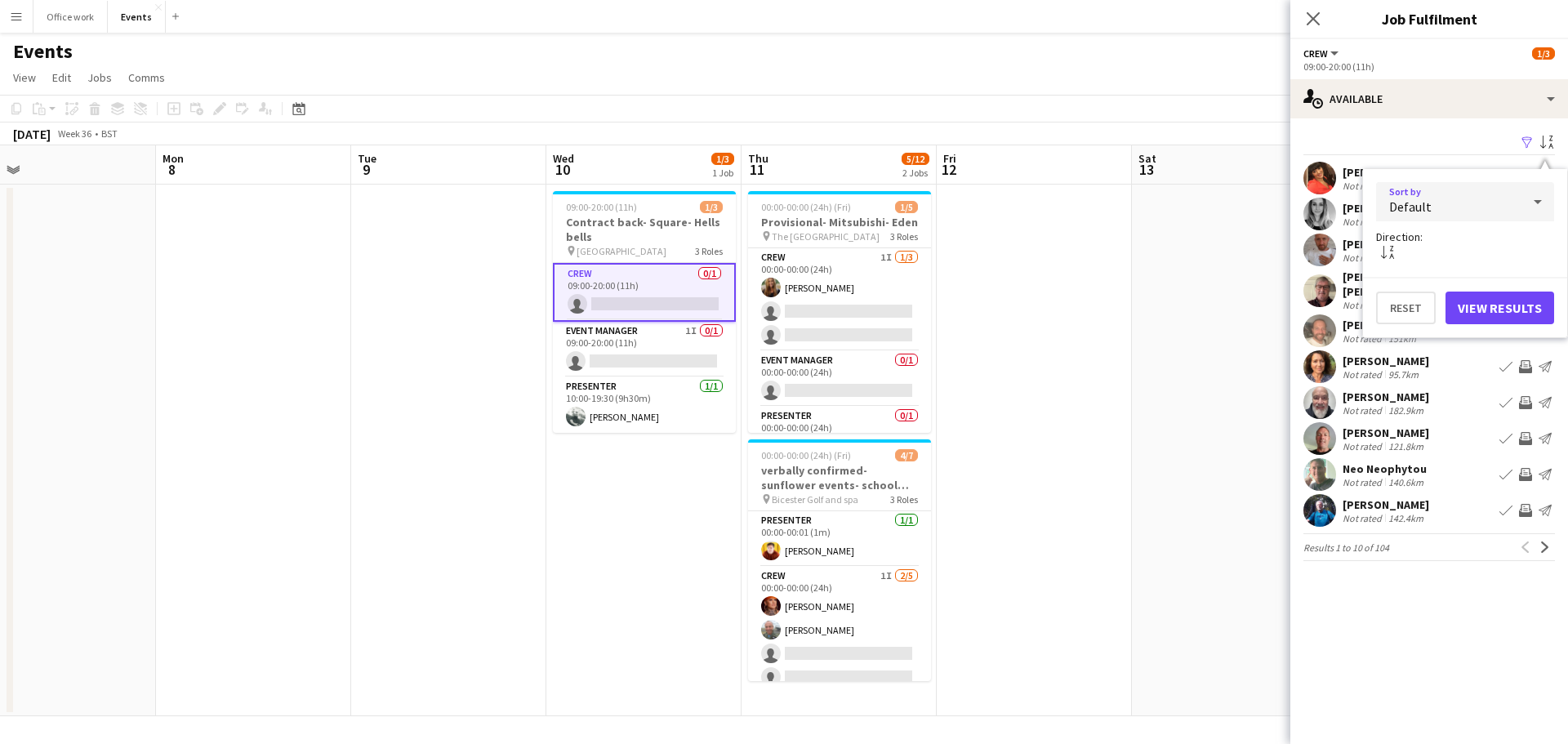
click at [1468, 196] on div "Default" at bounding box center [1448, 201] width 145 height 39
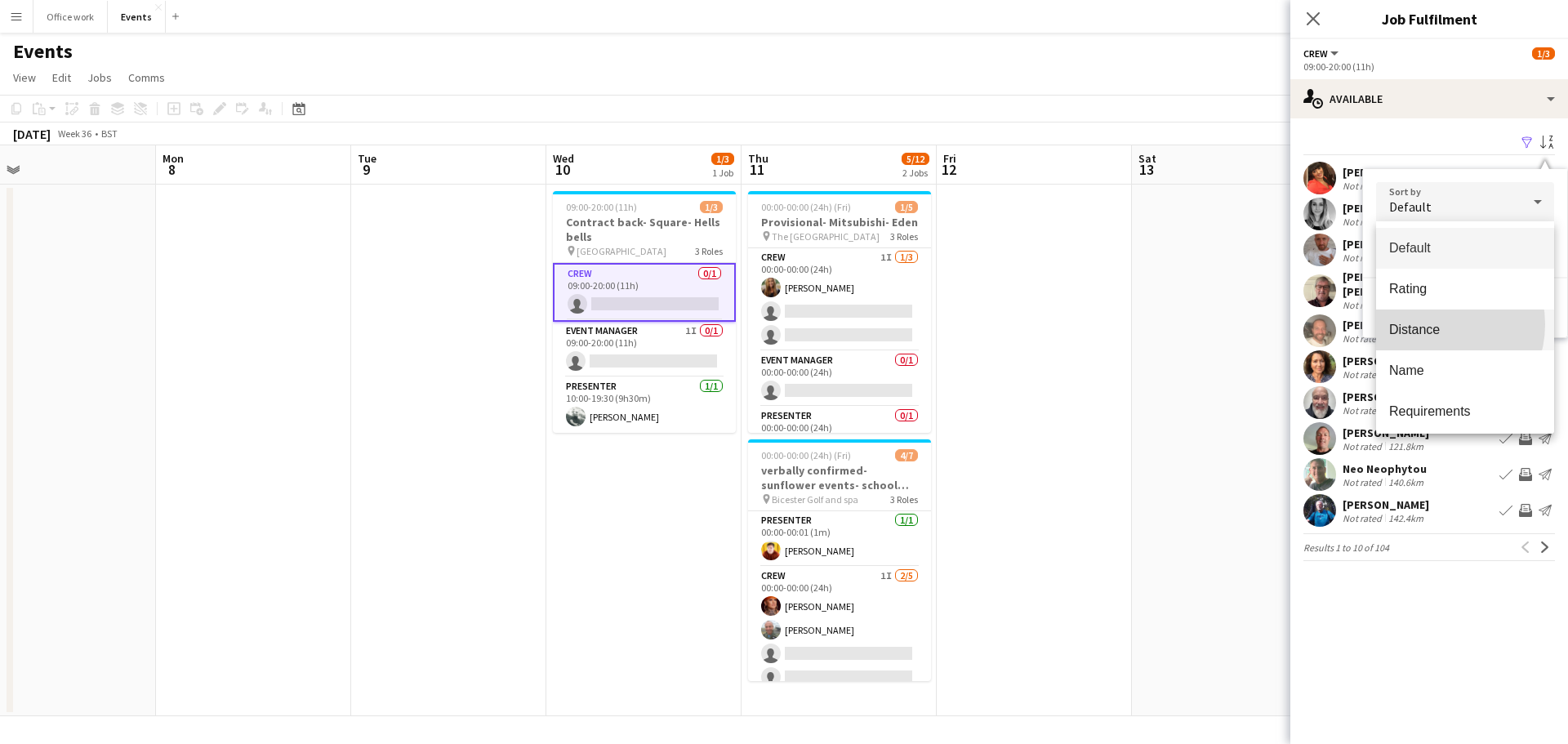
click at [1433, 324] on span "Distance" at bounding box center [1465, 329] width 152 height 16
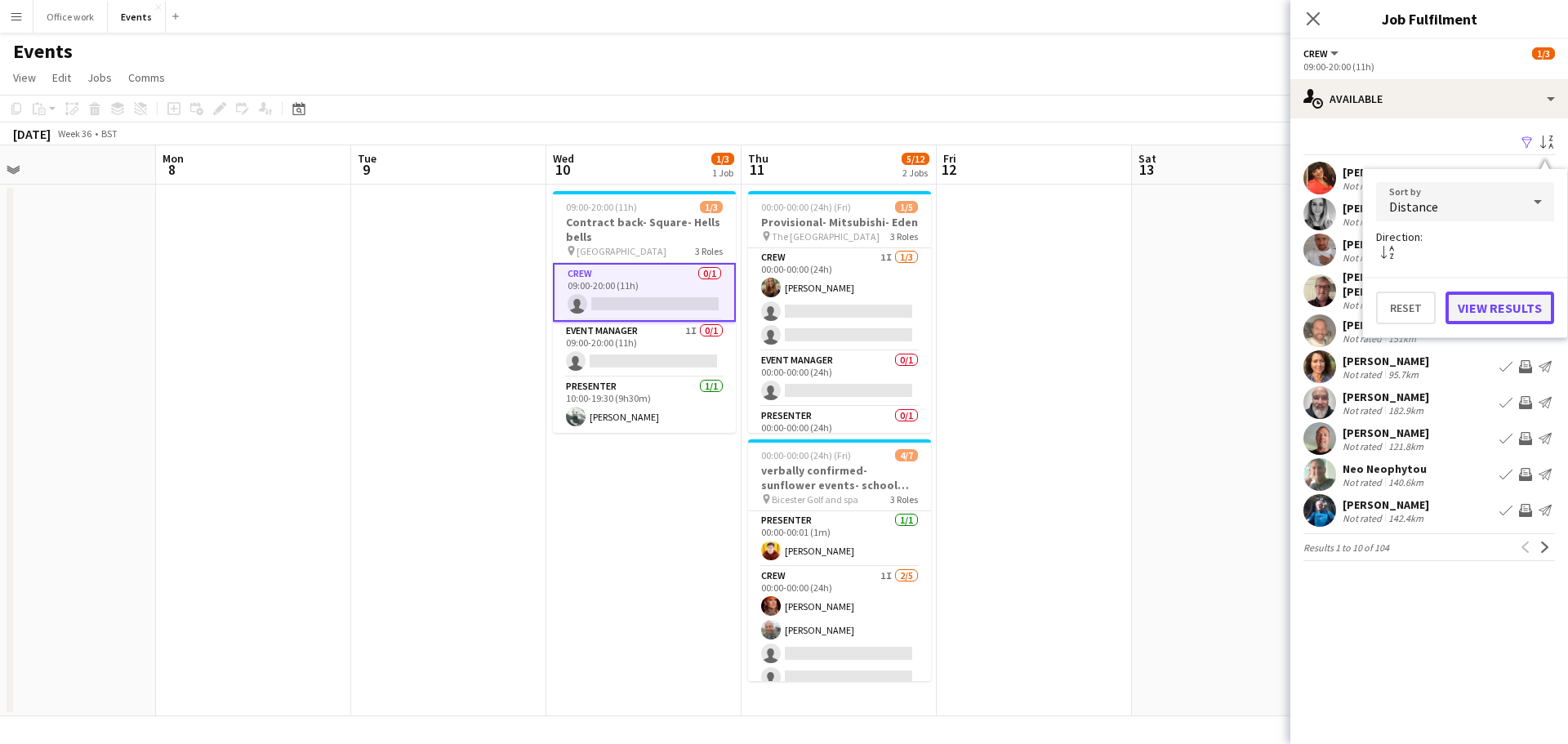
click at [1499, 302] on button "View Results" at bounding box center [1500, 307] width 108 height 32
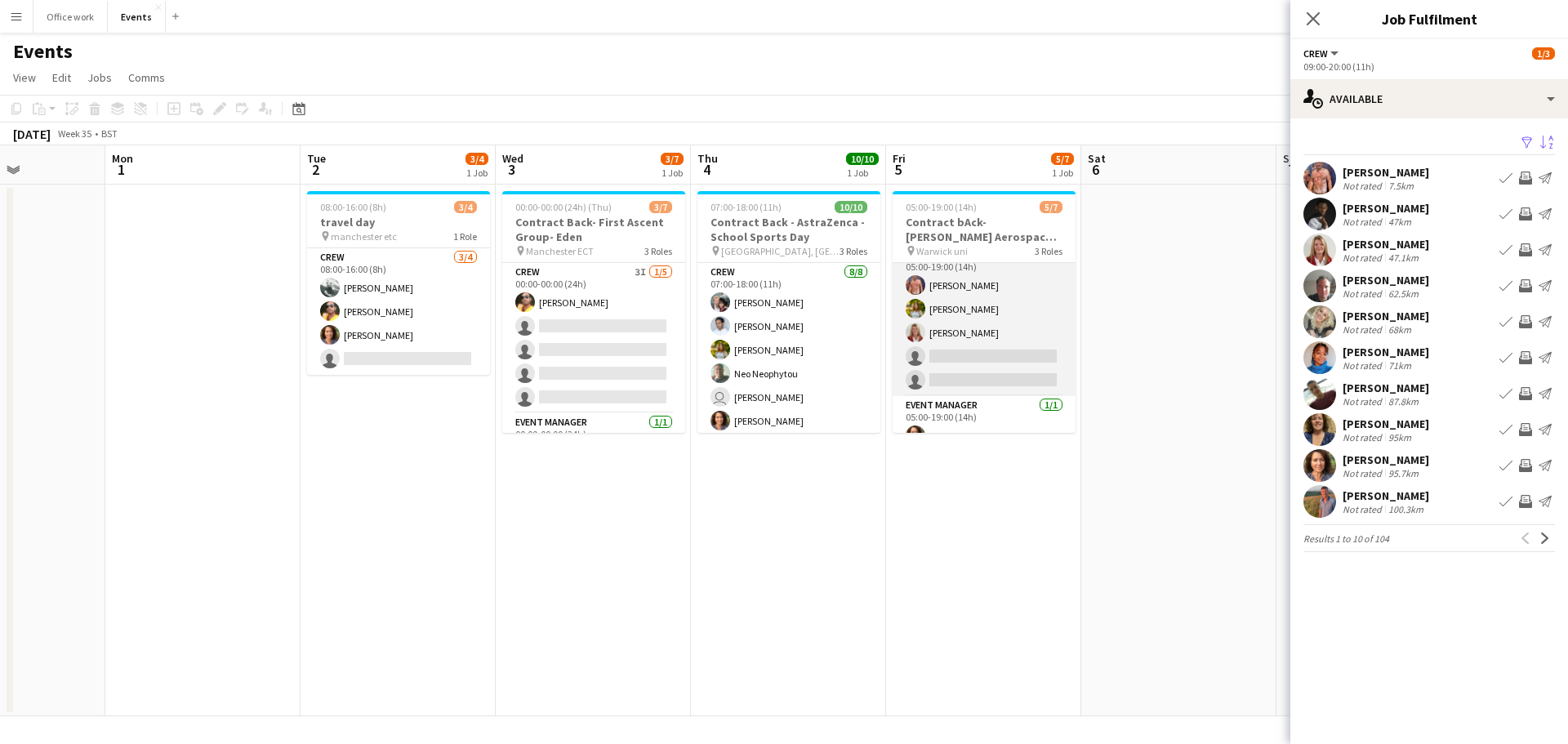
scroll to position [17, 0]
click at [1019, 308] on app-card-role "Crew 2I 3/5 05:00-19:00 (14h) Chris Ebbon Alexandra Tanase Sara Spicer single-n…" at bounding box center [984, 321] width 183 height 150
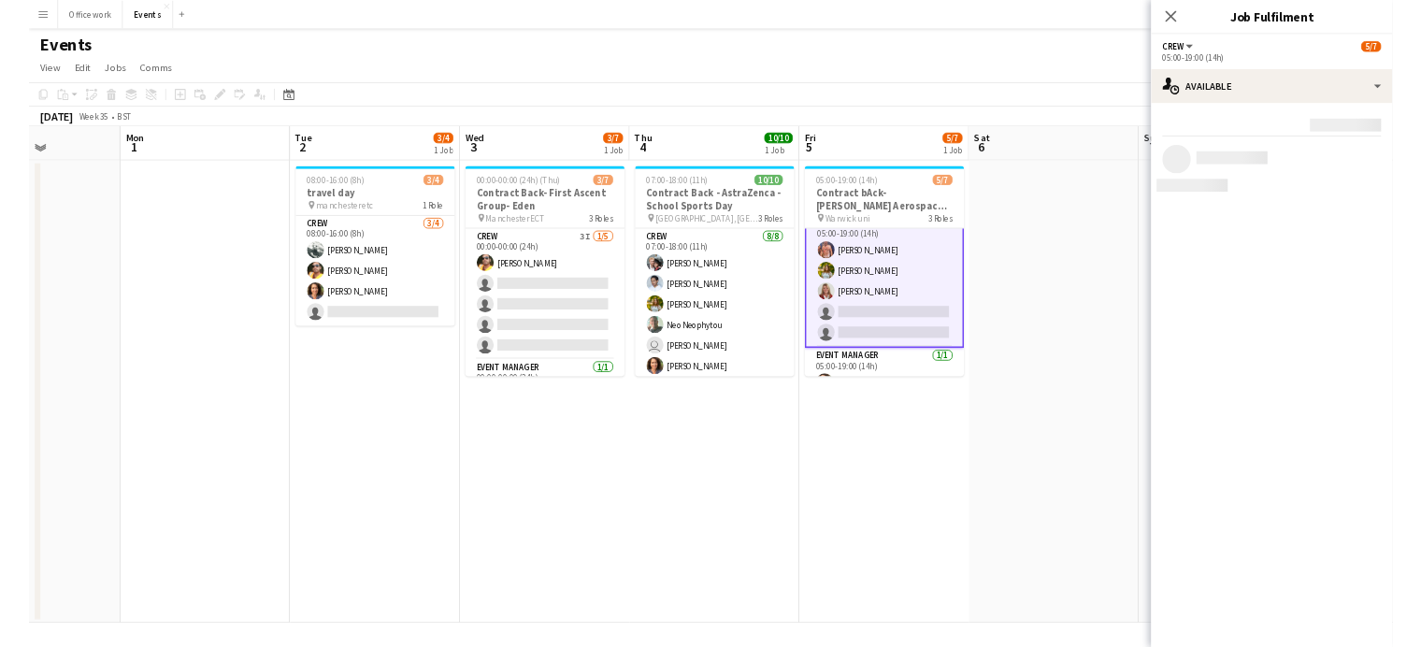
scroll to position [21, 0]
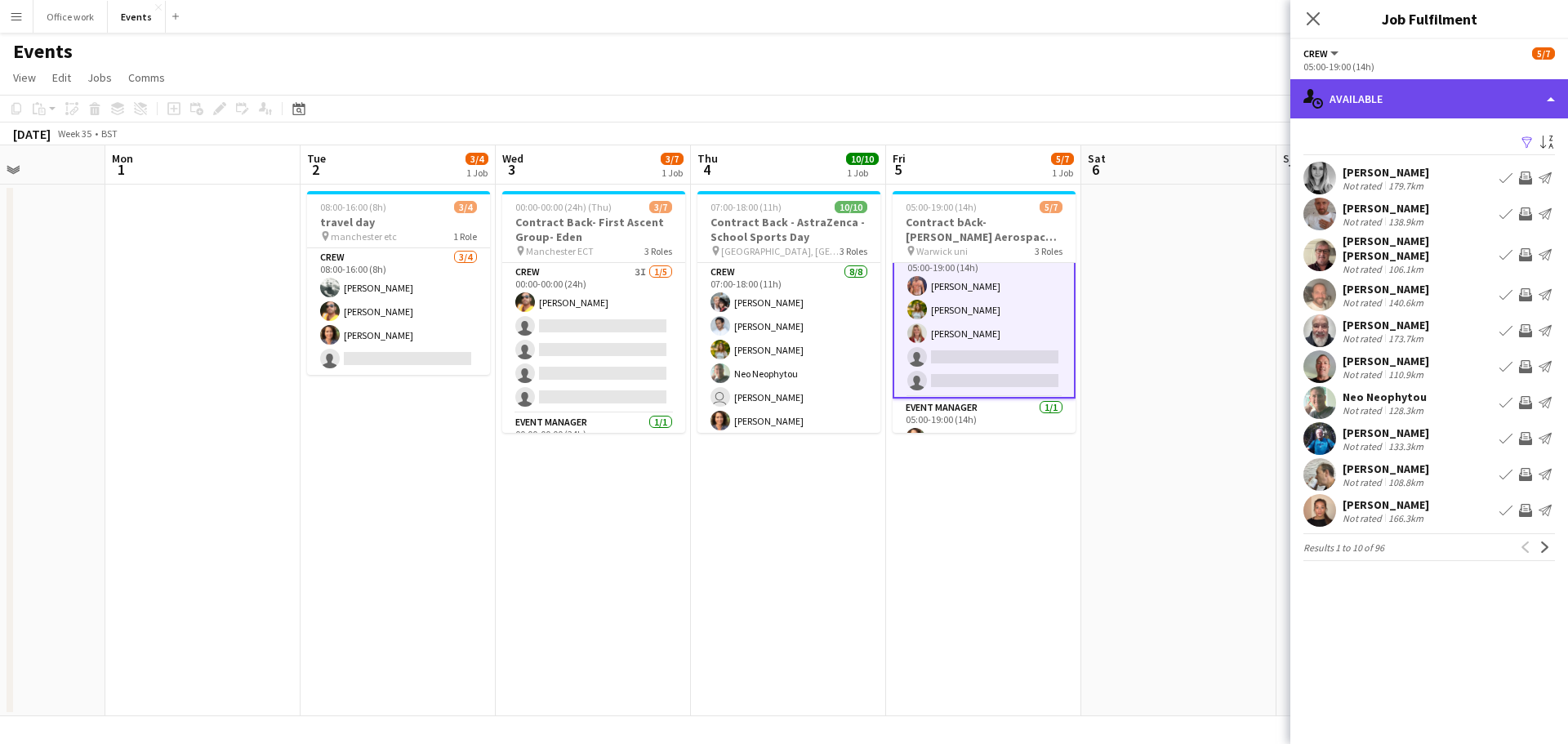
click at [1339, 97] on div "single-neutral-actions-upload Available" at bounding box center [1429, 99] width 278 height 39
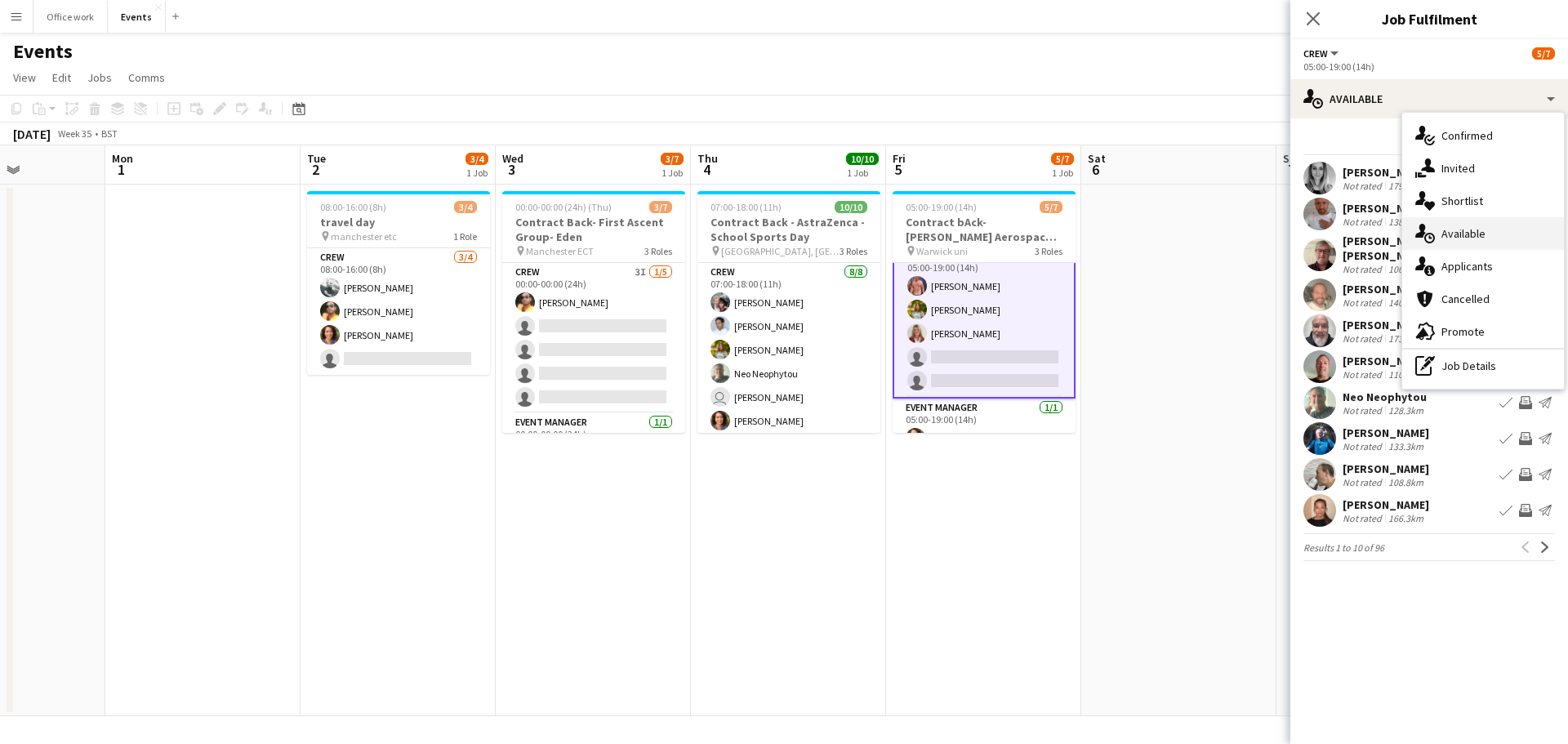
click at [1466, 224] on div "single-neutral-actions-upload Available" at bounding box center [1482, 233] width 162 height 32
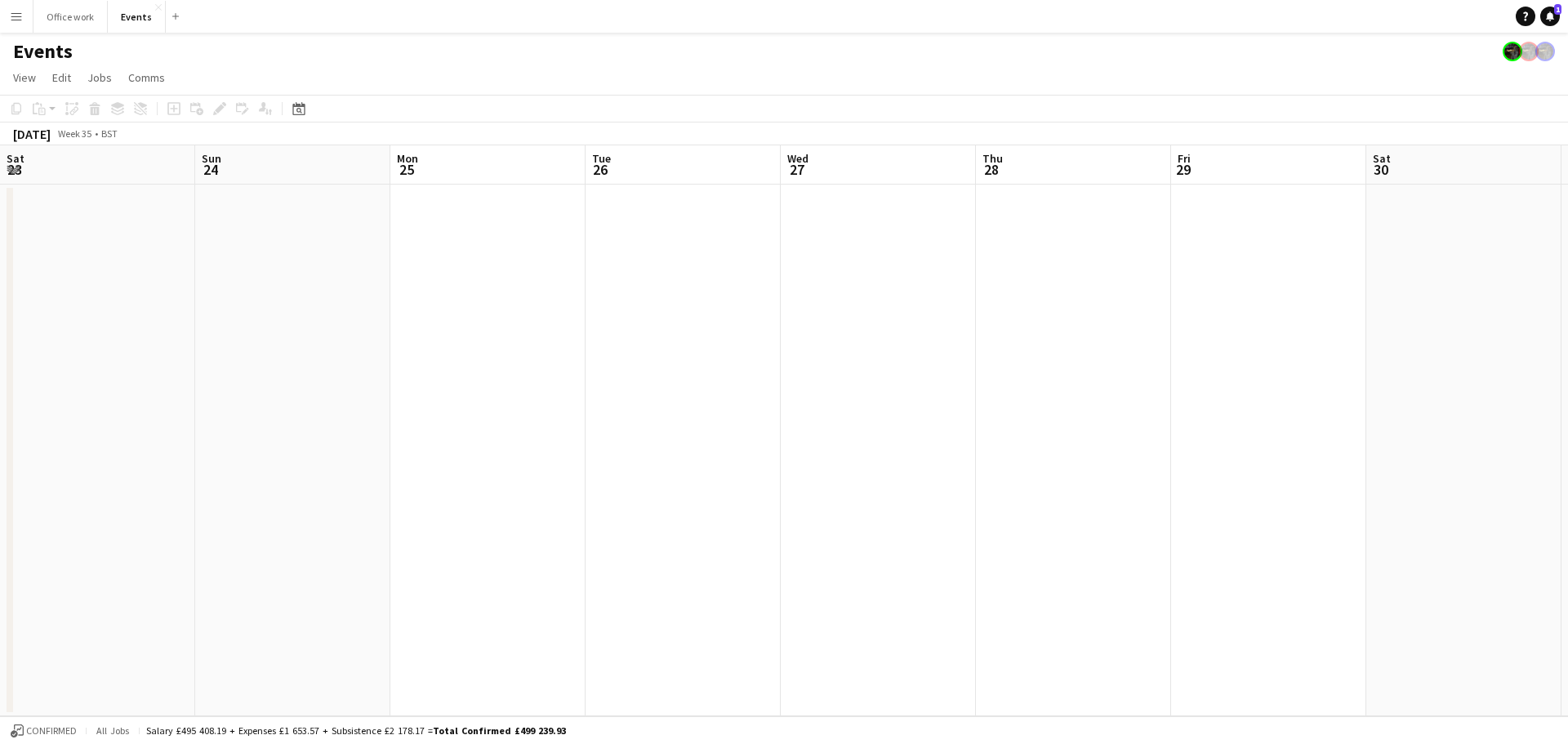
scroll to position [0, 684]
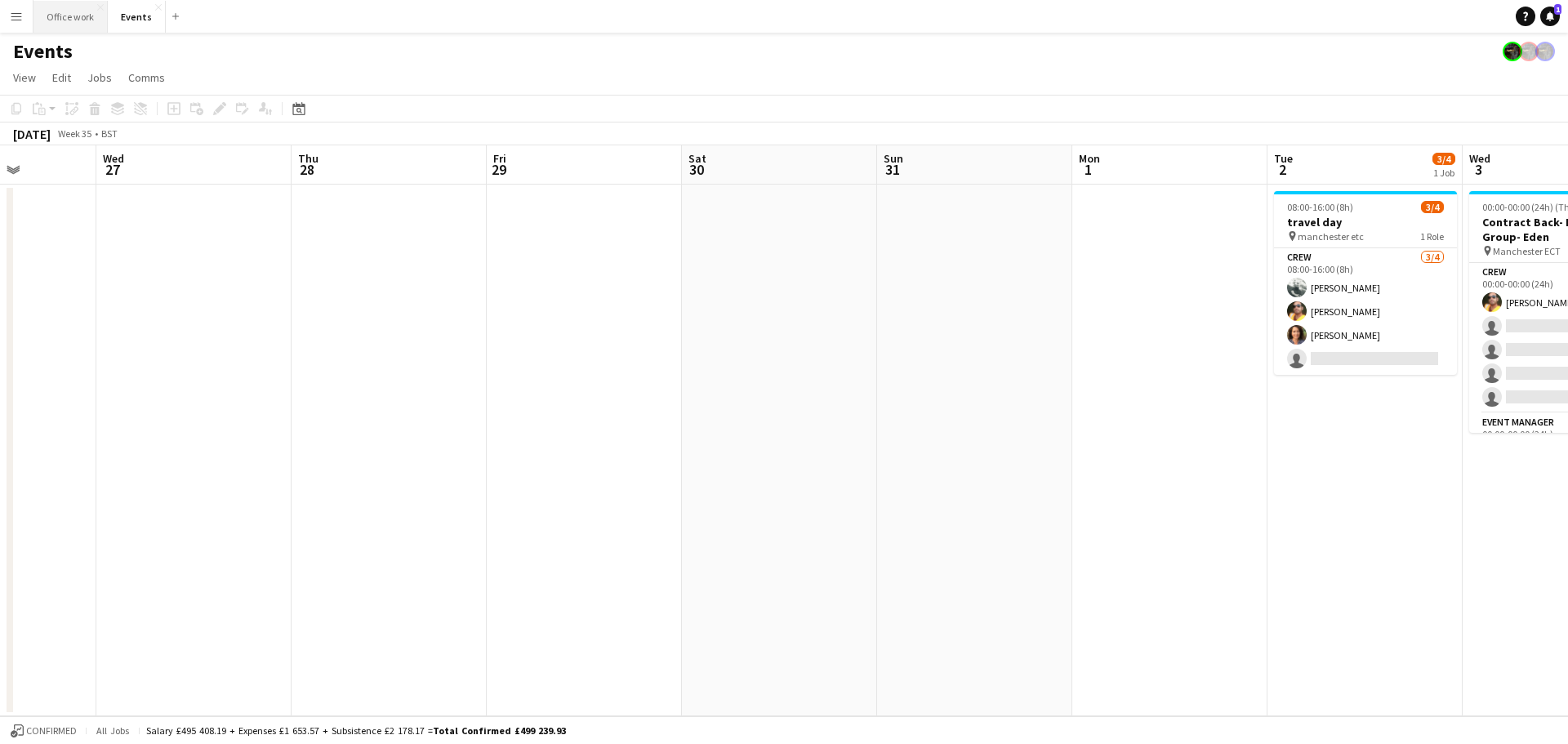
click at [80, 27] on button "Office work Close" at bounding box center [70, 17] width 74 height 31
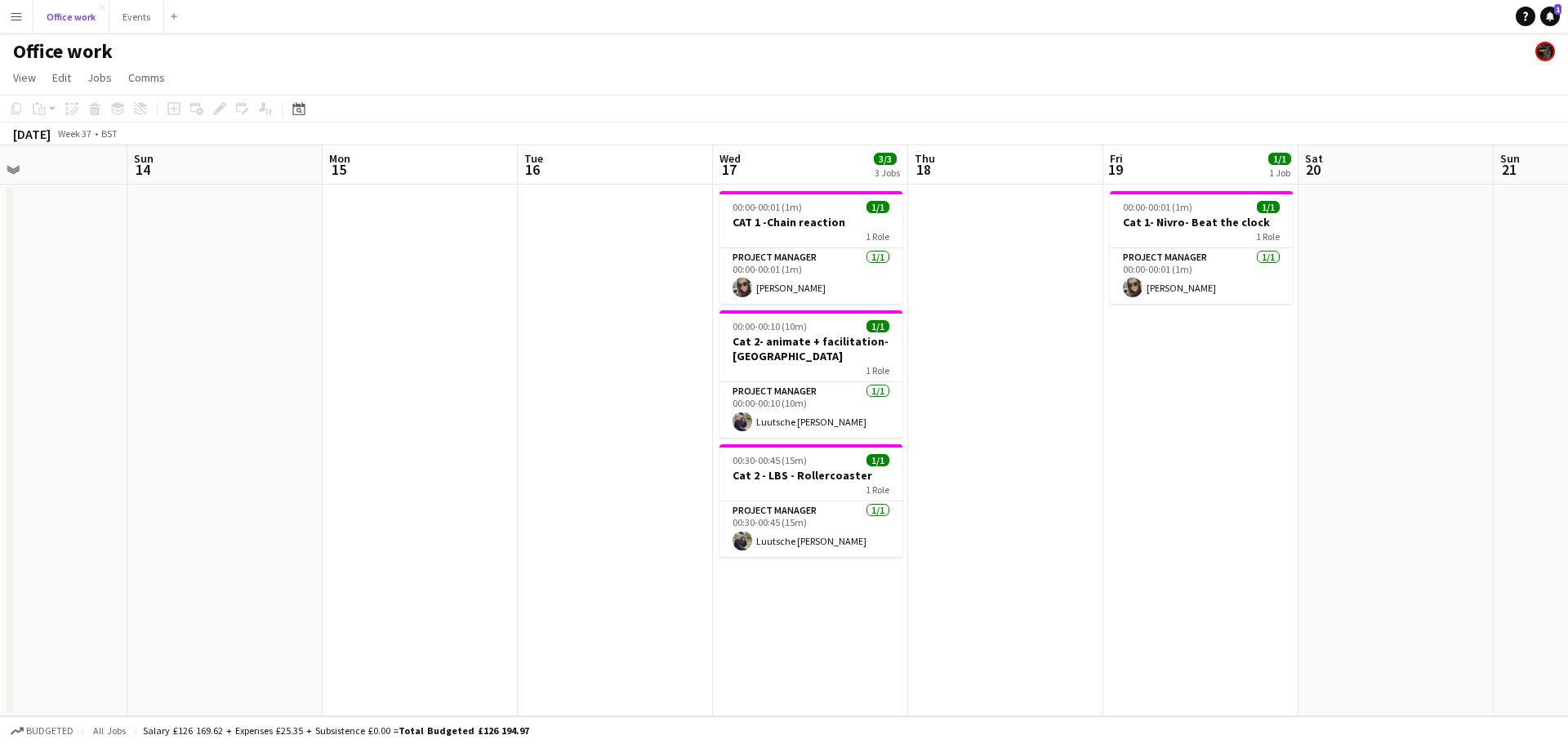
scroll to position [0, 523]
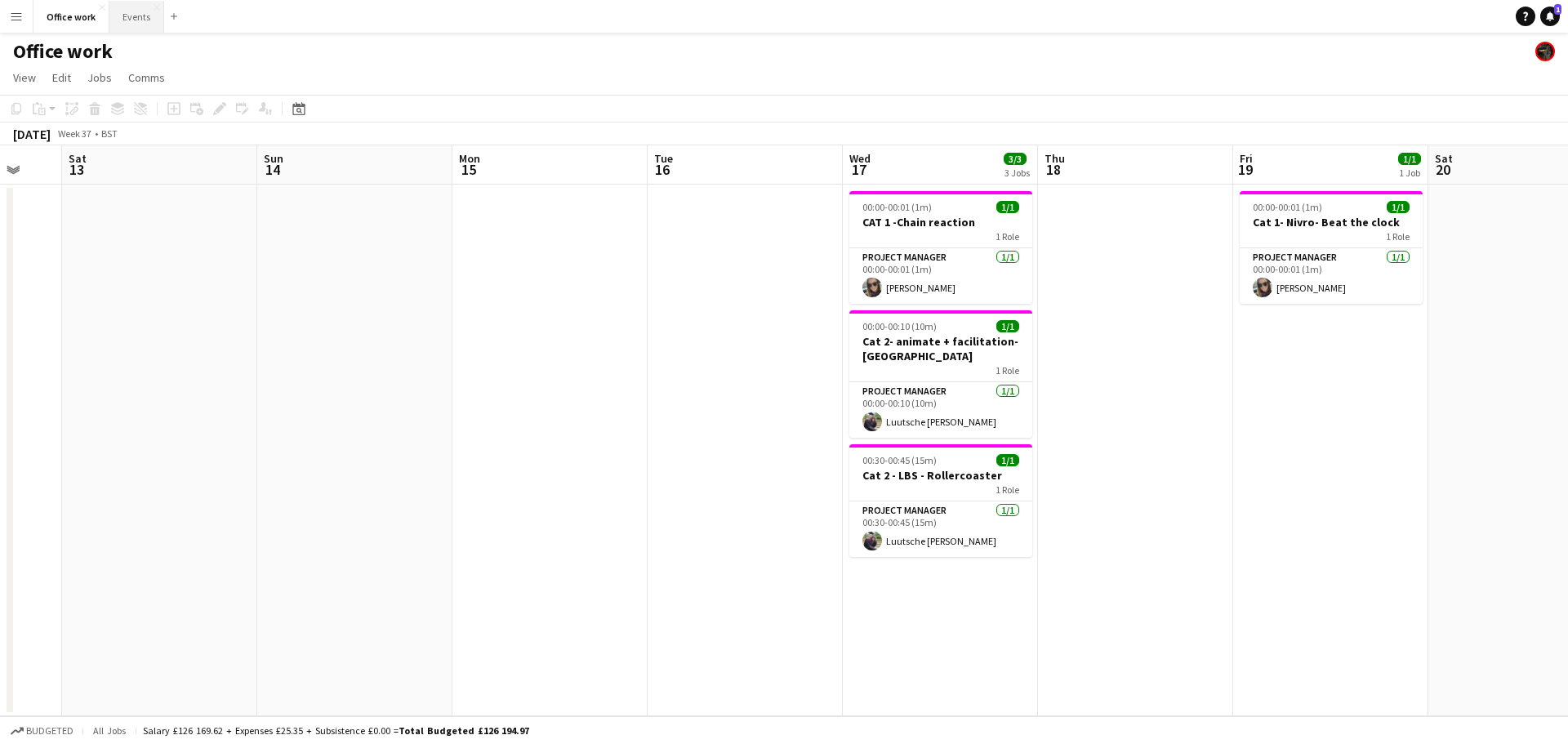
click at [136, 19] on button "Events Close" at bounding box center [136, 17] width 55 height 31
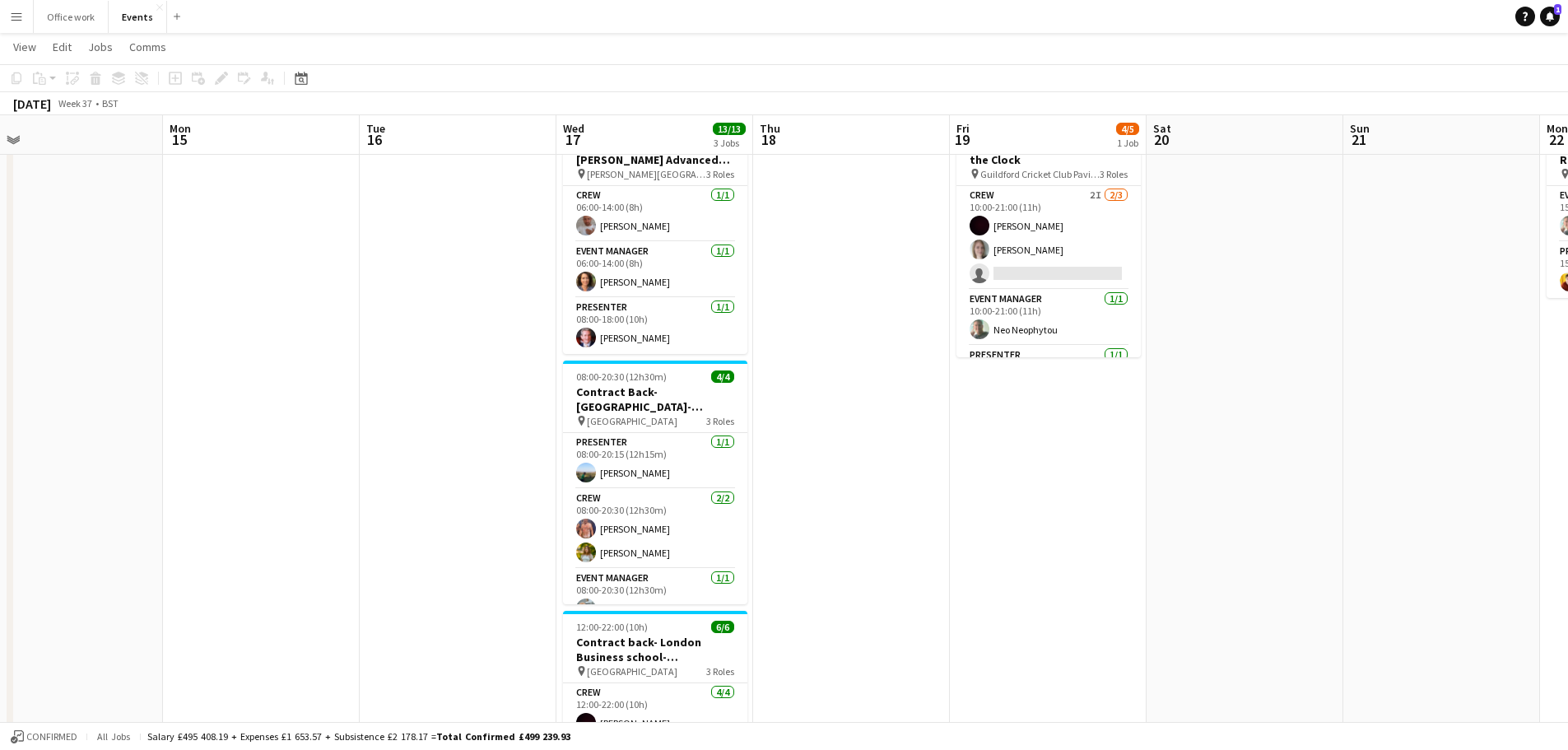
scroll to position [0, 622]
click at [77, 18] on button "Office work Close" at bounding box center [70, 17] width 75 height 32
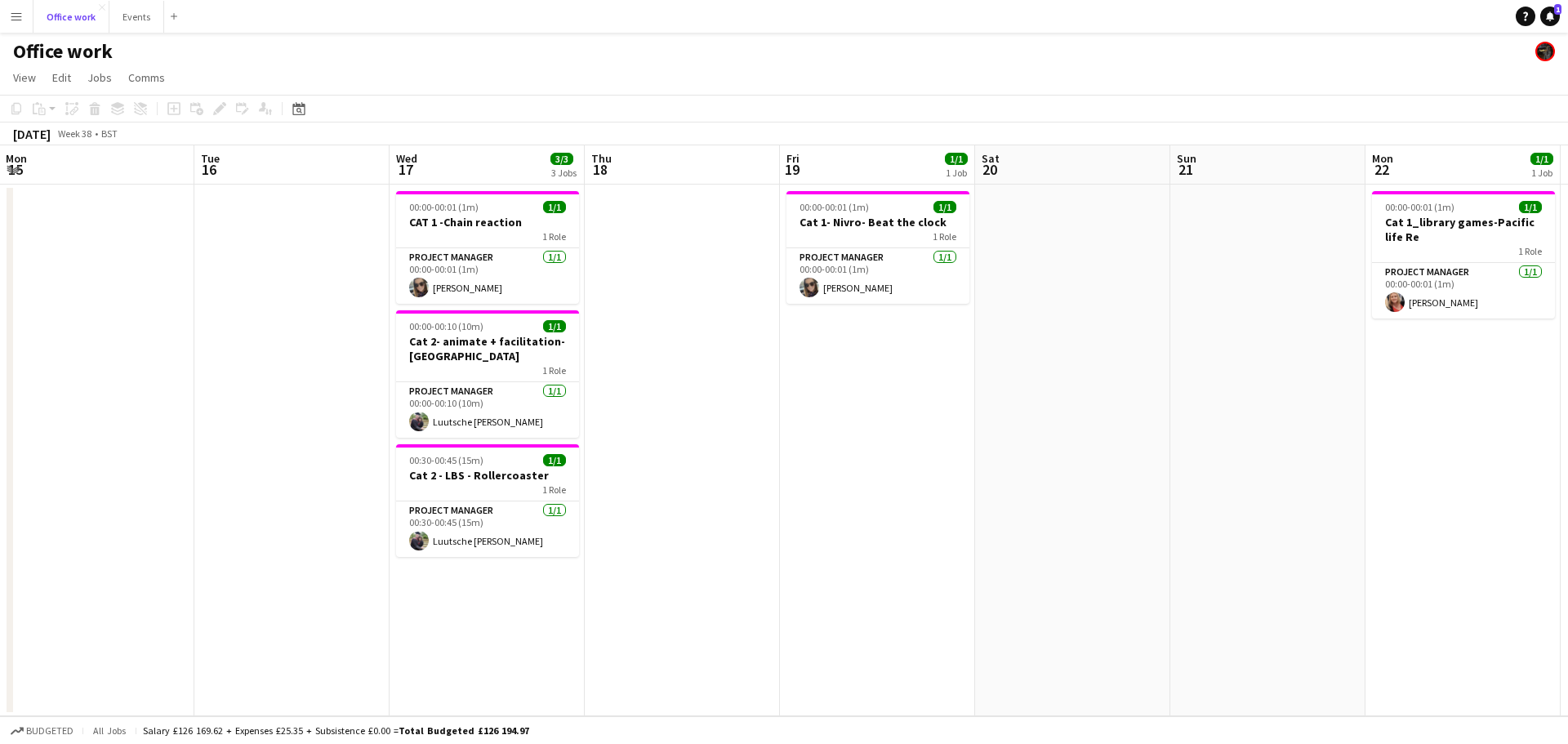
scroll to position [0, 585]
